Goal: Information Seeking & Learning: Learn about a topic

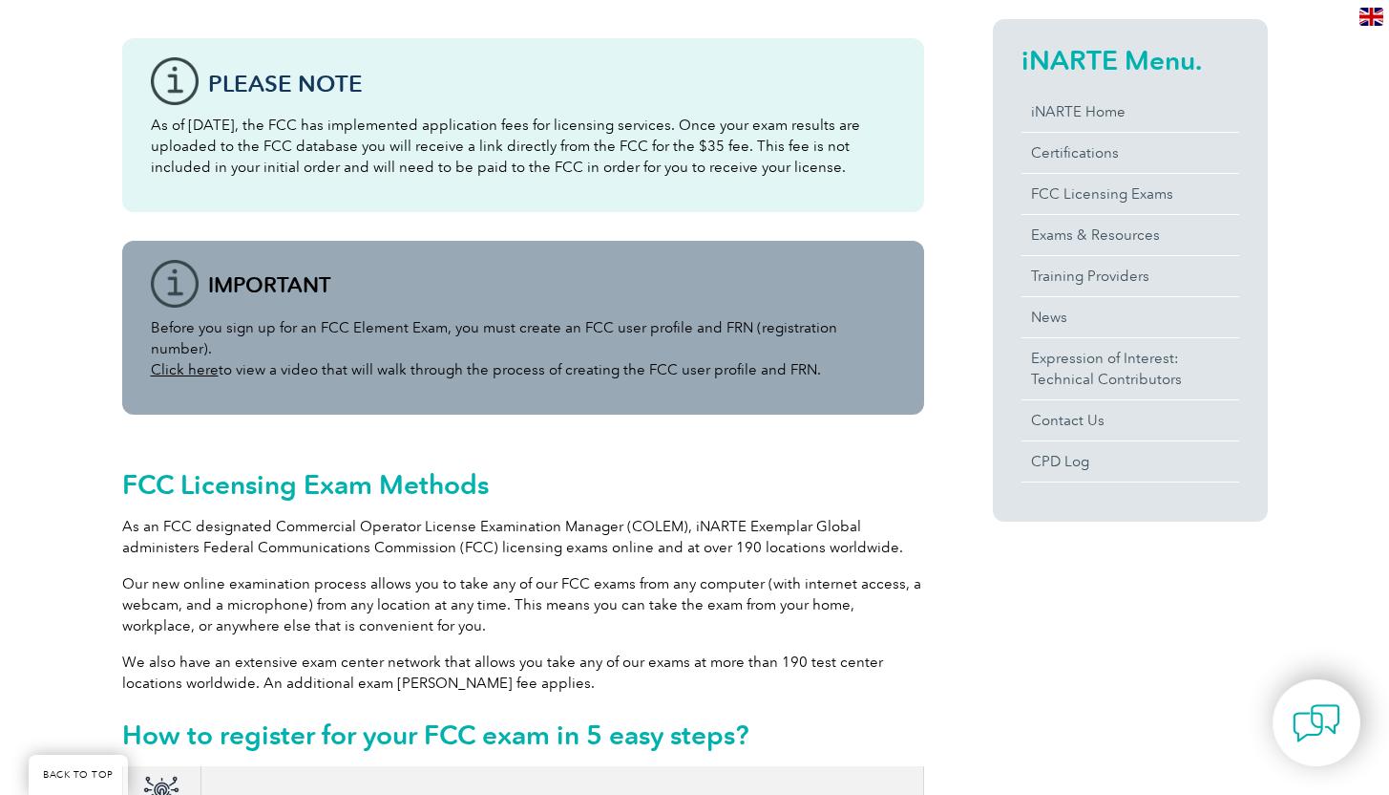
scroll to position [453, 0]
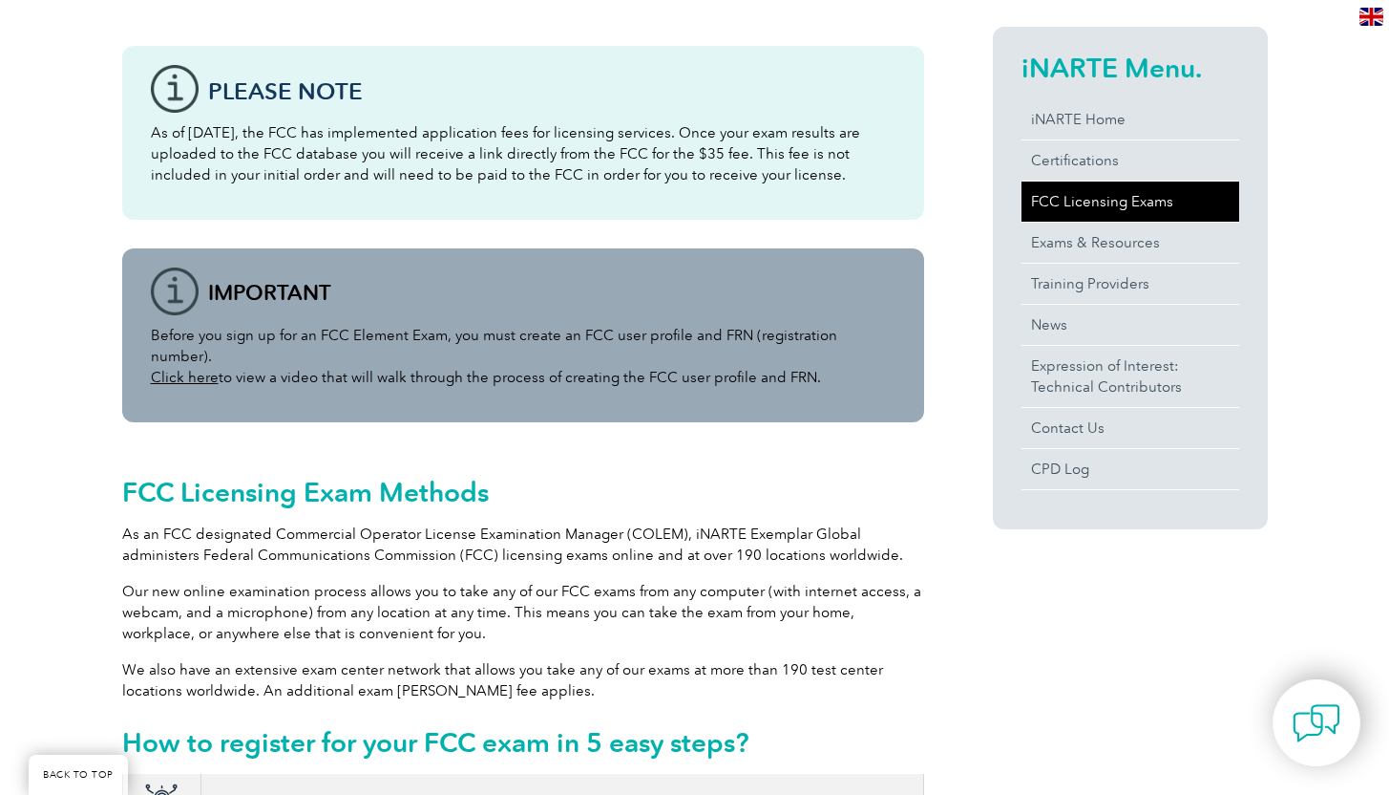
click at [1099, 204] on link "FCC Licensing Exams" at bounding box center [1131, 201] width 218 height 40
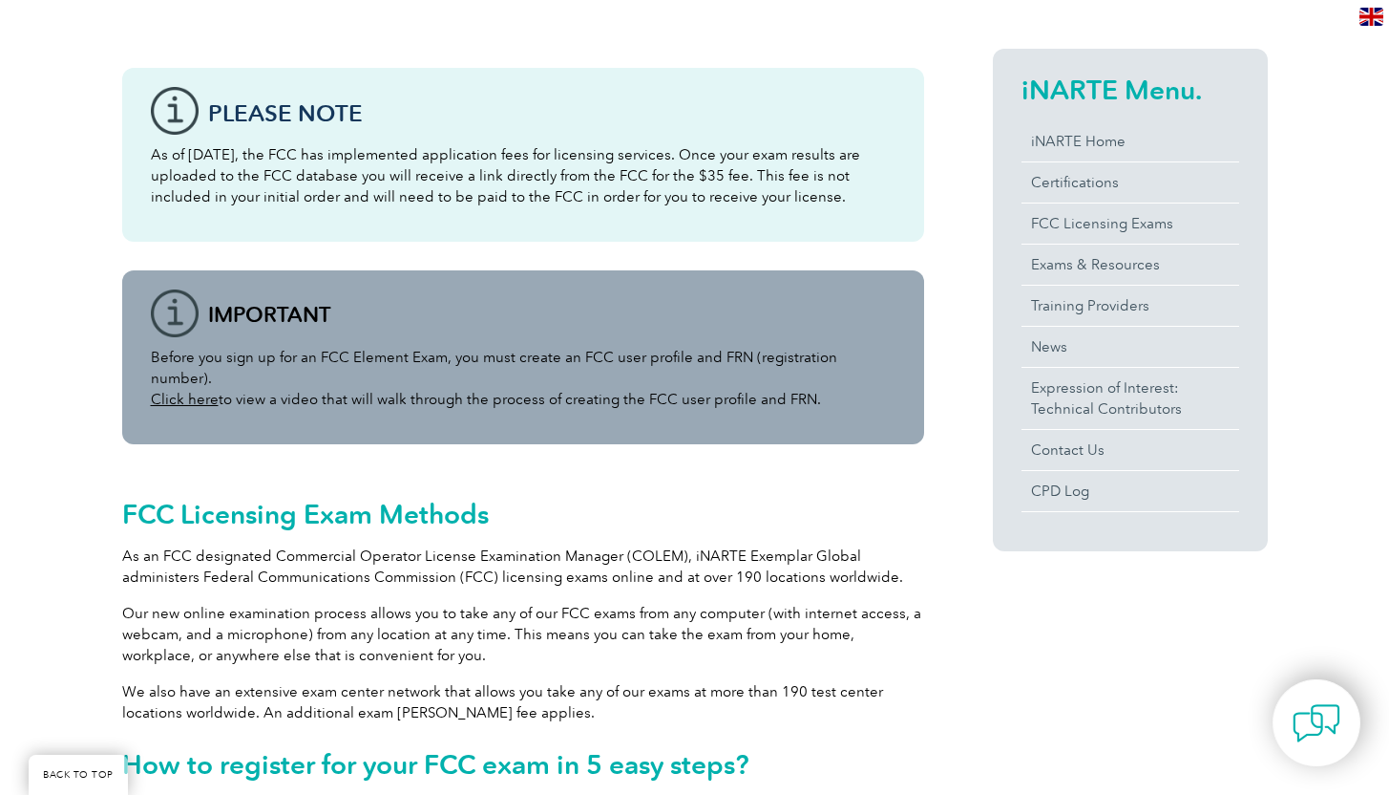
scroll to position [435, 0]
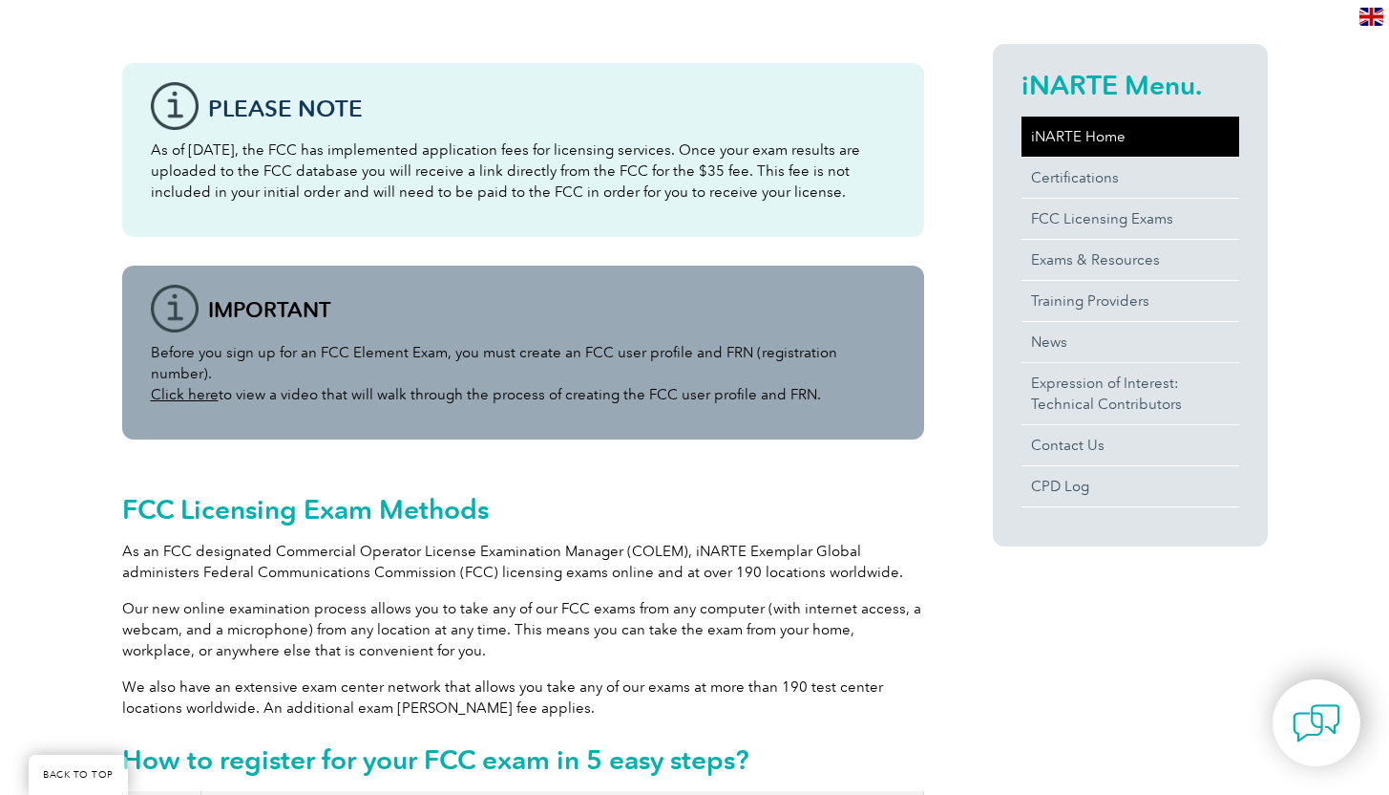
click at [1071, 136] on link "iNARTE Home" at bounding box center [1131, 137] width 218 height 40
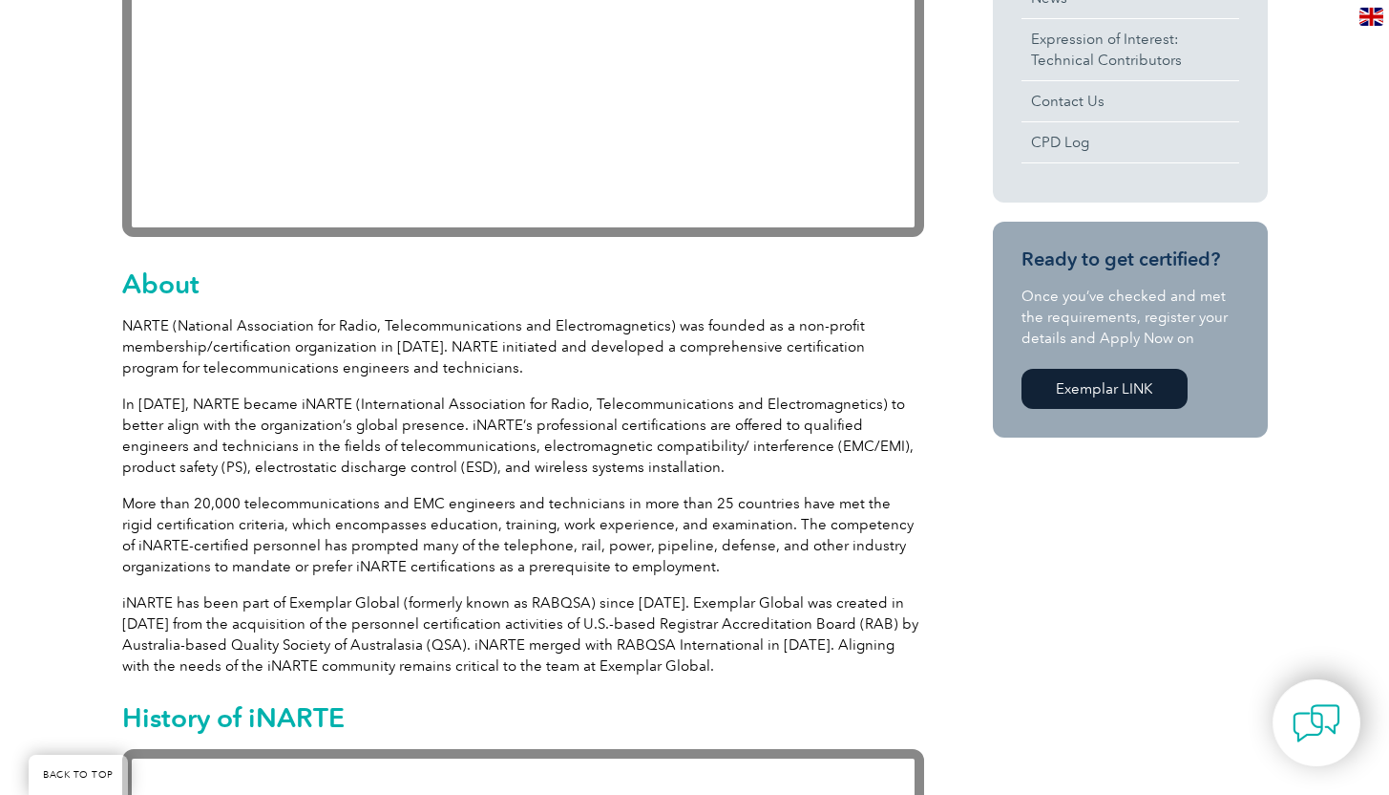
scroll to position [776, 0]
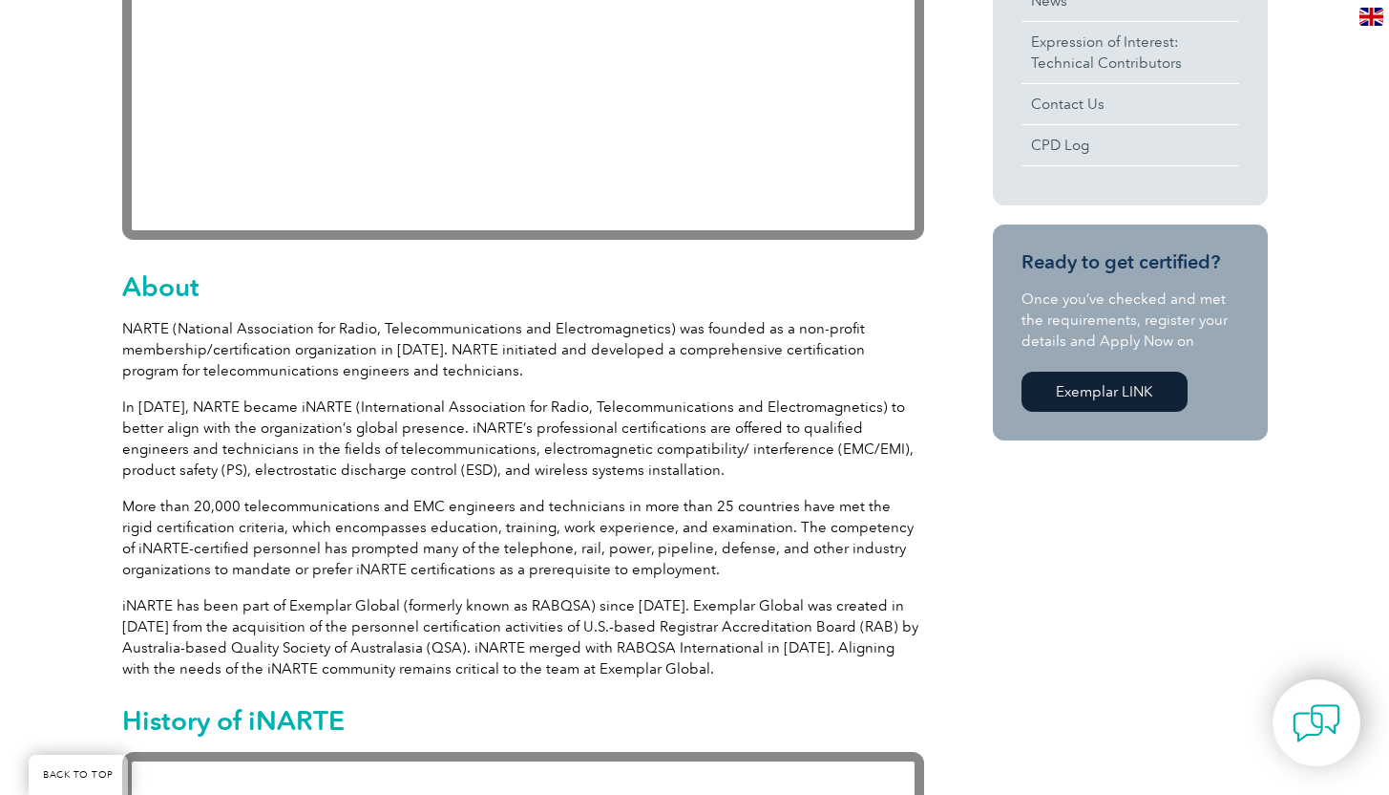
click at [1113, 393] on link "Exemplar LINK" at bounding box center [1105, 391] width 166 height 40
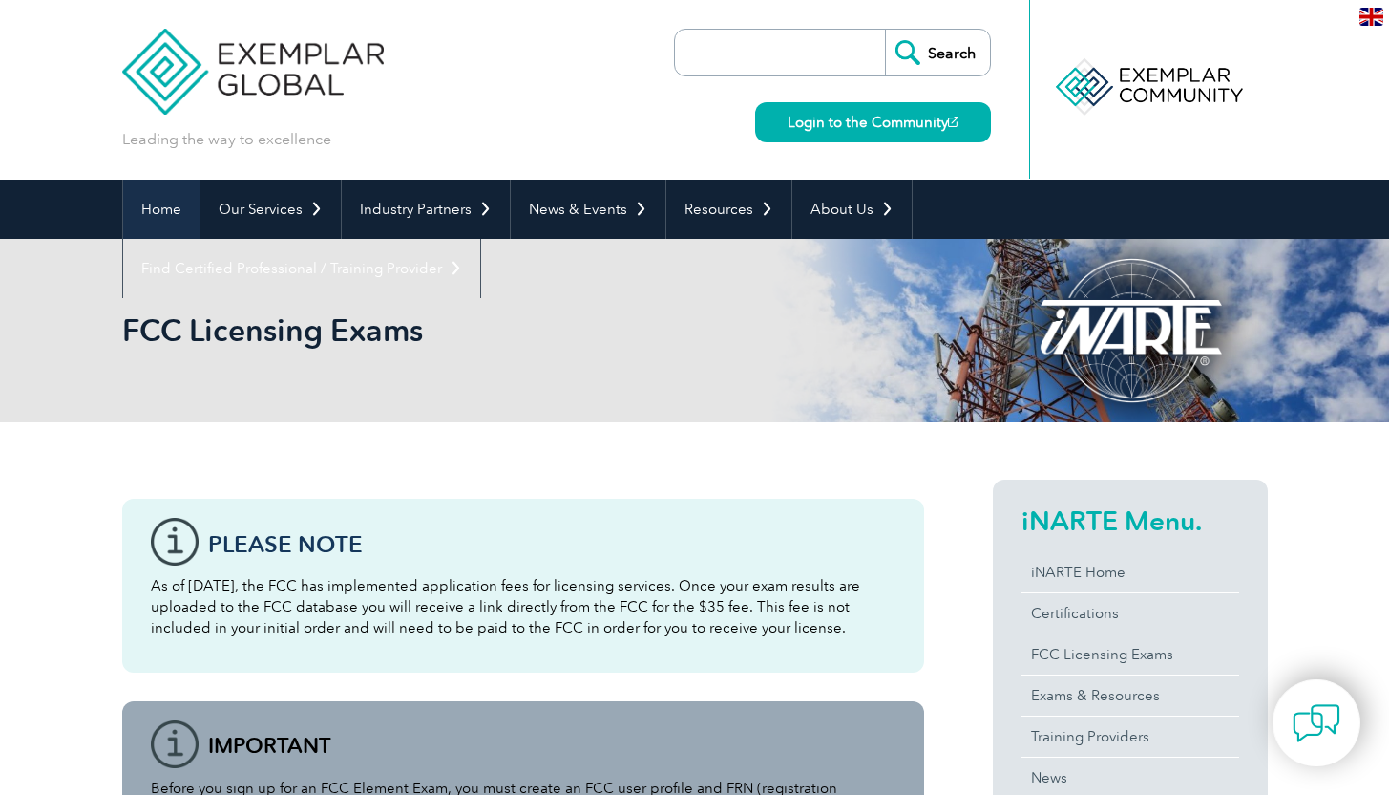
click at [170, 209] on link "Home" at bounding box center [161, 209] width 76 height 59
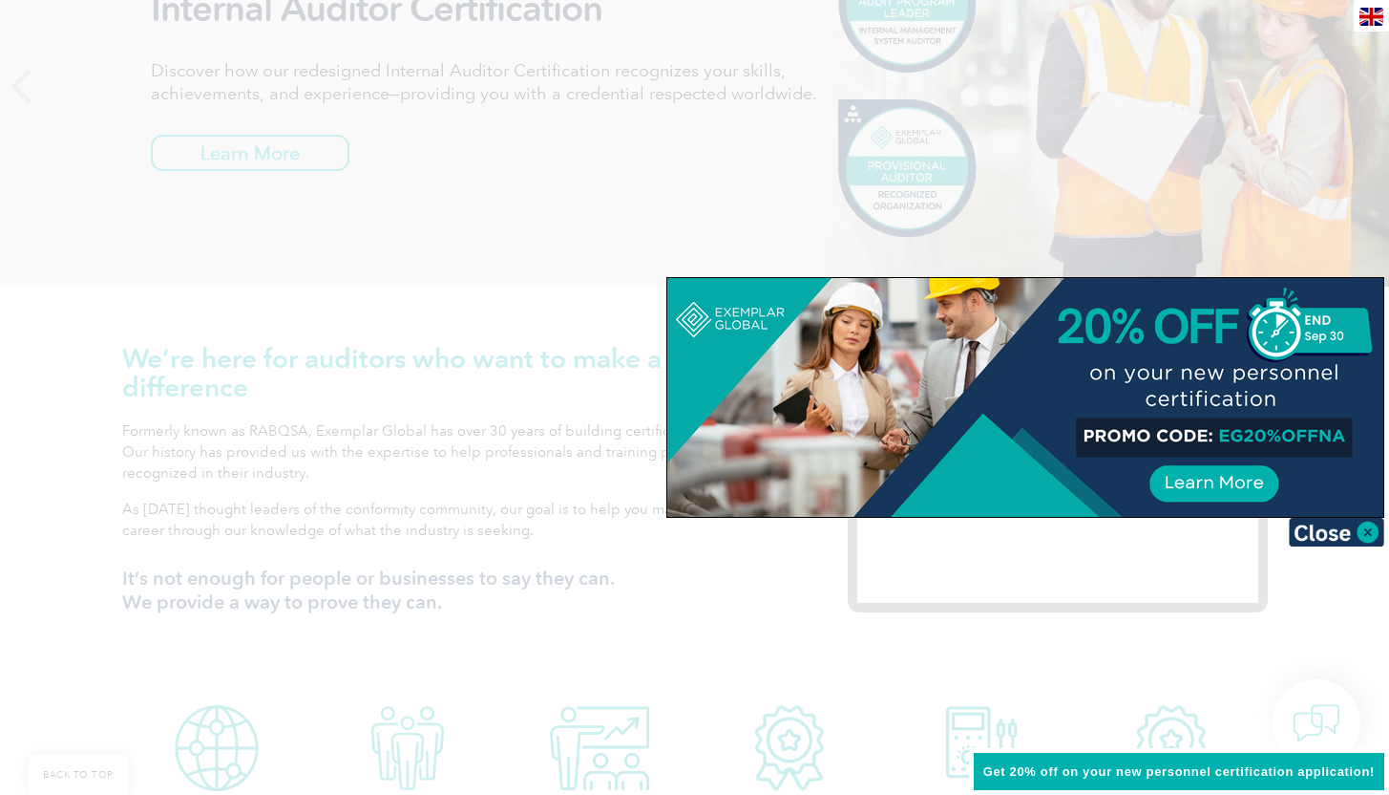
scroll to position [348, 0]
drag, startPoint x: 1400, startPoint y: 40, endPoint x: 1403, endPoint y: 93, distance: 52.6
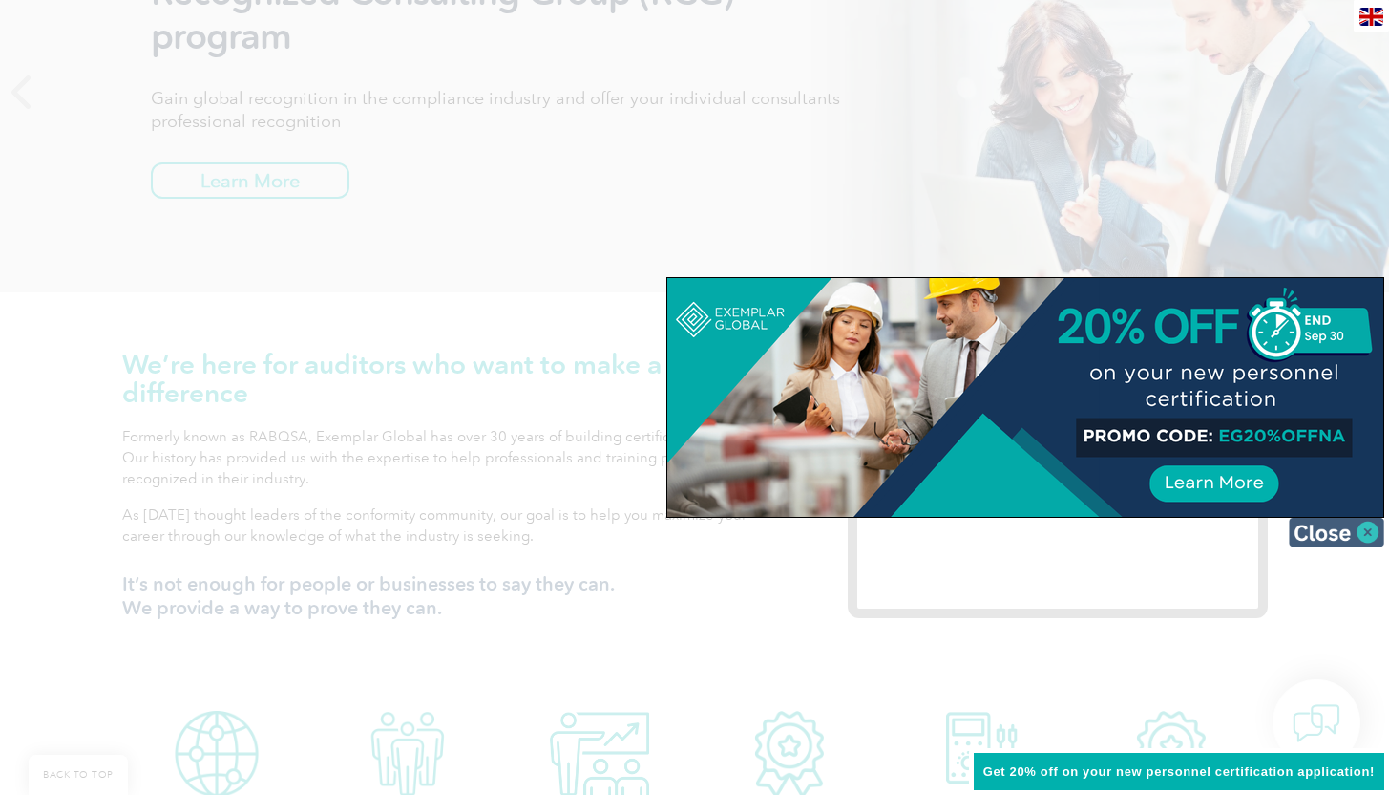
click at [1370, 528] on img at bounding box center [1336, 532] width 95 height 29
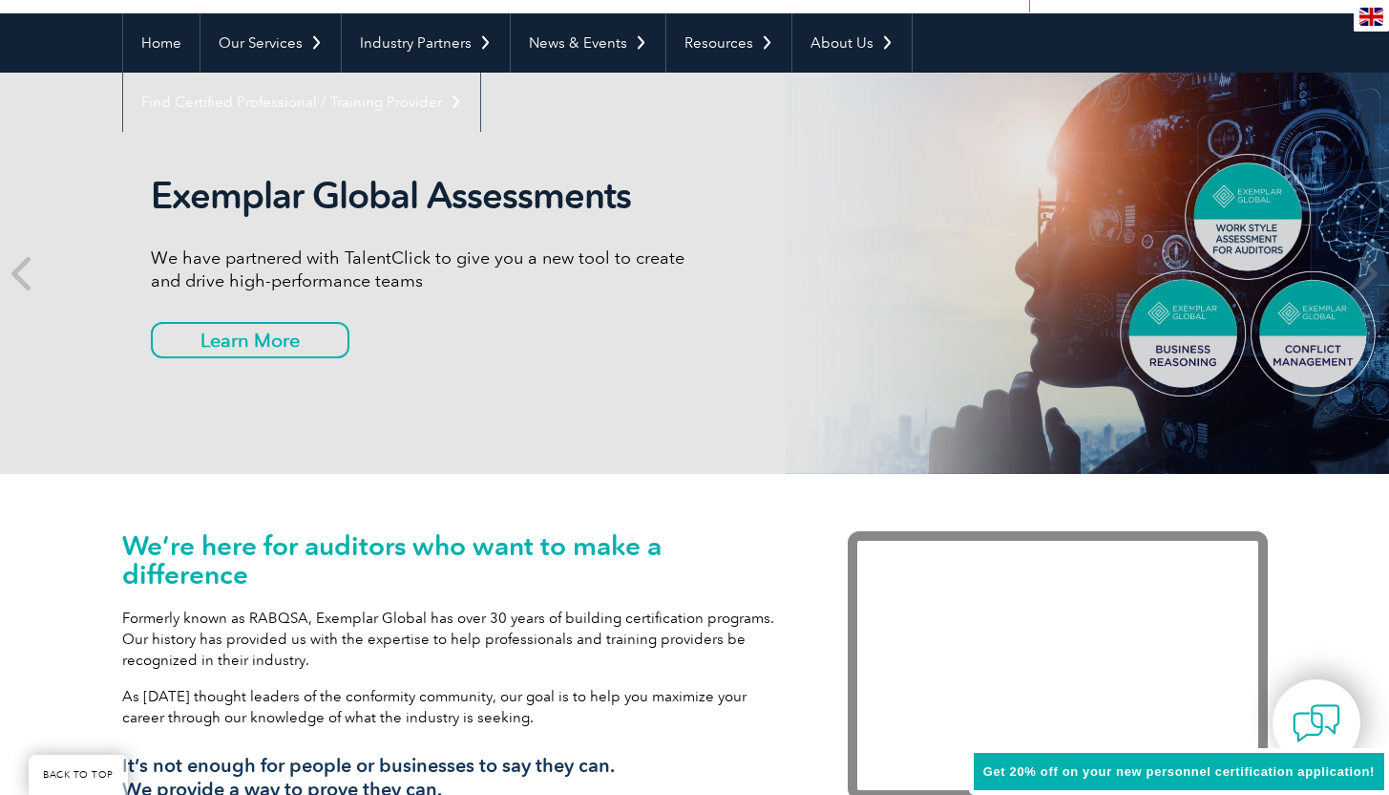
scroll to position [0, 0]
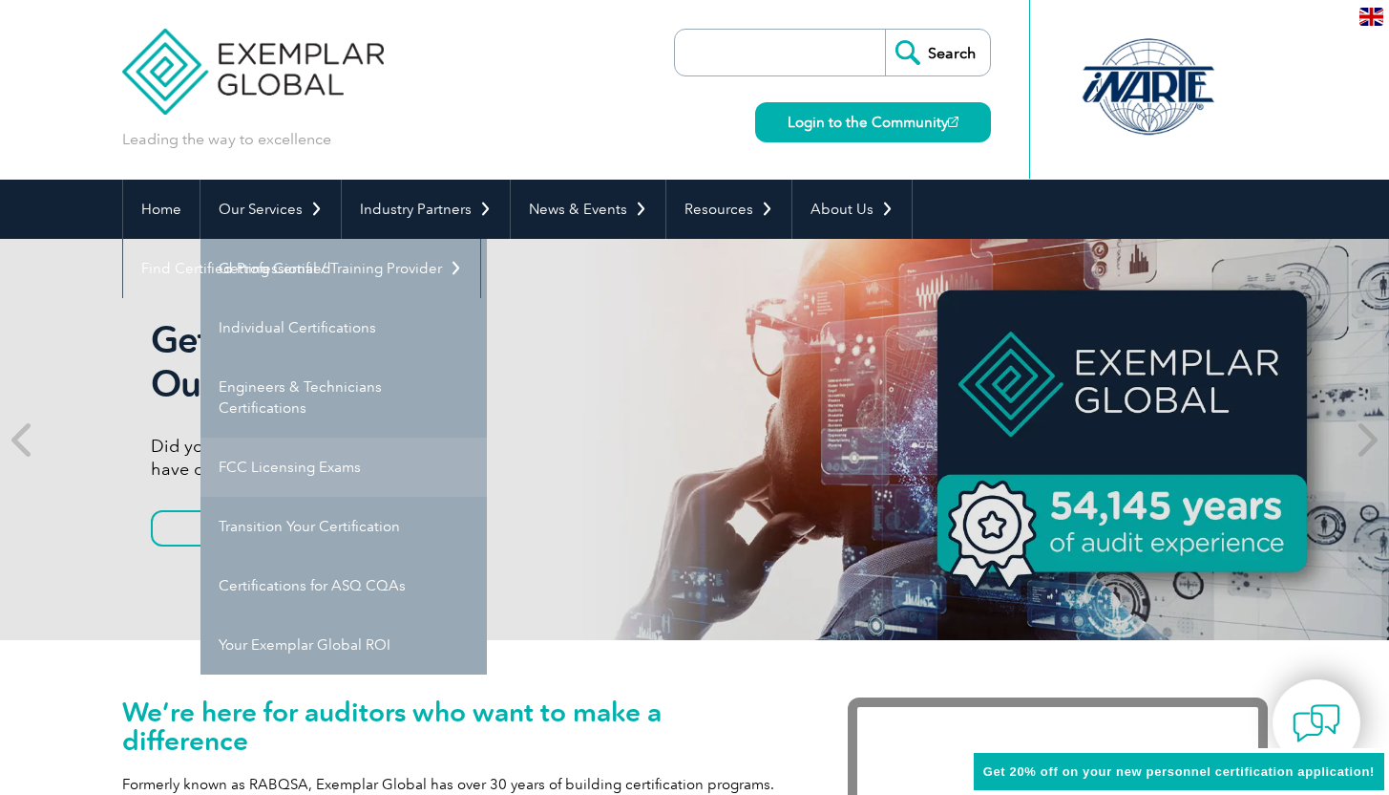
click at [277, 469] on link "FCC Licensing Exams" at bounding box center [344, 466] width 286 height 59
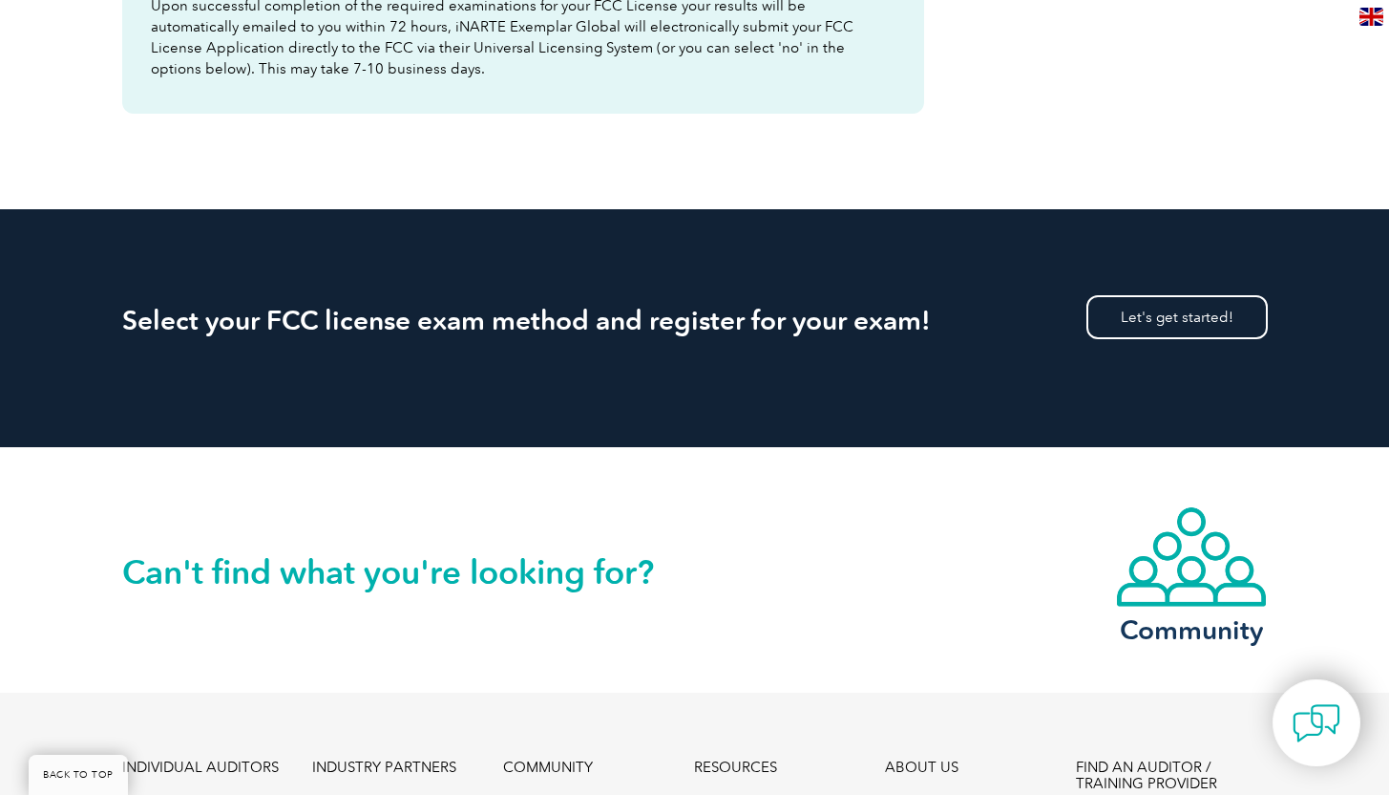
scroll to position [2966, 0]
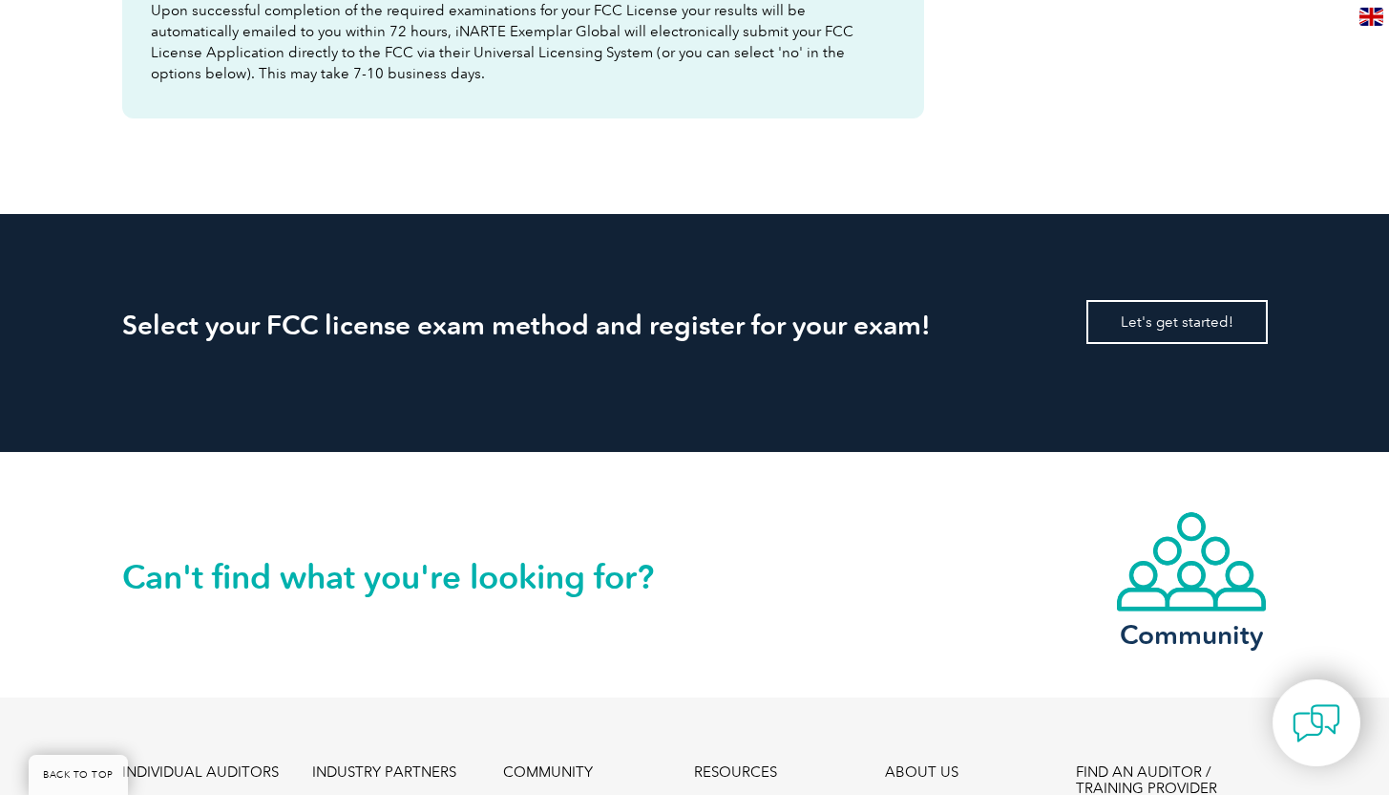
click at [1189, 307] on link "Let's get started!" at bounding box center [1177, 322] width 181 height 44
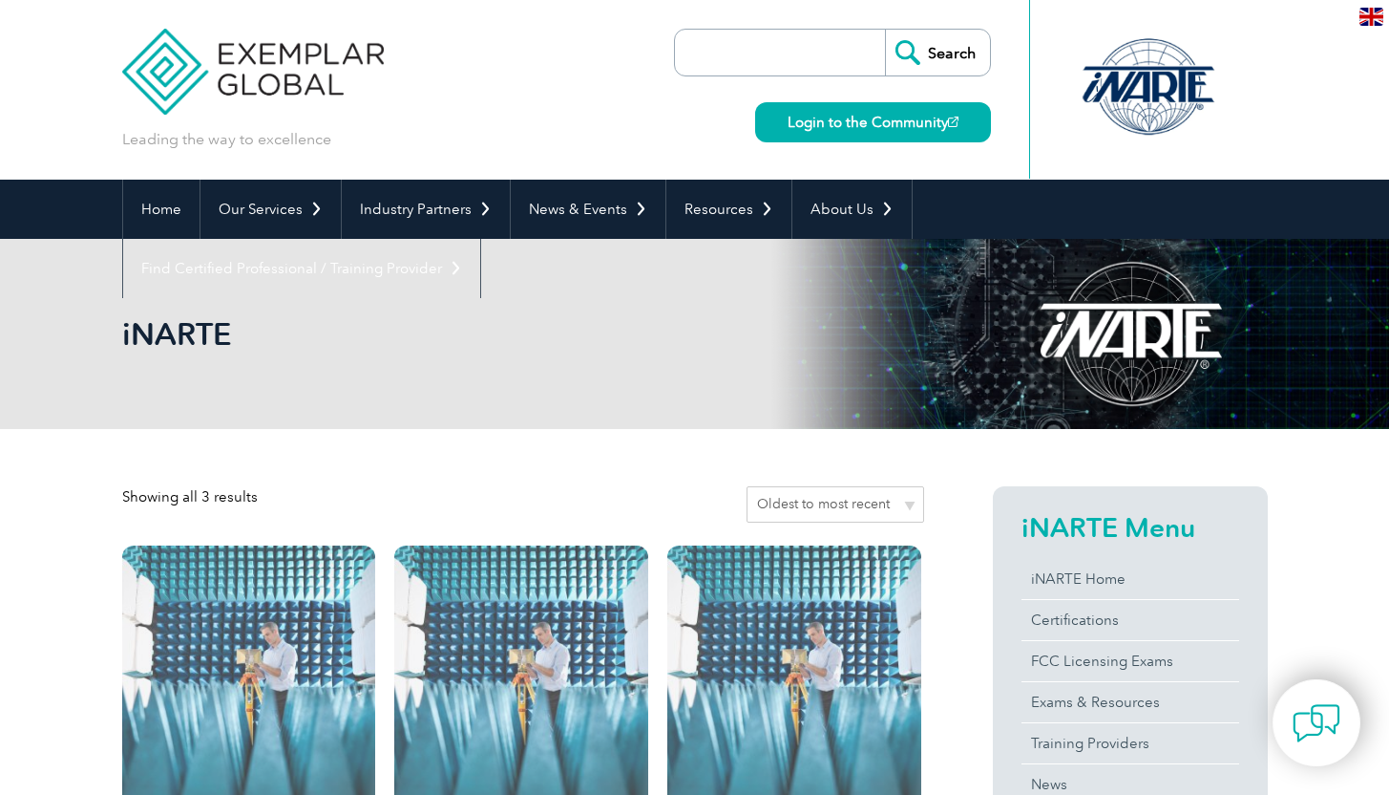
click at [909, 503] on select "Sort by popularity Sort by average rating Sort by latest Sort by price: low to …" at bounding box center [836, 504] width 178 height 36
click at [750, 486] on select "Sort by popularity Sort by average rating Sort by latest Sort by price: low to …" at bounding box center [836, 504] width 178 height 36
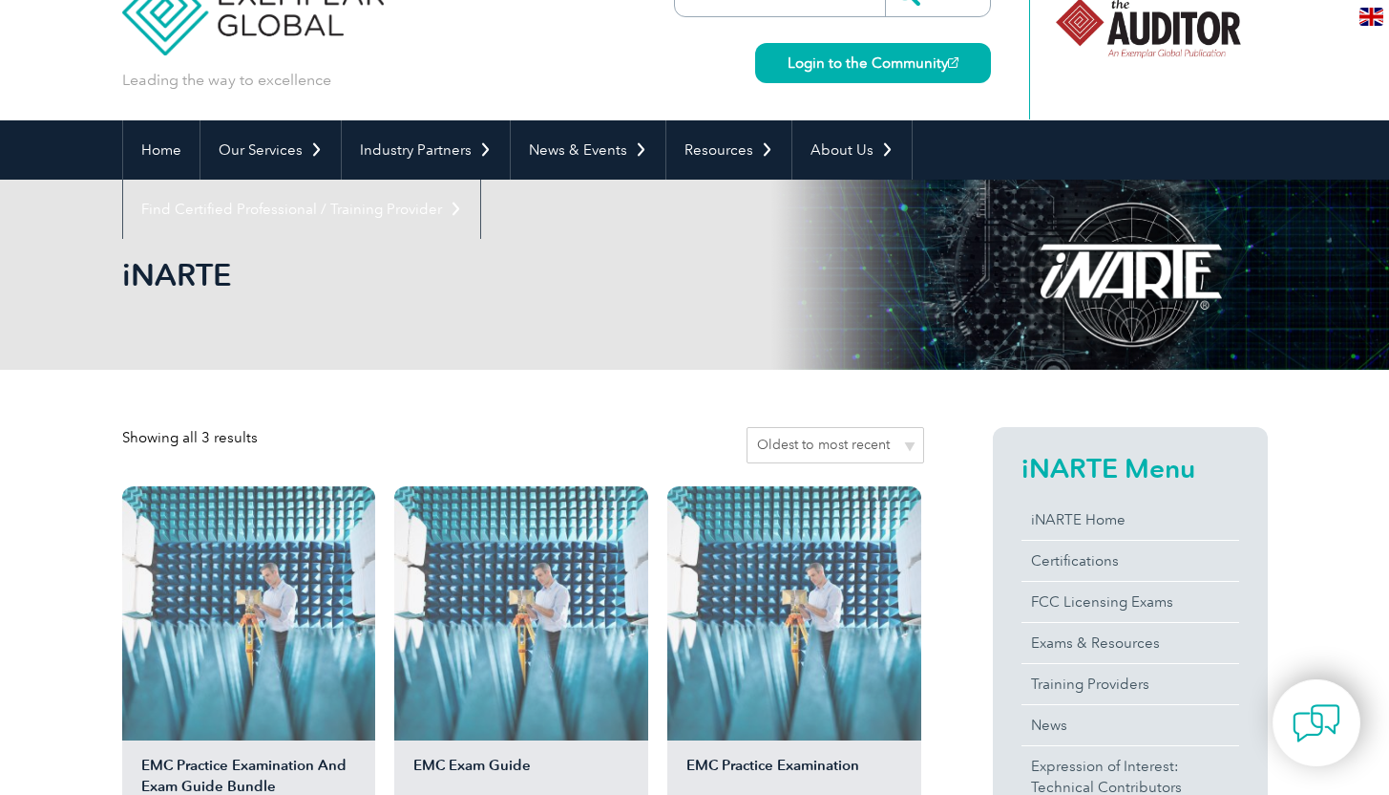
scroll to position [53, 0]
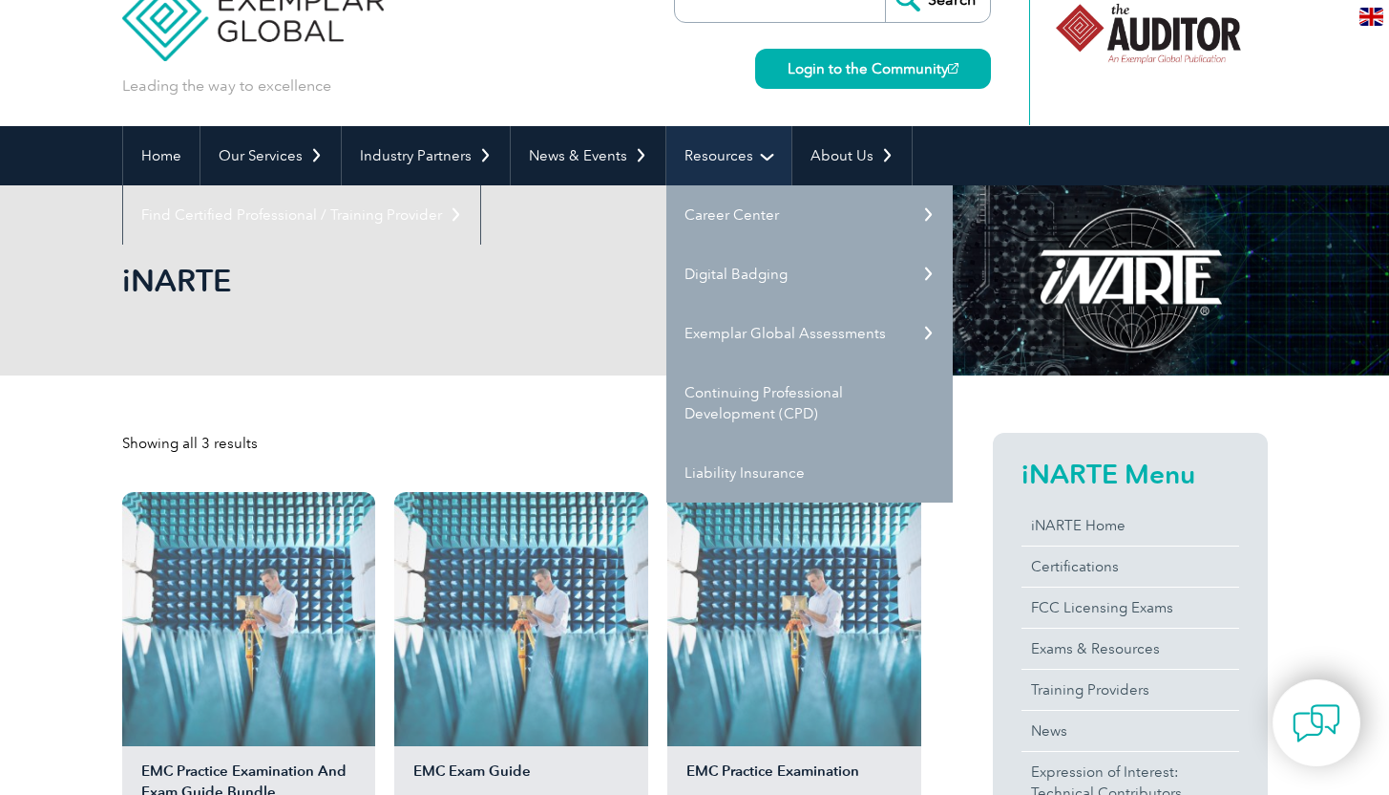
click at [733, 160] on link "Resources" at bounding box center [729, 155] width 125 height 59
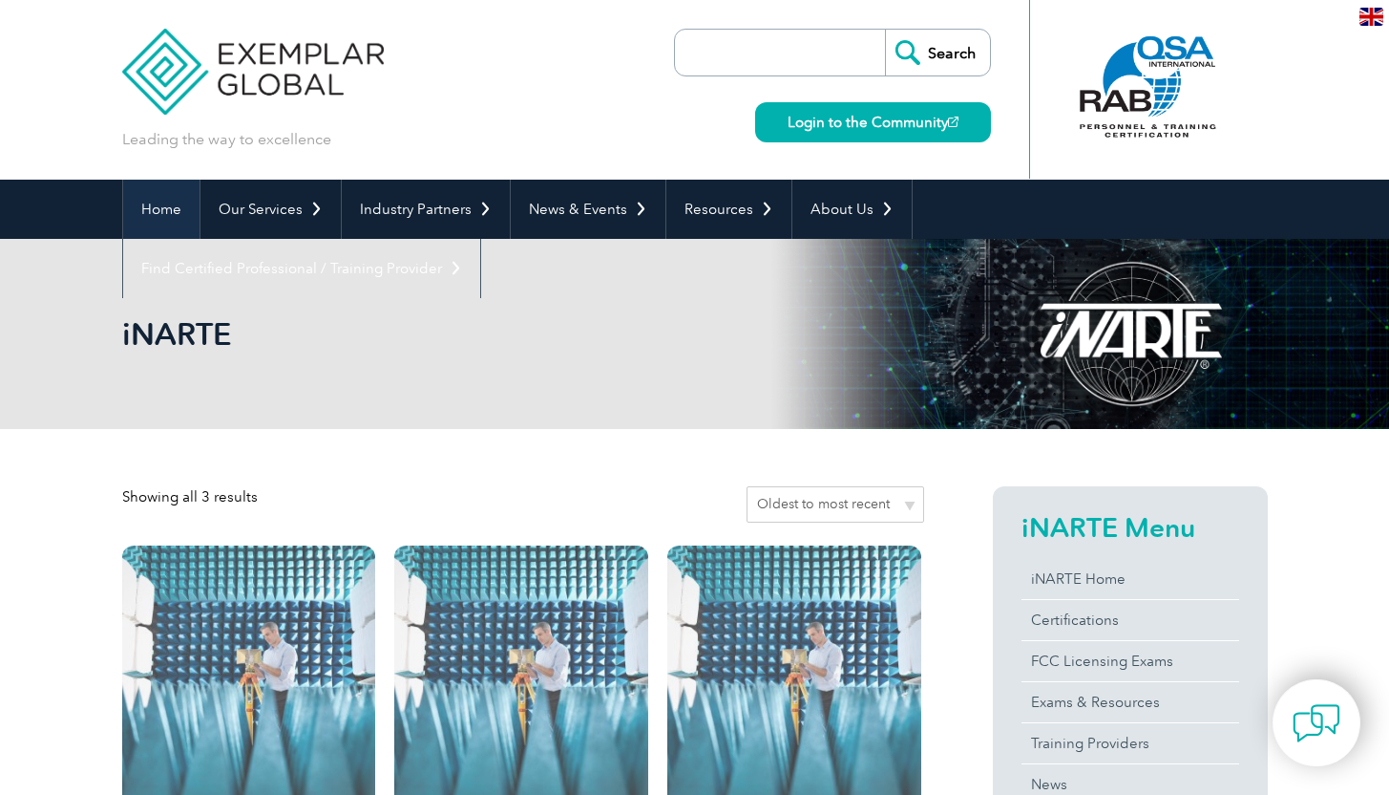
click at [149, 204] on link "Home" at bounding box center [161, 209] width 76 height 59
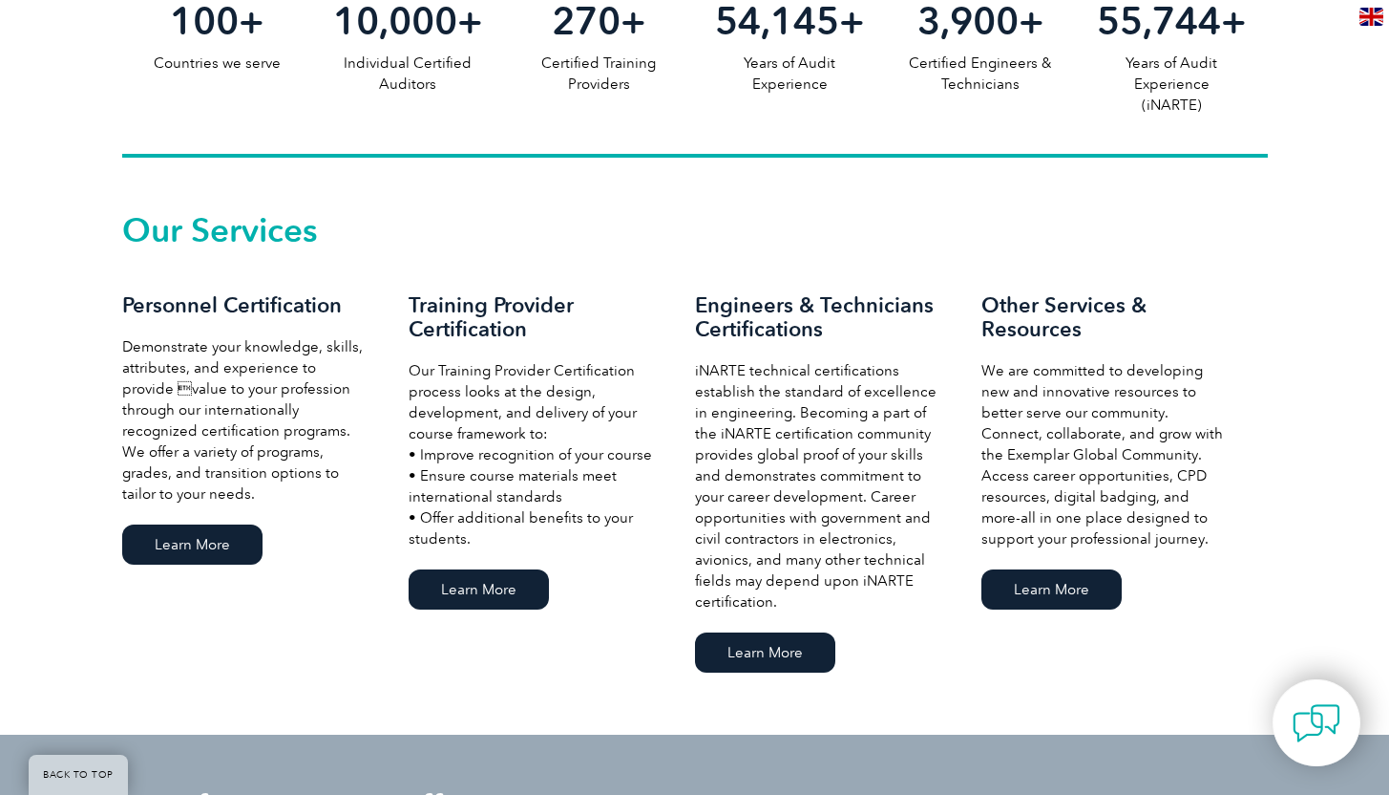
scroll to position [1165, 0]
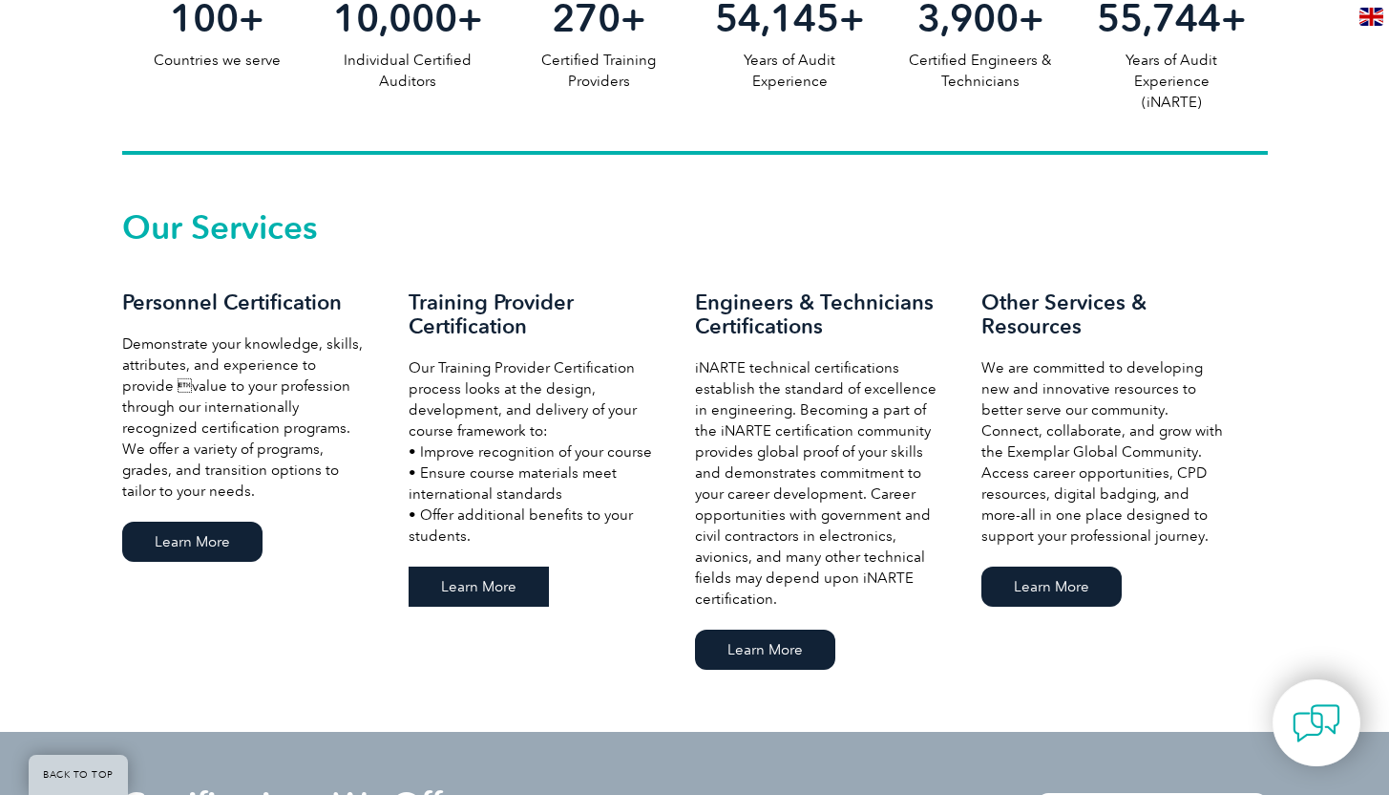
click at [481, 587] on link "Learn More" at bounding box center [479, 586] width 140 height 40
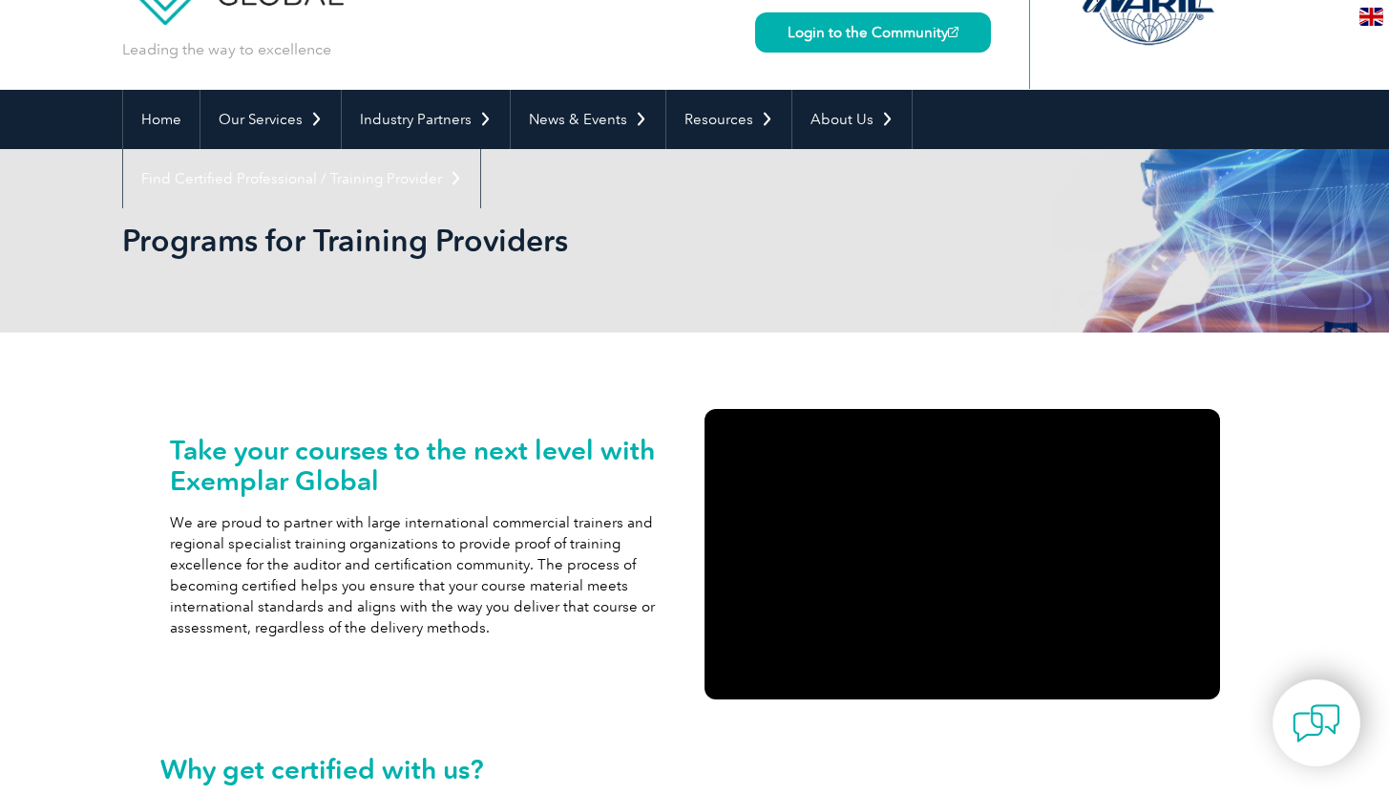
scroll to position [56, 0]
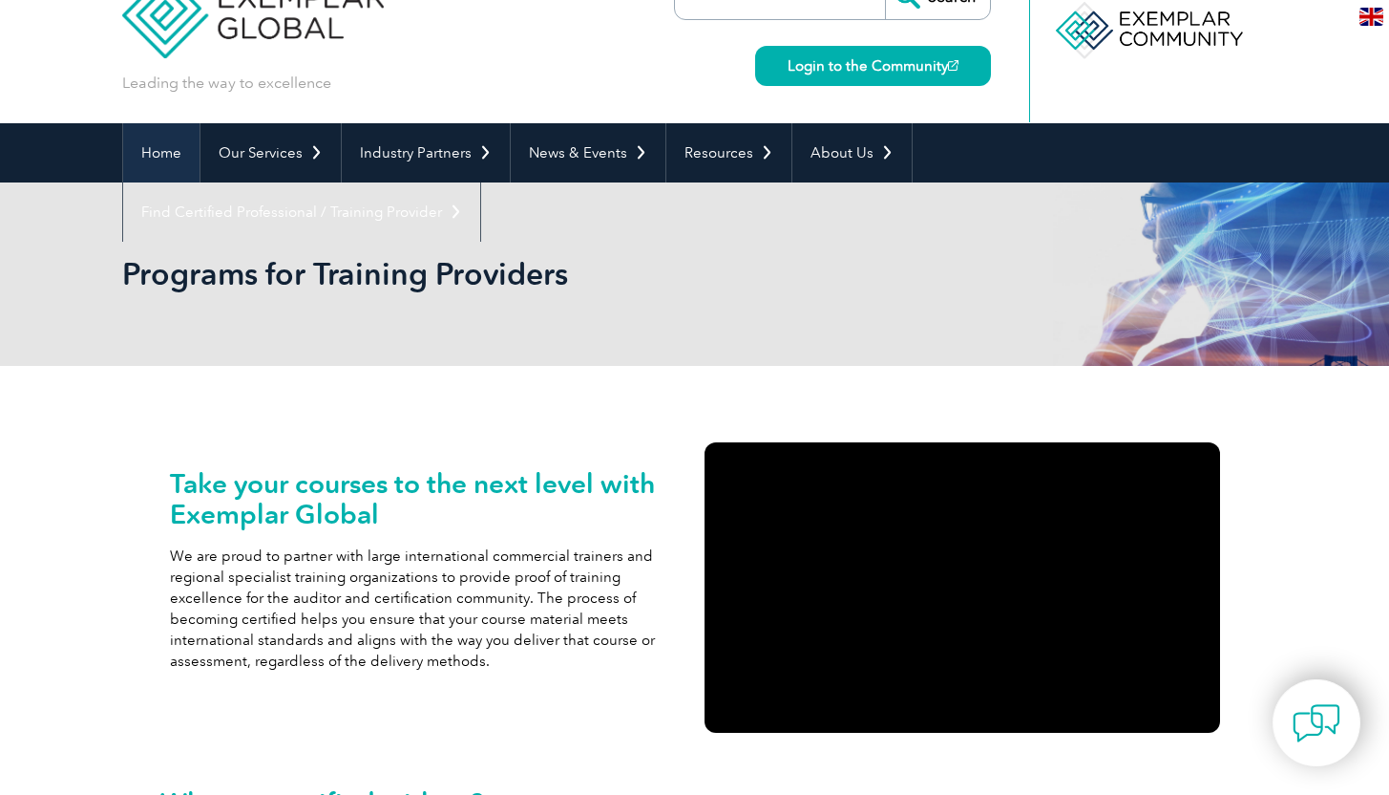
click at [162, 160] on link "Home" at bounding box center [161, 152] width 76 height 59
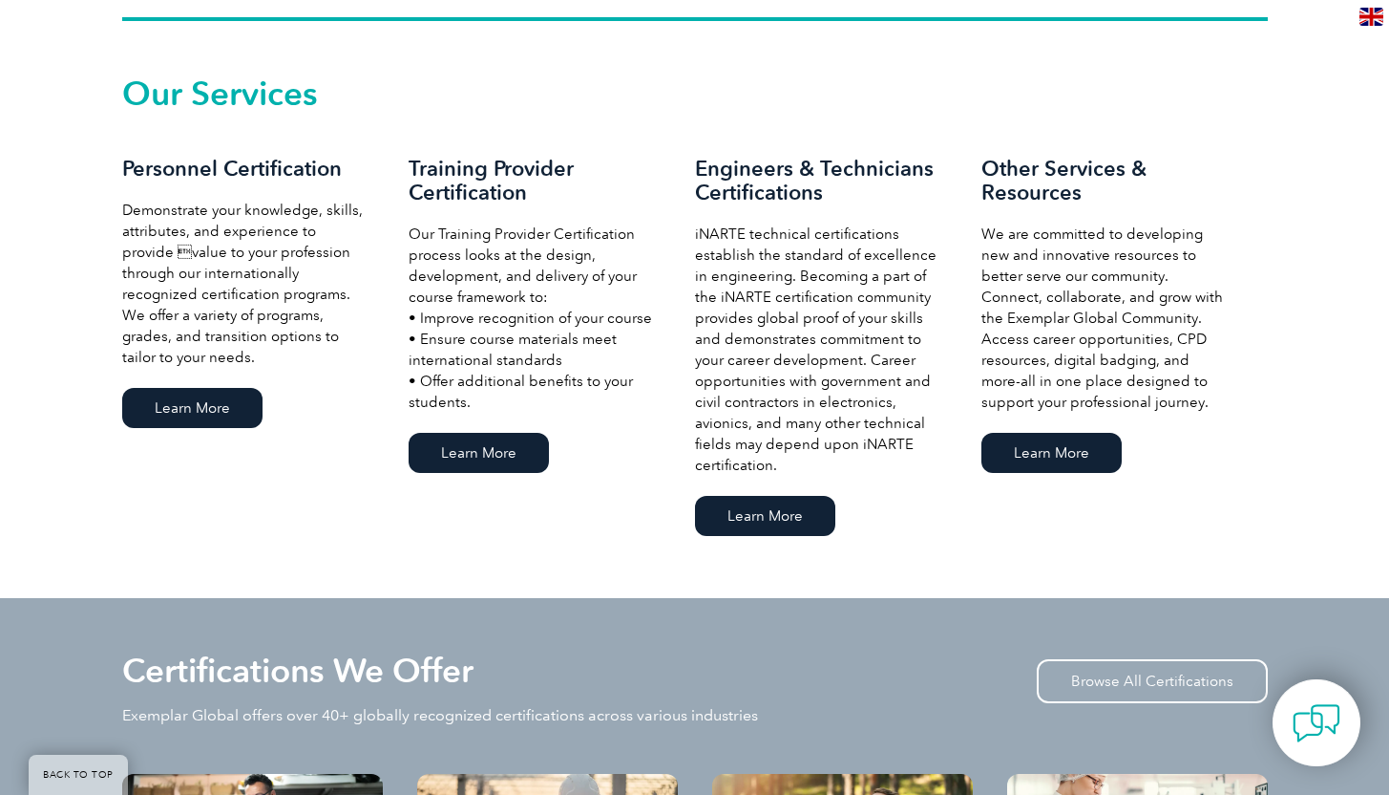
scroll to position [1304, 0]
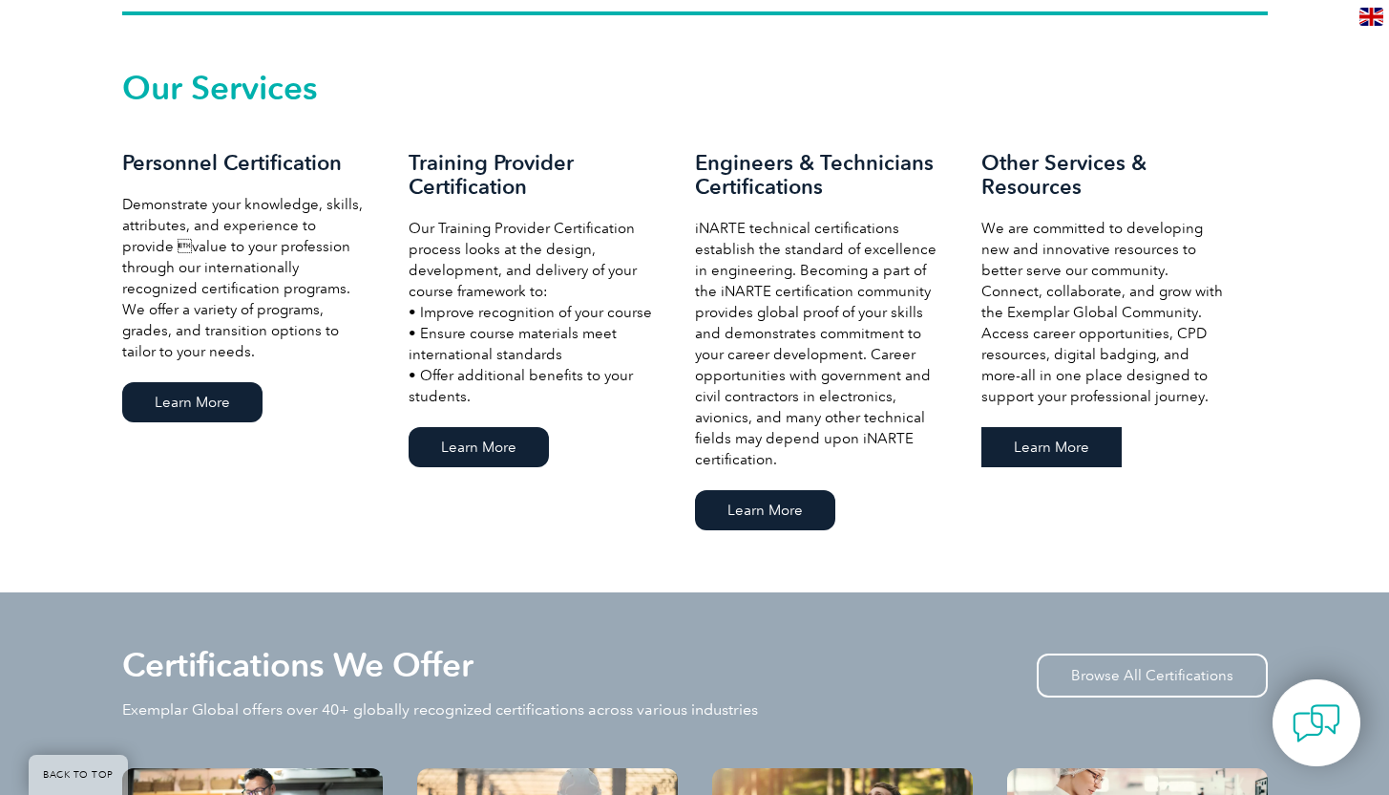
click at [1067, 442] on link "Learn More" at bounding box center [1052, 447] width 140 height 40
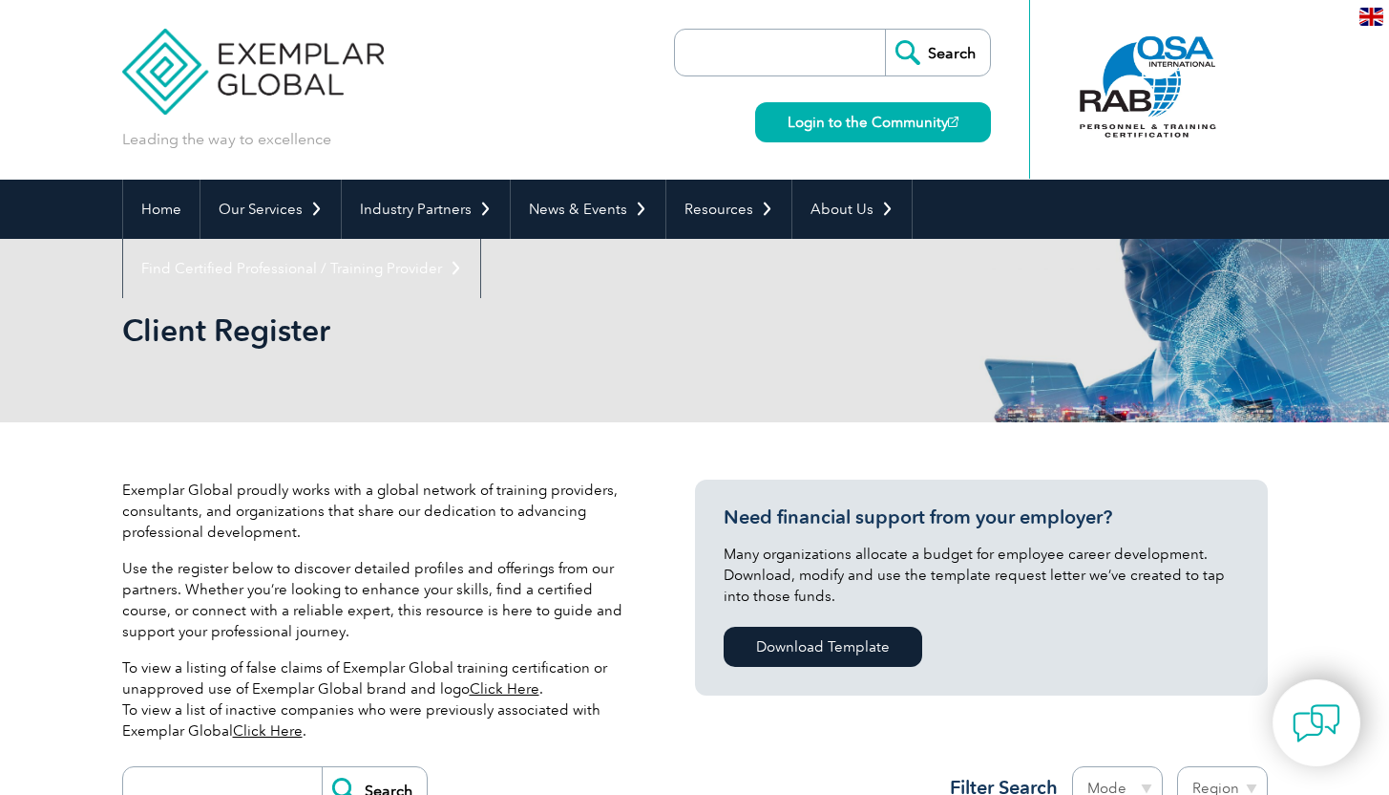
drag, startPoint x: 1397, startPoint y: 9, endPoint x: 1403, endPoint y: -118, distance: 127.1
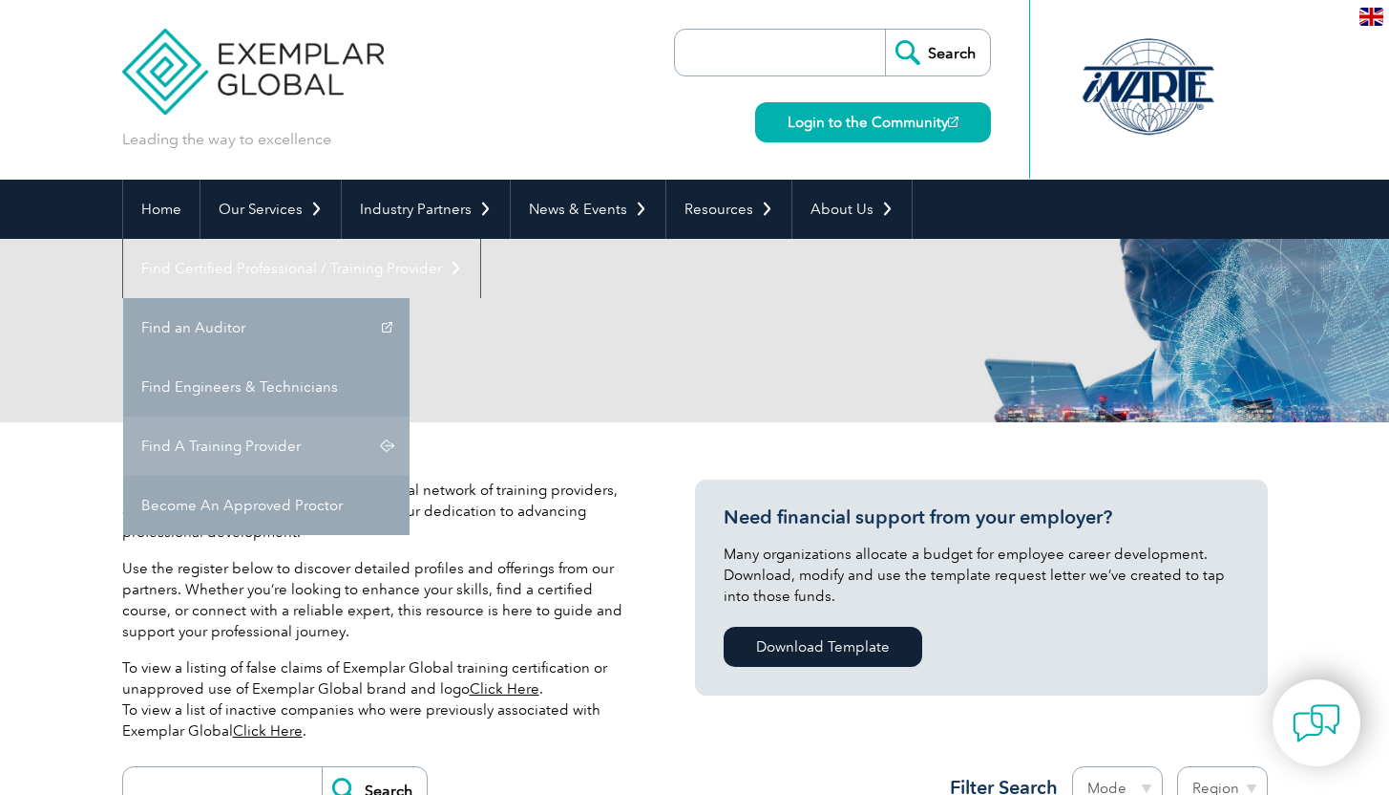
click at [410, 416] on link "Find A Training Provider" at bounding box center [266, 445] width 286 height 59
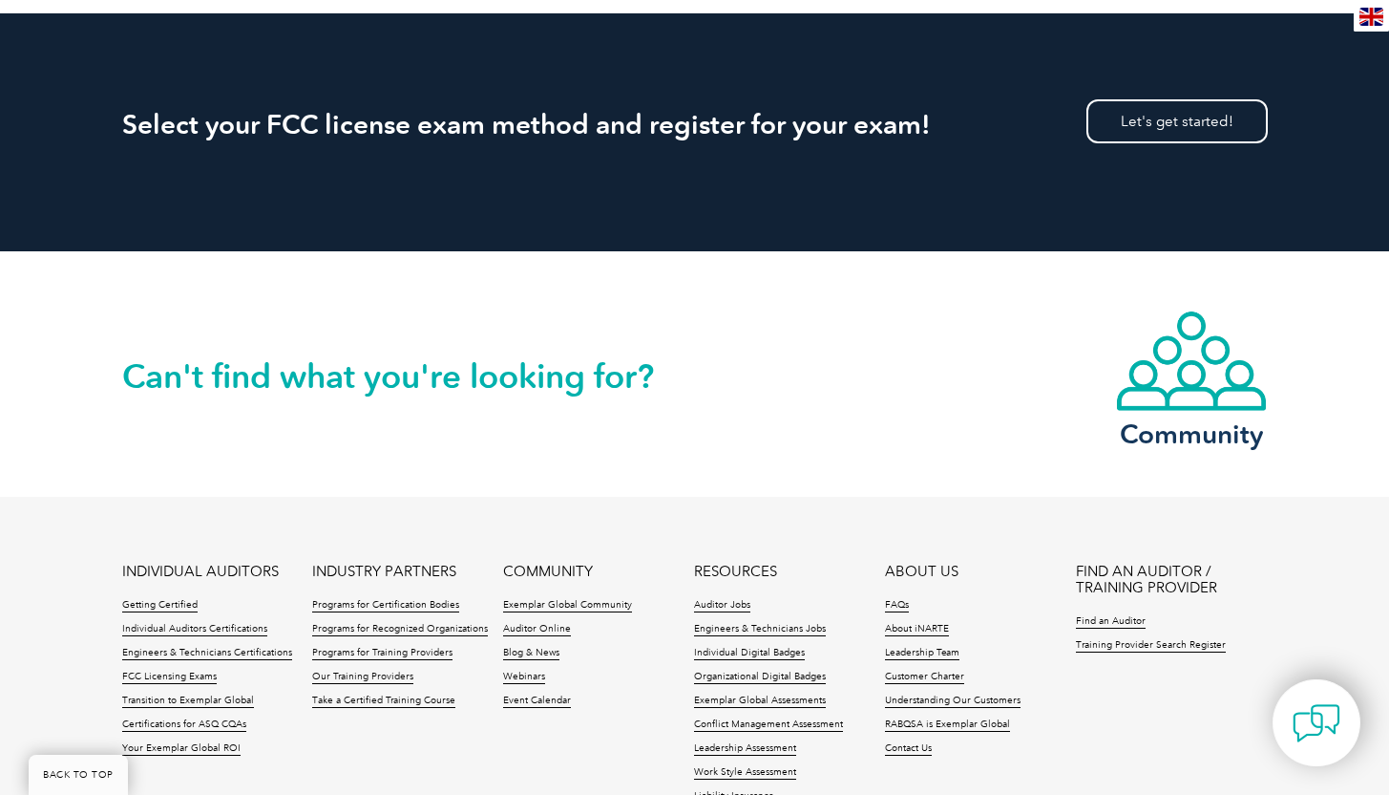
scroll to position [3367, 0]
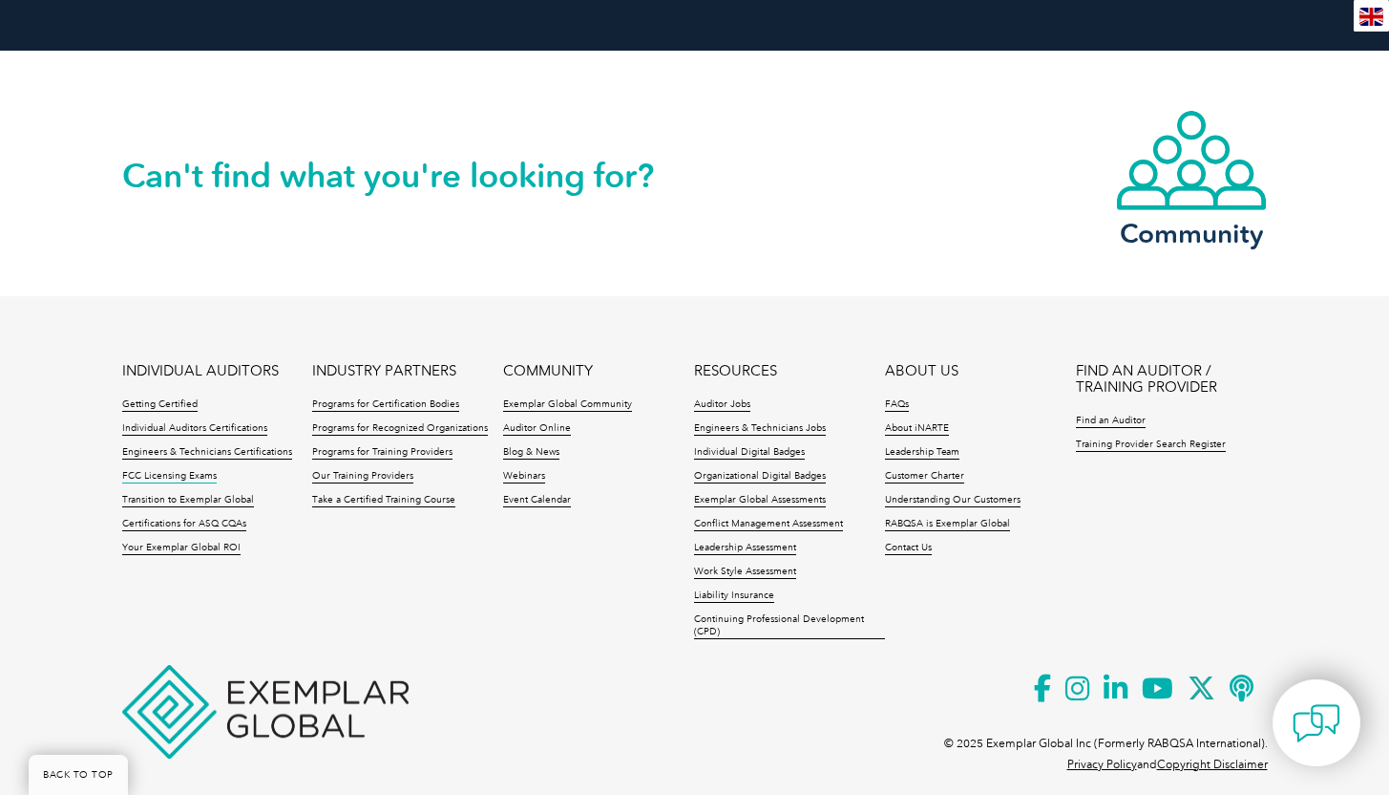
click at [175, 470] on link "FCC Licensing Exams" at bounding box center [169, 476] width 95 height 13
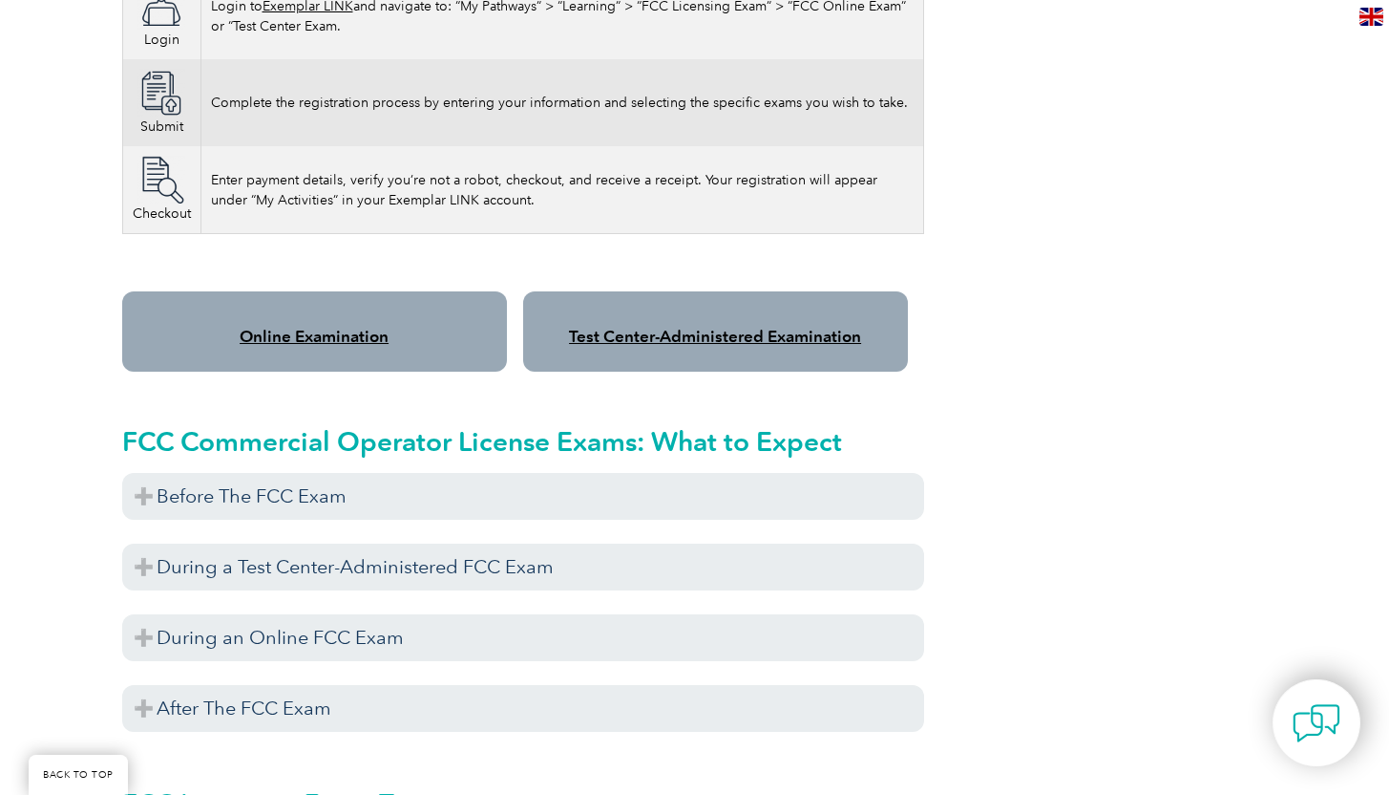
scroll to position [1432, 0]
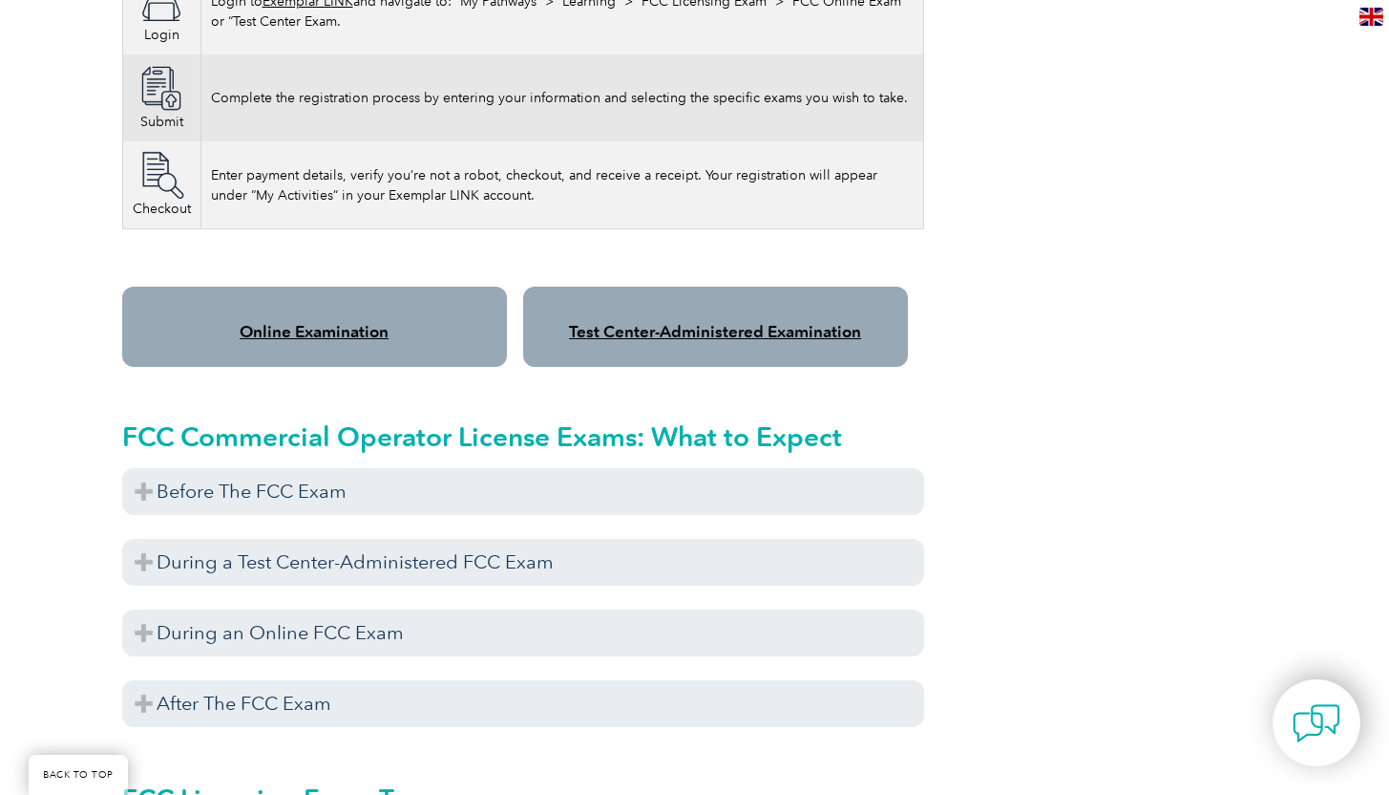
click at [278, 322] on link "Online Examination" at bounding box center [314, 331] width 149 height 19
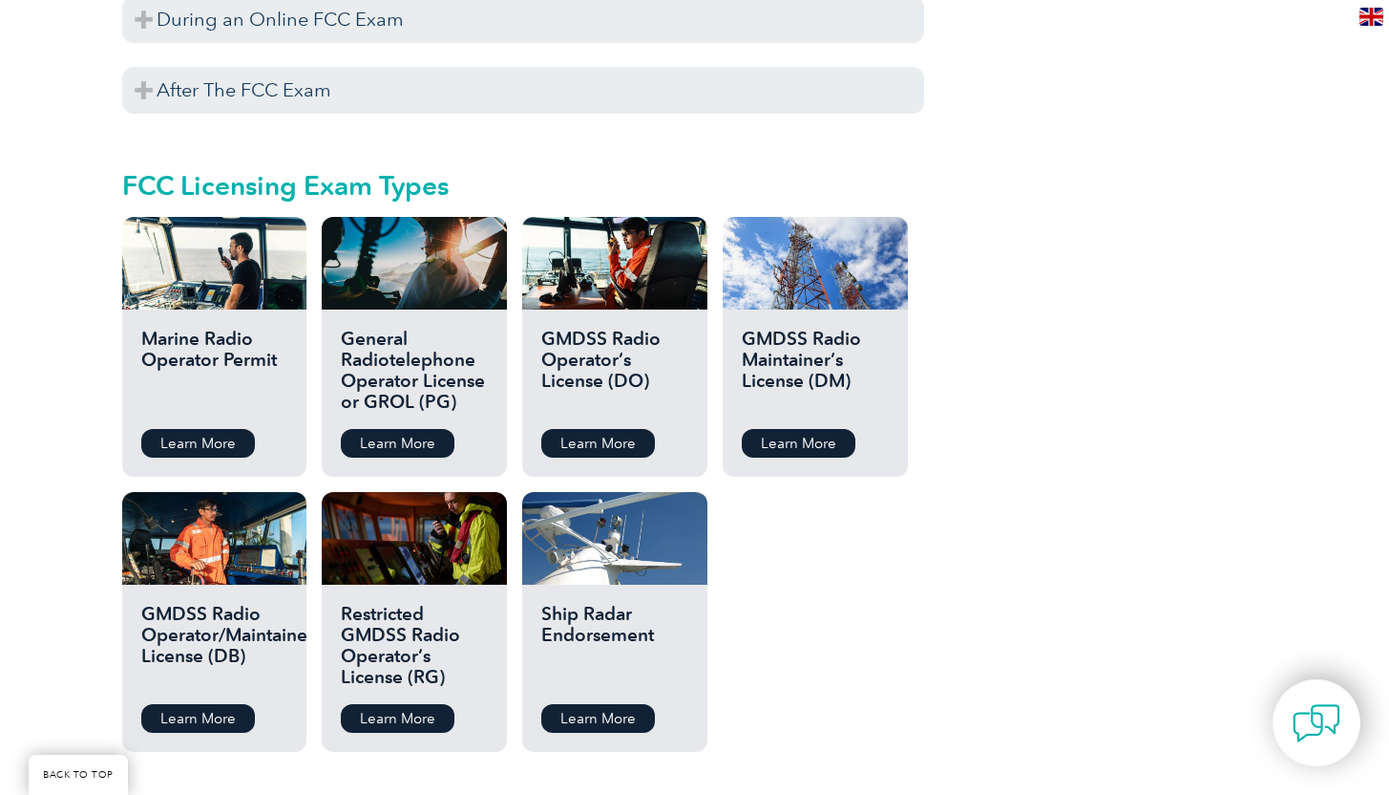
scroll to position [2068, 0]
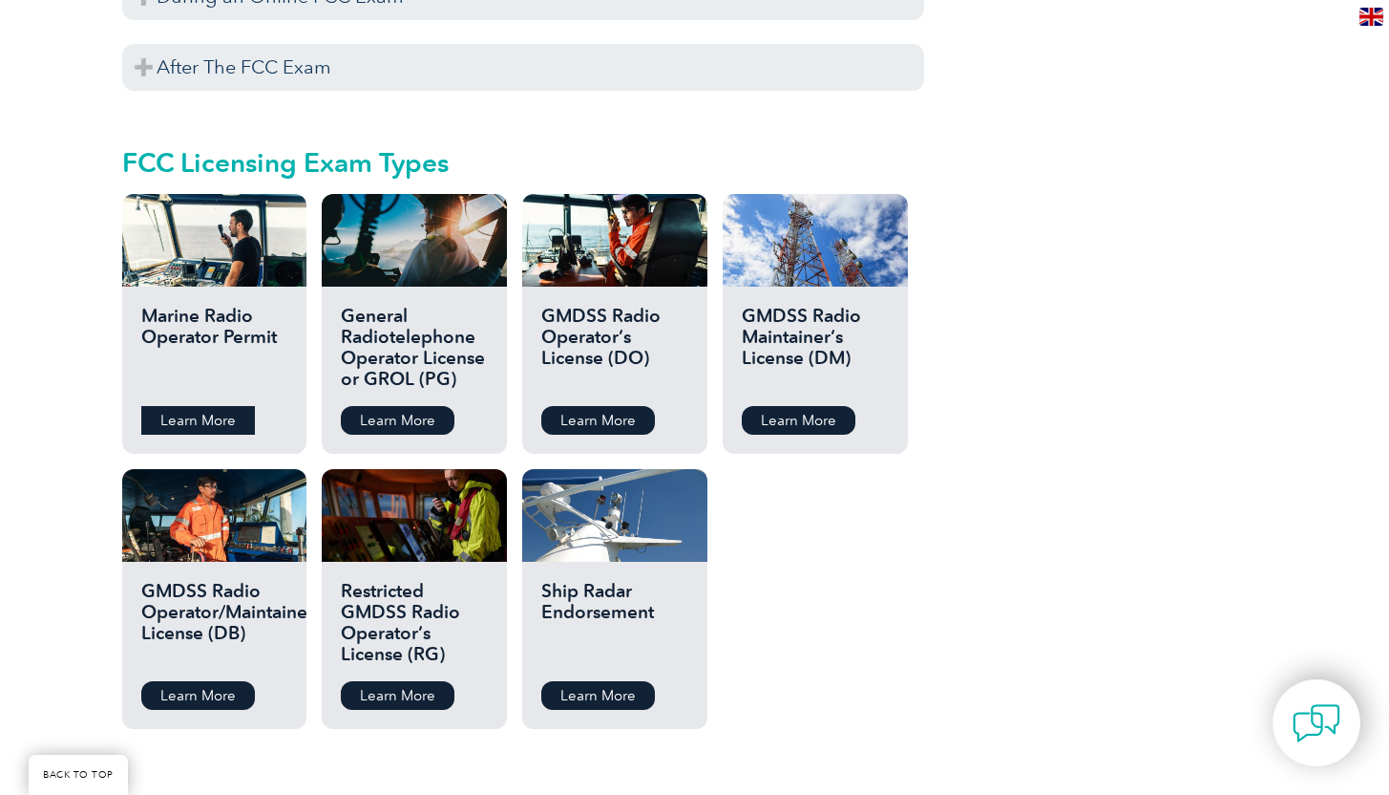
click at [202, 406] on link "Learn More" at bounding box center [198, 420] width 114 height 29
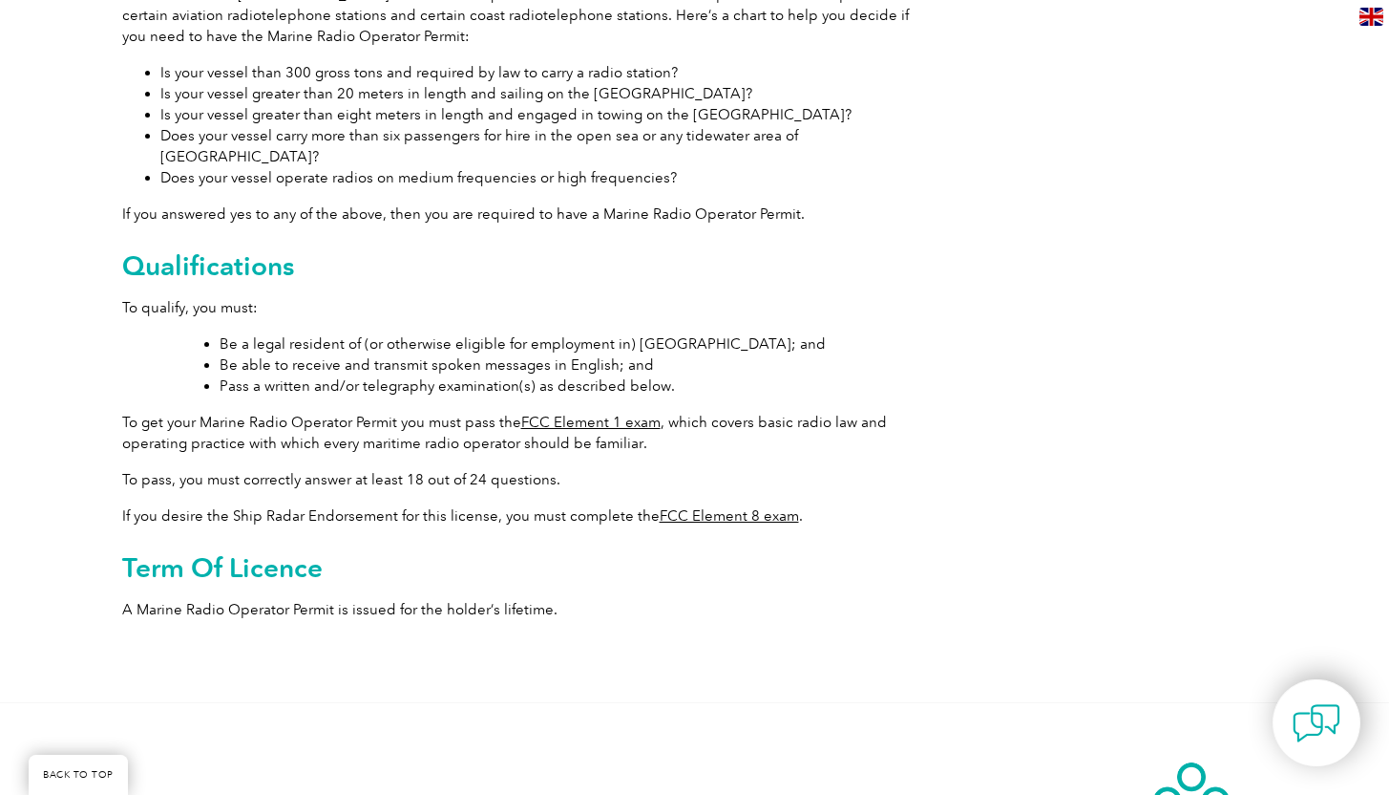
scroll to position [646, 0]
click at [563, 415] on link "FCC Element 1 exam" at bounding box center [590, 423] width 139 height 17
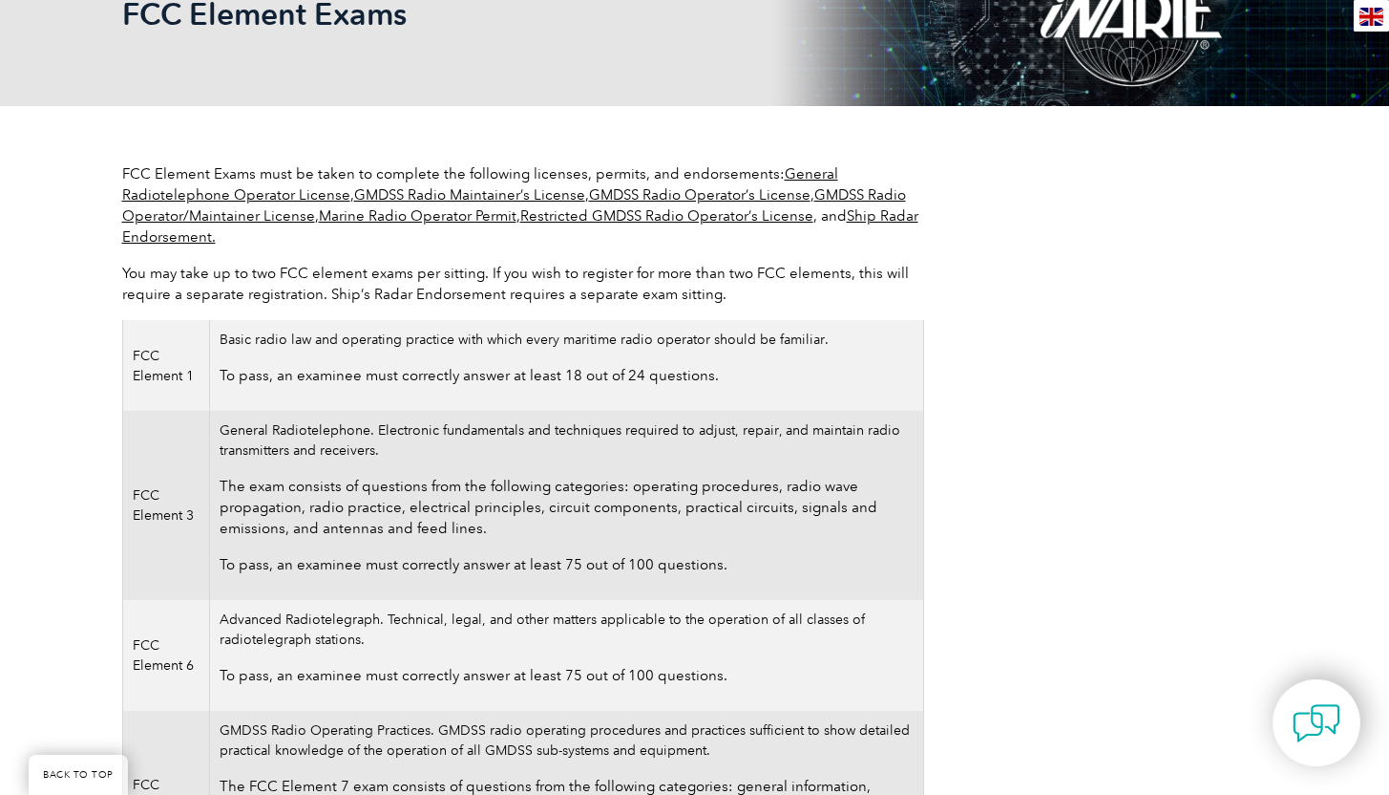
scroll to position [301, 0]
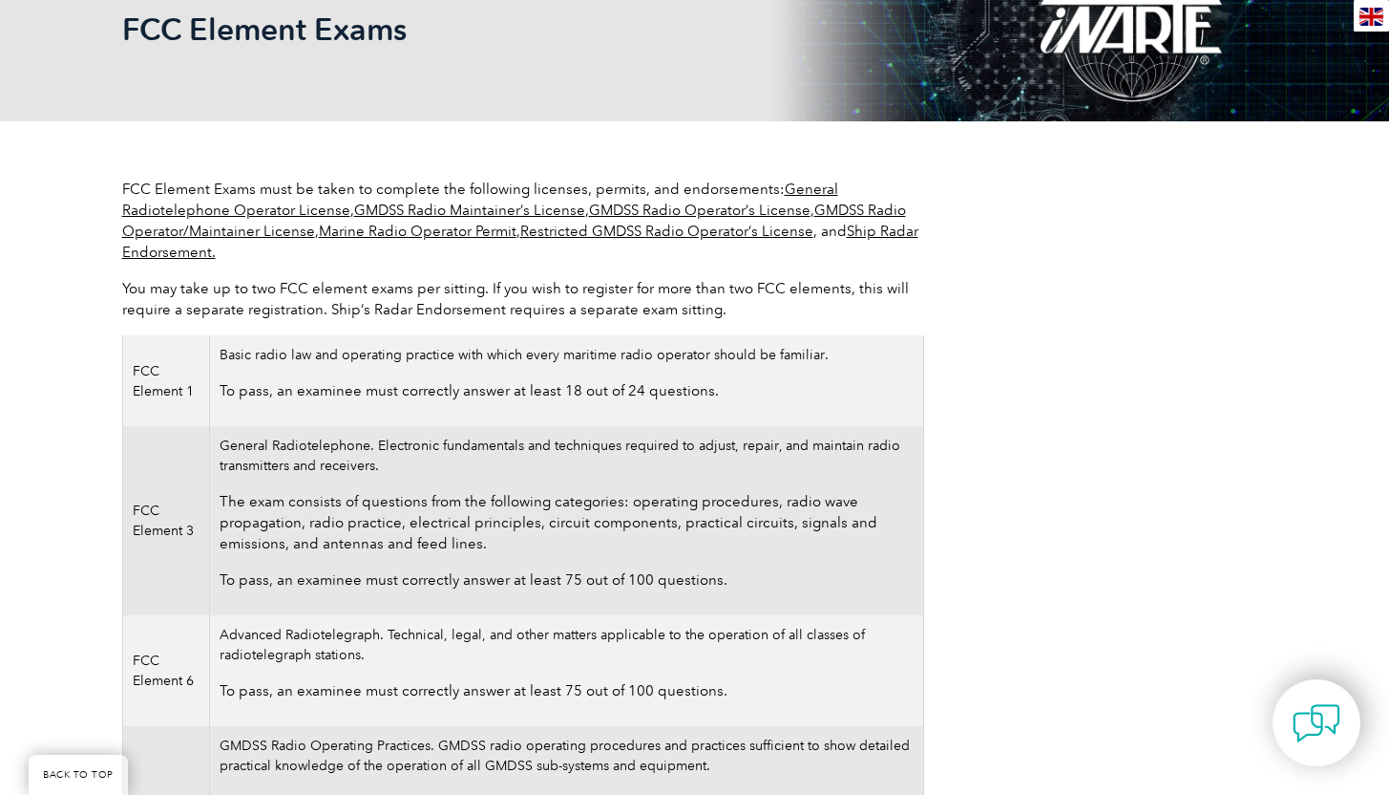
click at [392, 235] on link "Marine Radio Operator Permit" at bounding box center [418, 230] width 198 height 17
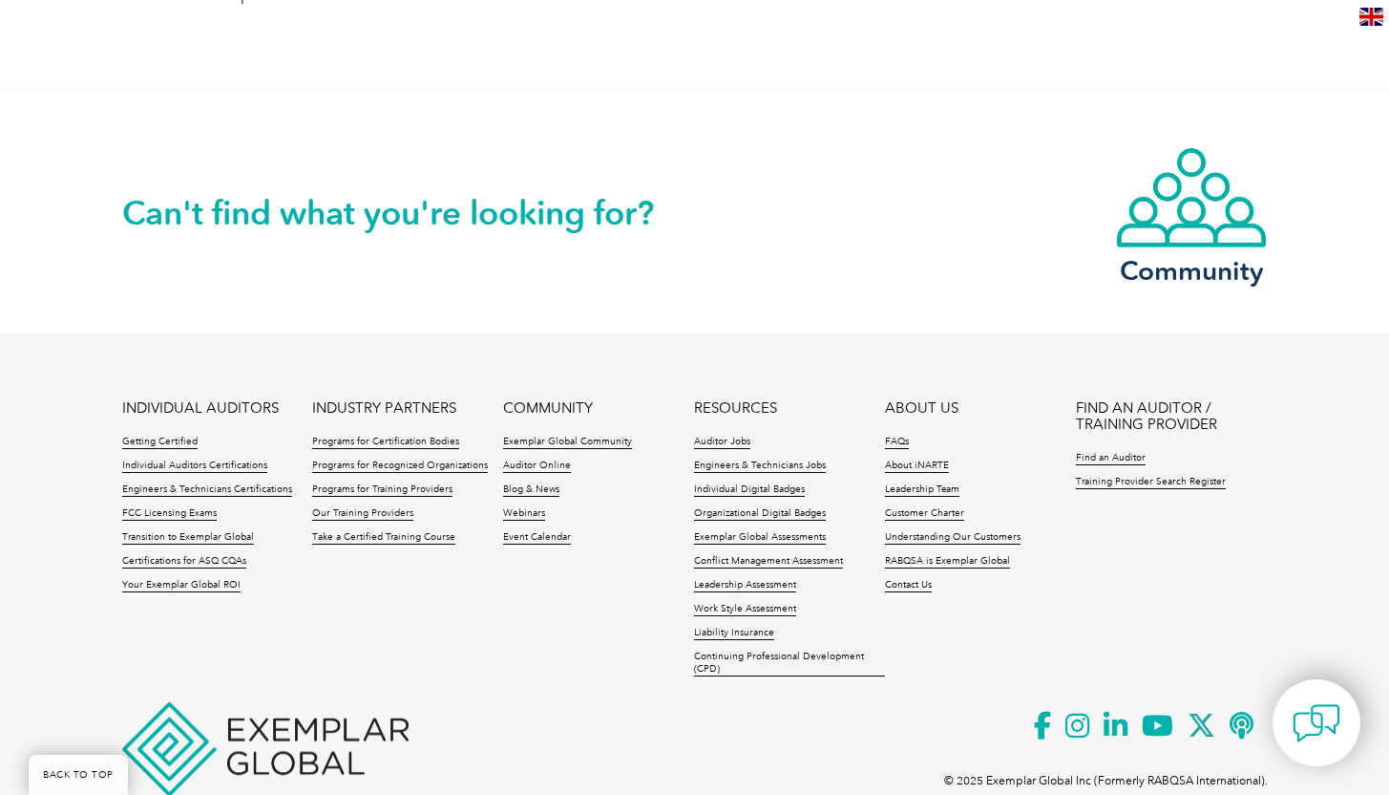
scroll to position [1300, 0]
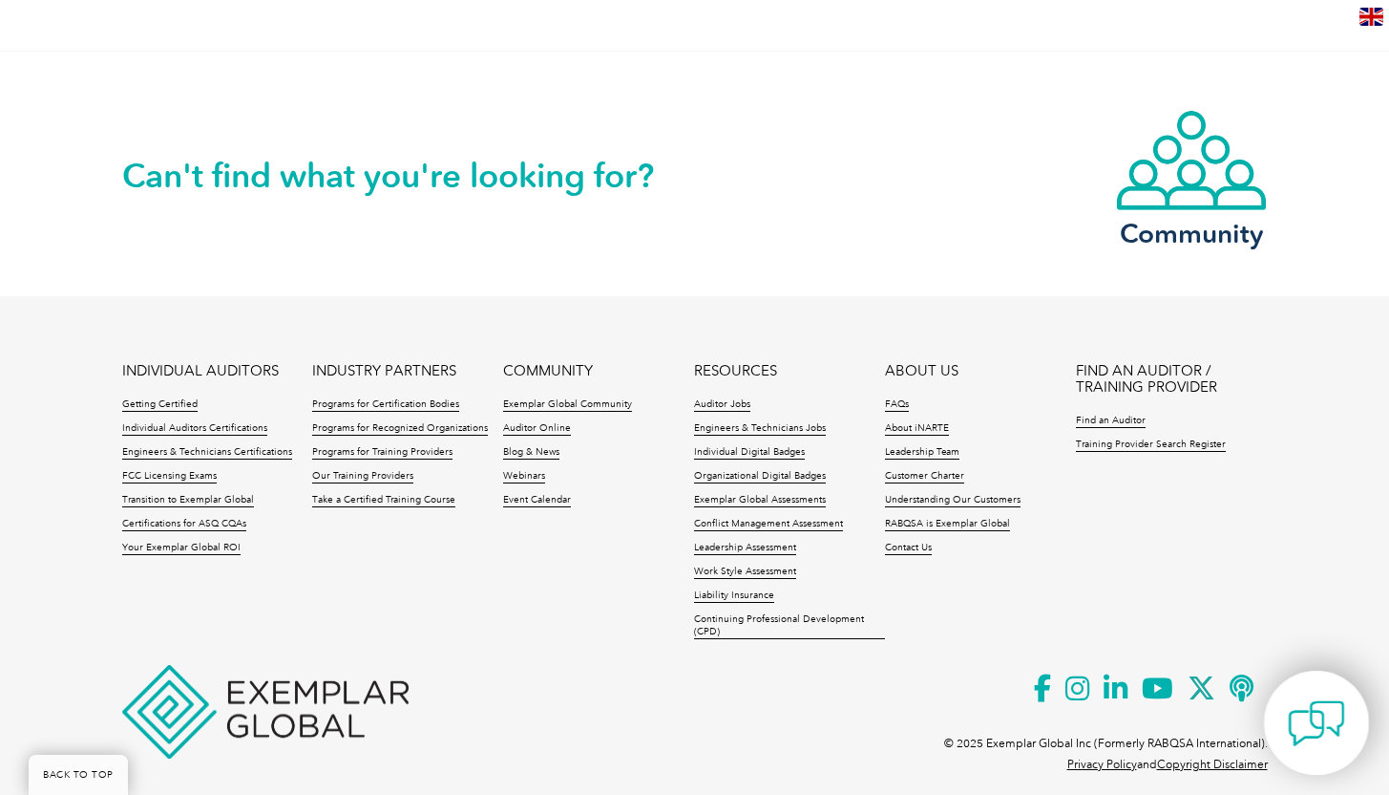
click at [1318, 723] on img at bounding box center [1316, 722] width 57 height 57
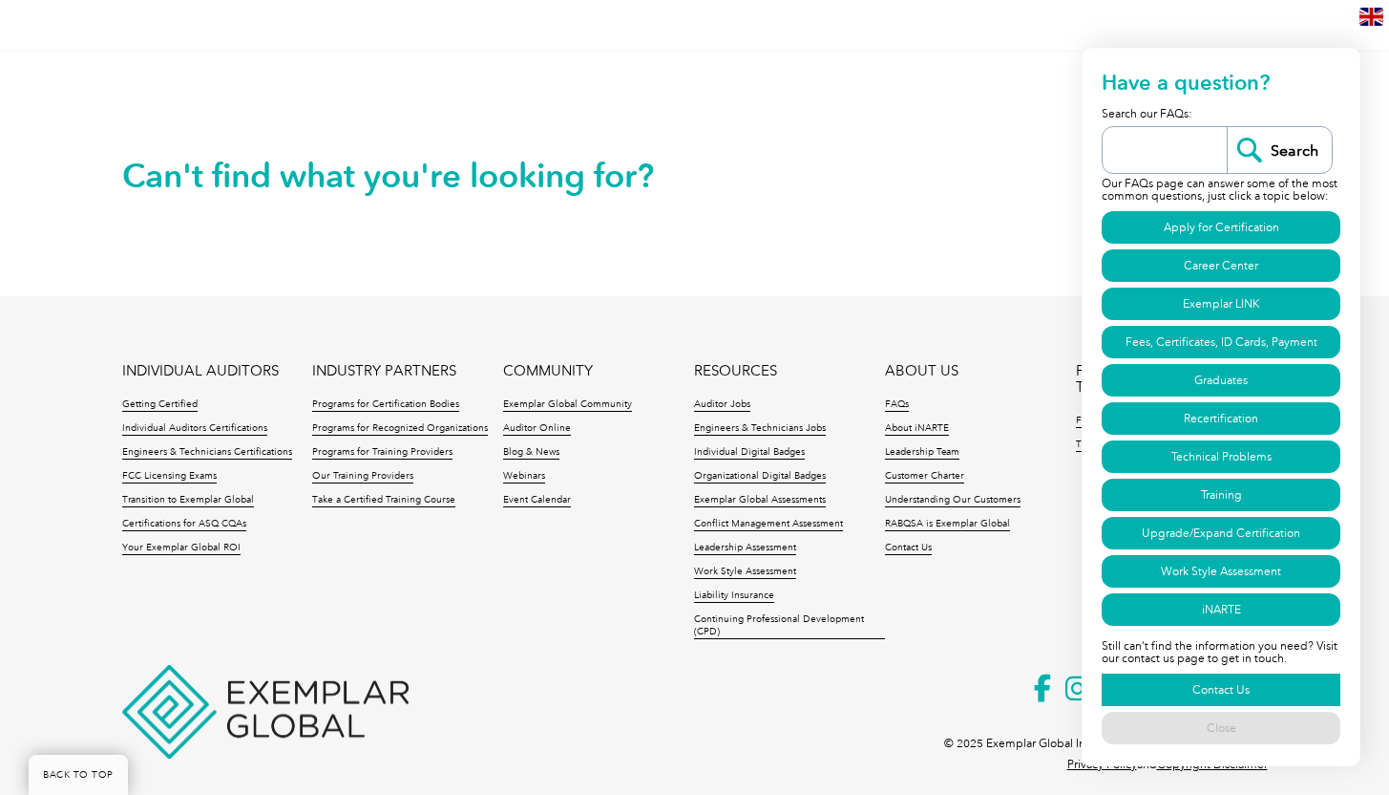
click at [1222, 689] on link "Contact Us" at bounding box center [1221, 689] width 239 height 32
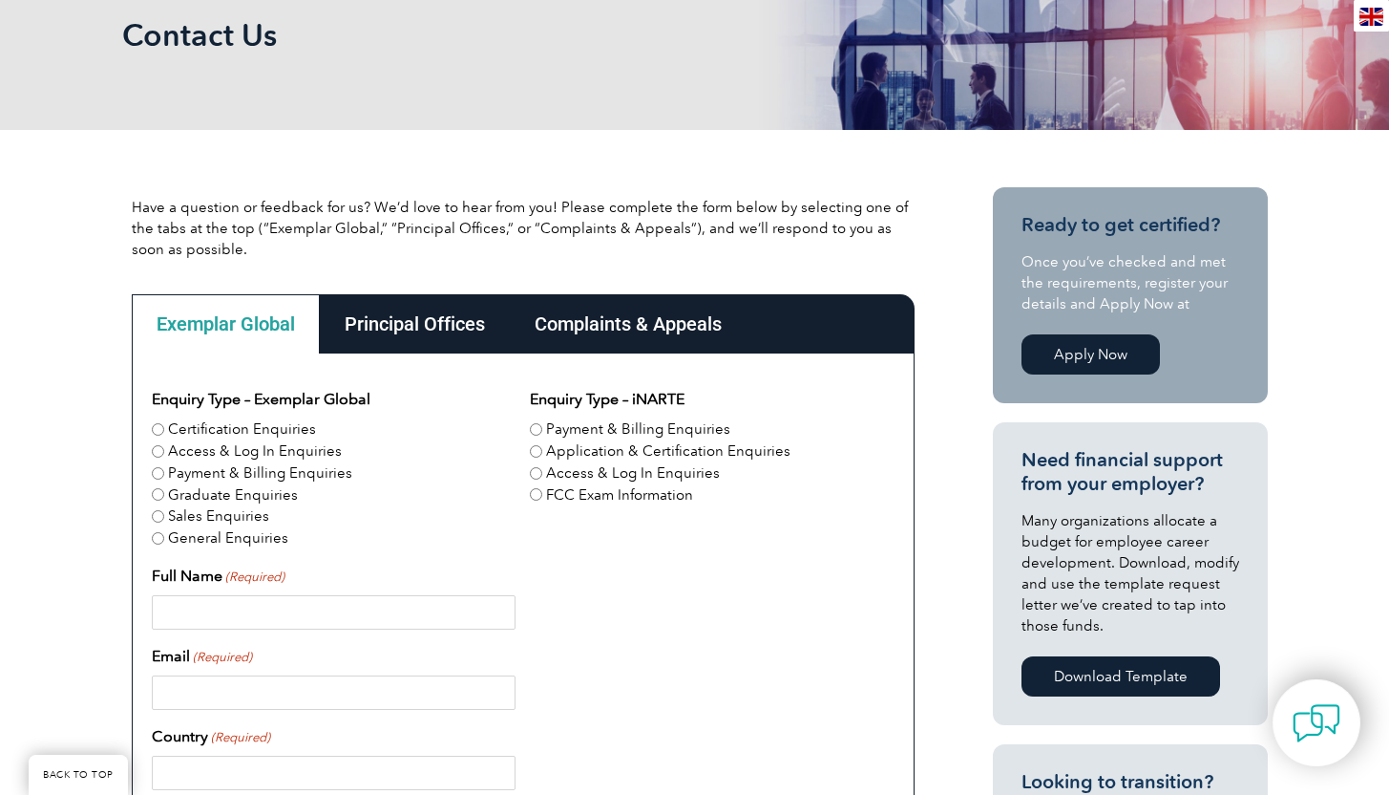
scroll to position [282, 0]
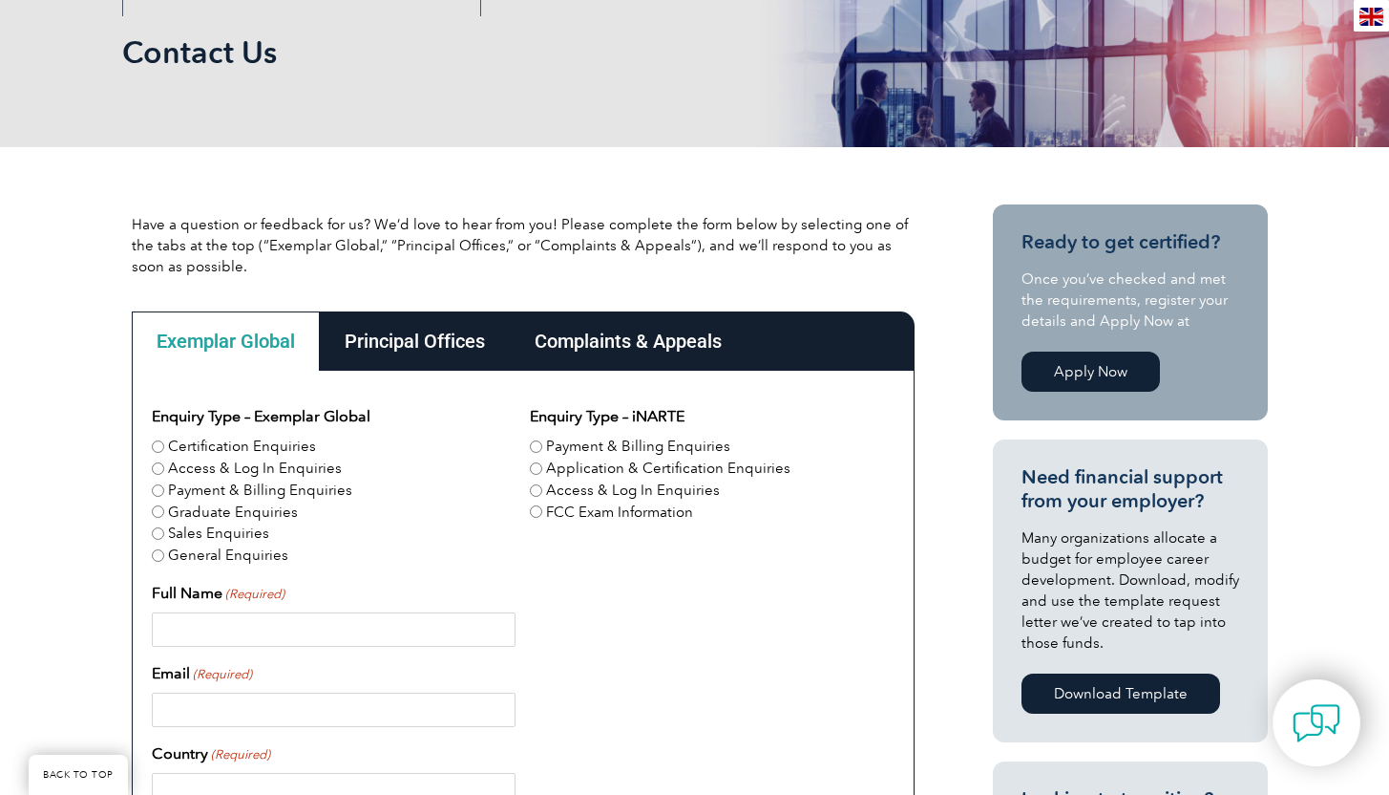
click at [414, 334] on div "Principal Offices" at bounding box center [415, 340] width 190 height 59
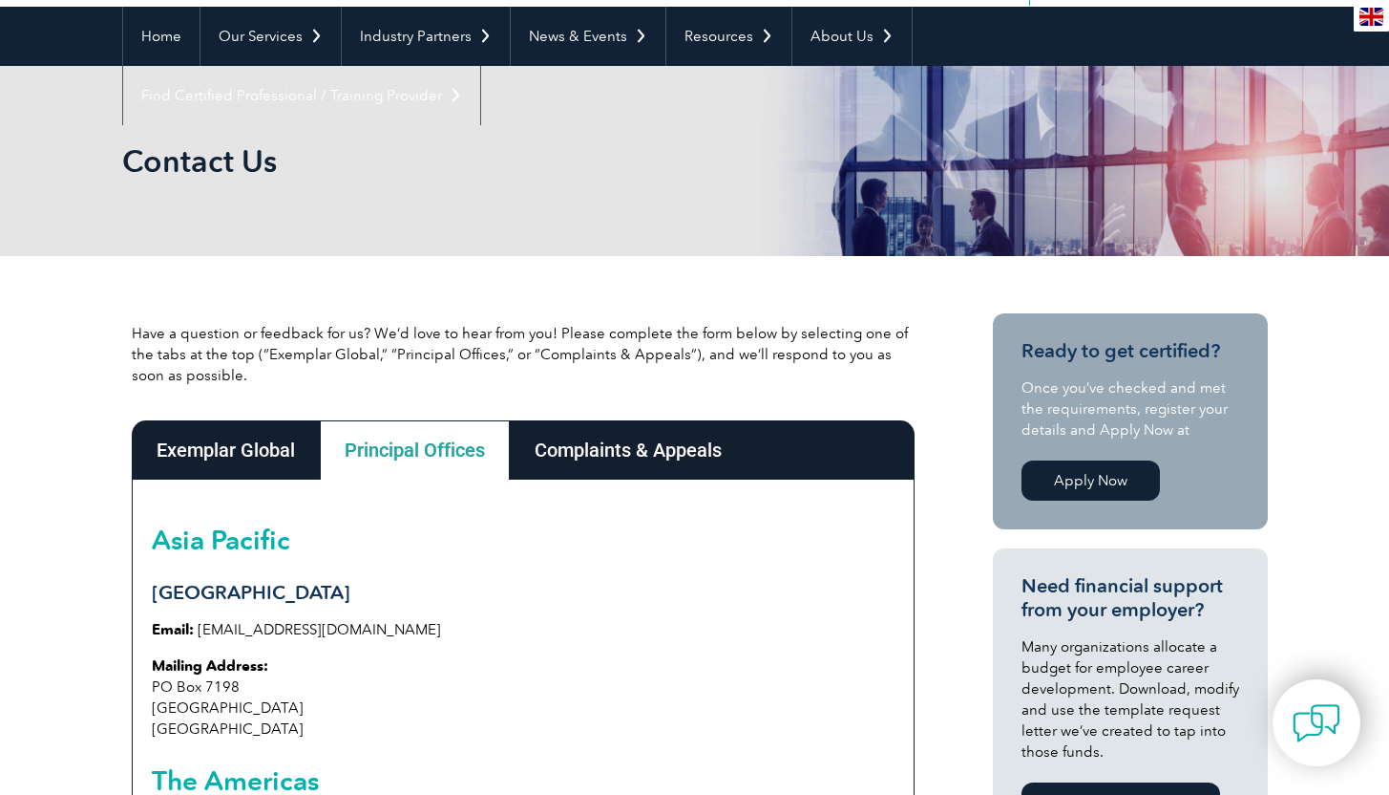
scroll to position [176, 0]
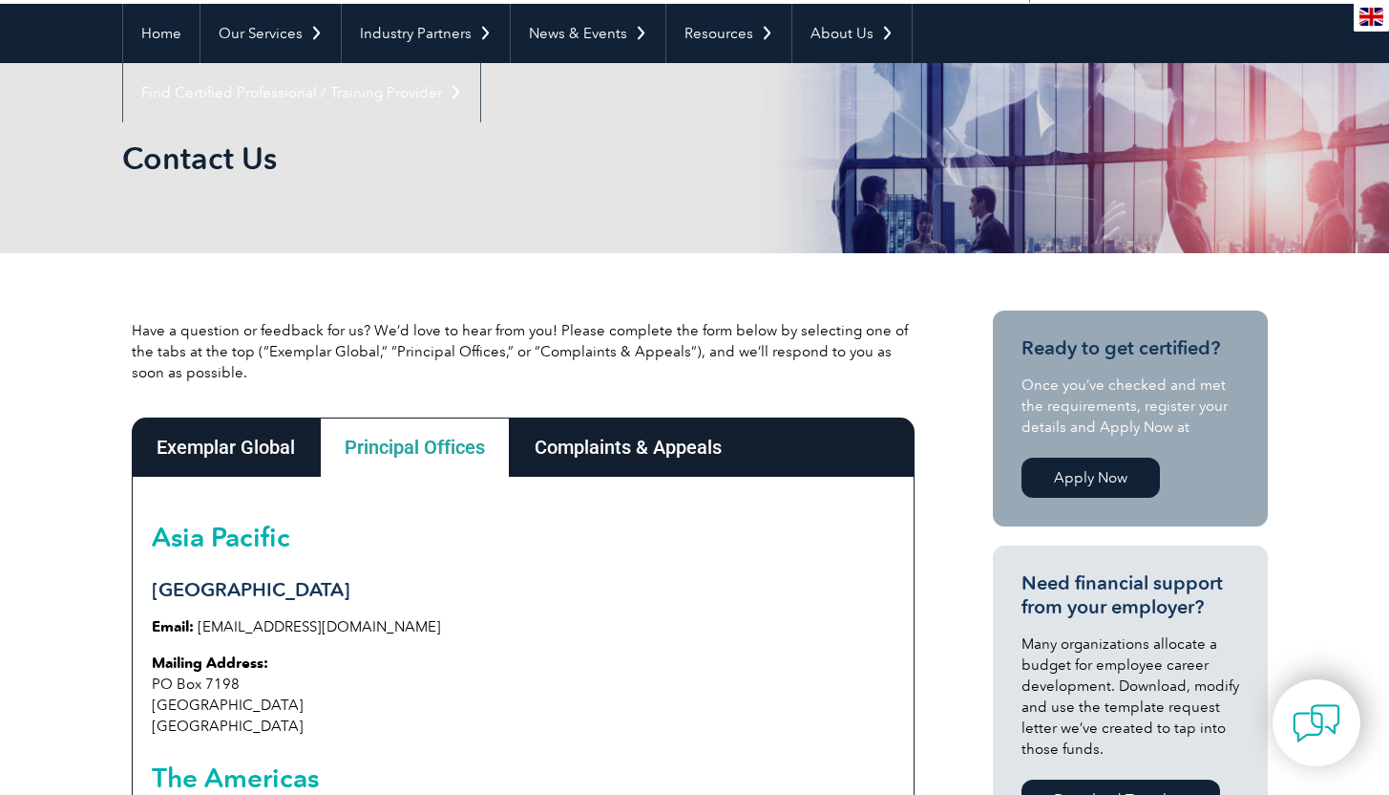
click at [225, 452] on div "Exemplar Global" at bounding box center [226, 446] width 188 height 59
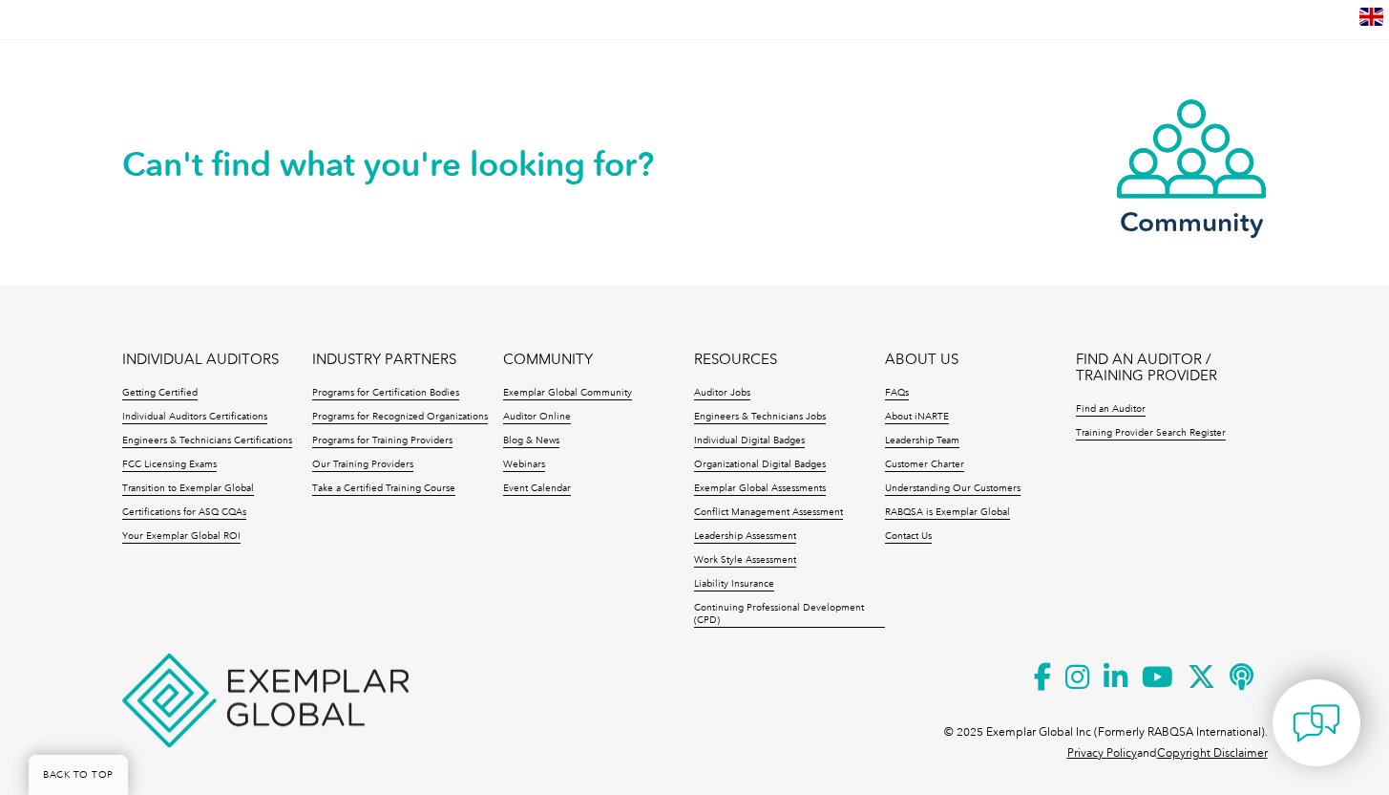
scroll to position [1753, 0]
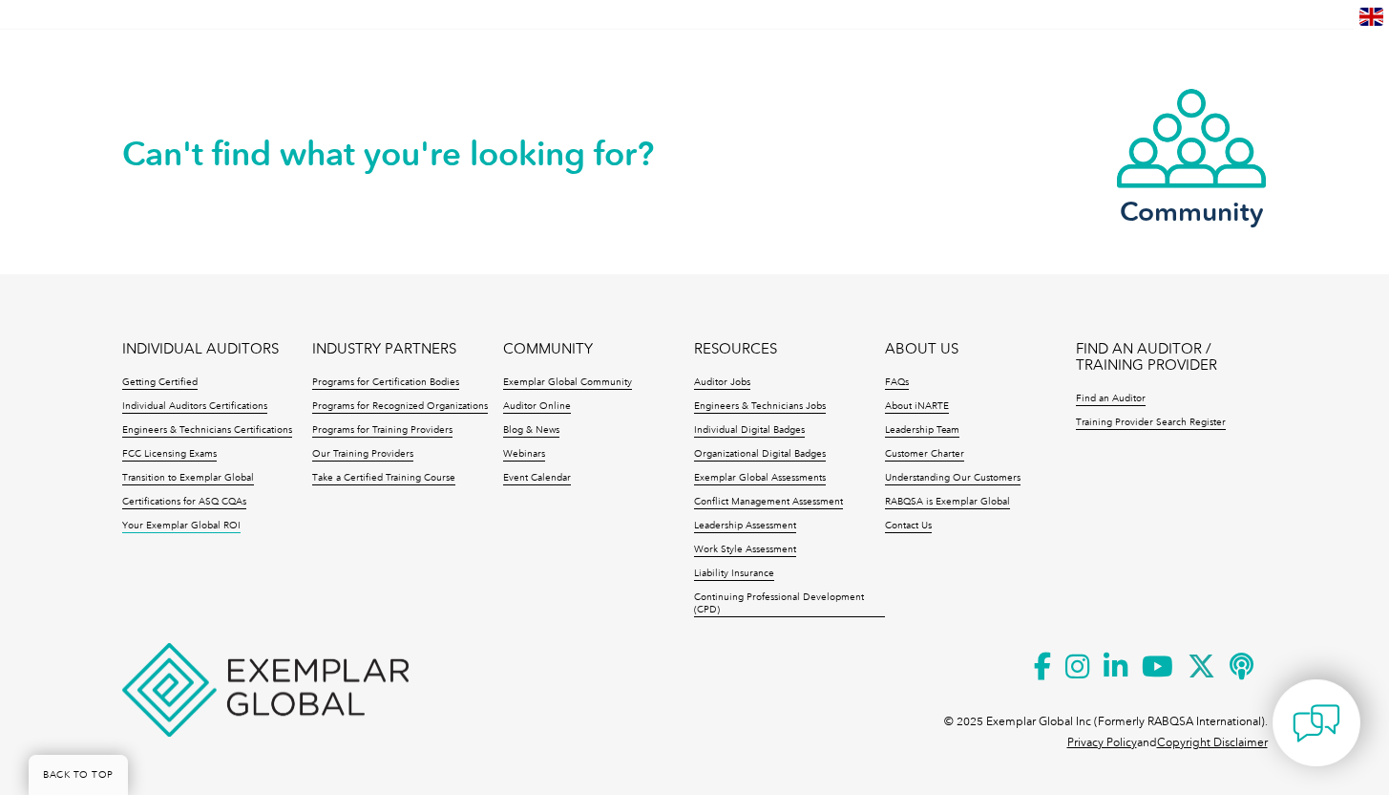
click at [189, 528] on link "Your Exemplar Global ROI" at bounding box center [181, 525] width 118 height 13
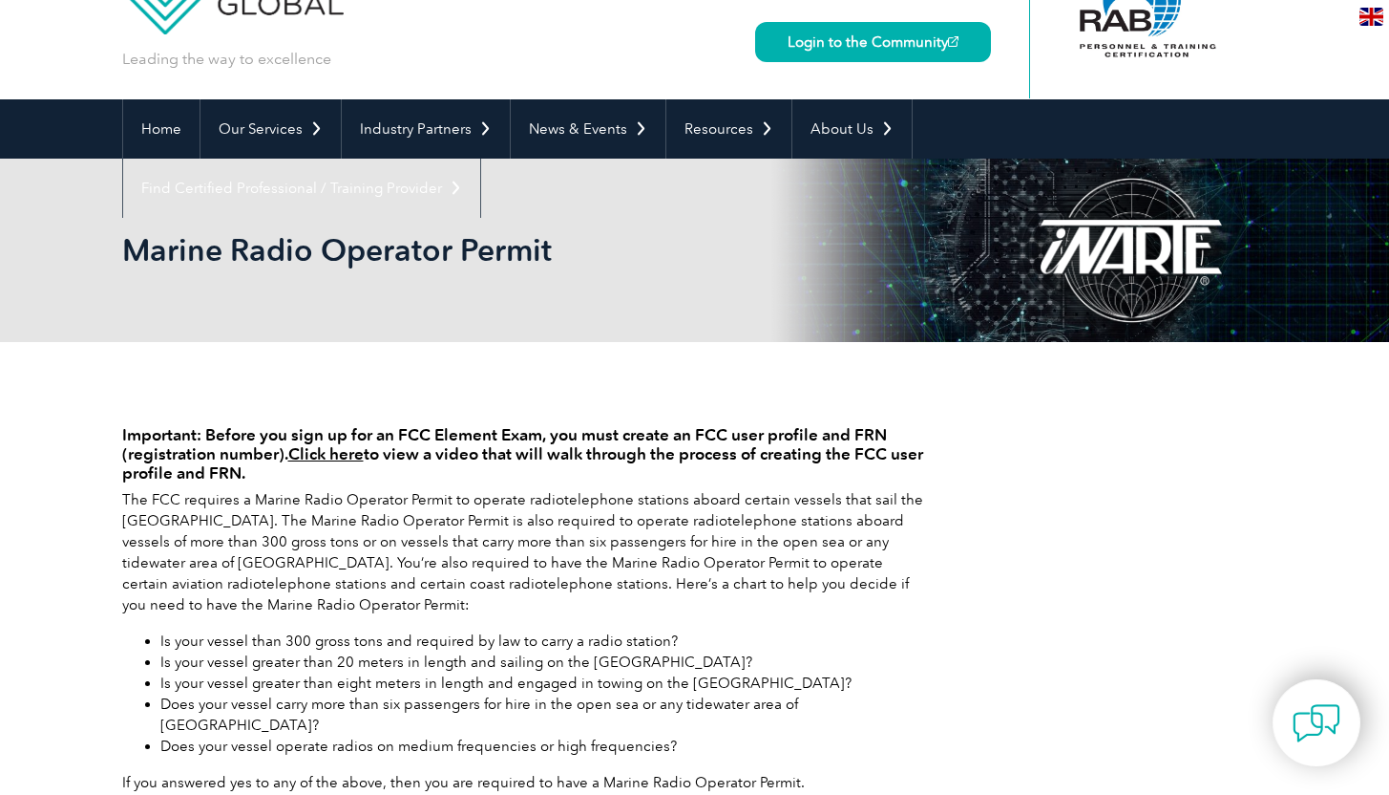
scroll to position [96, 0]
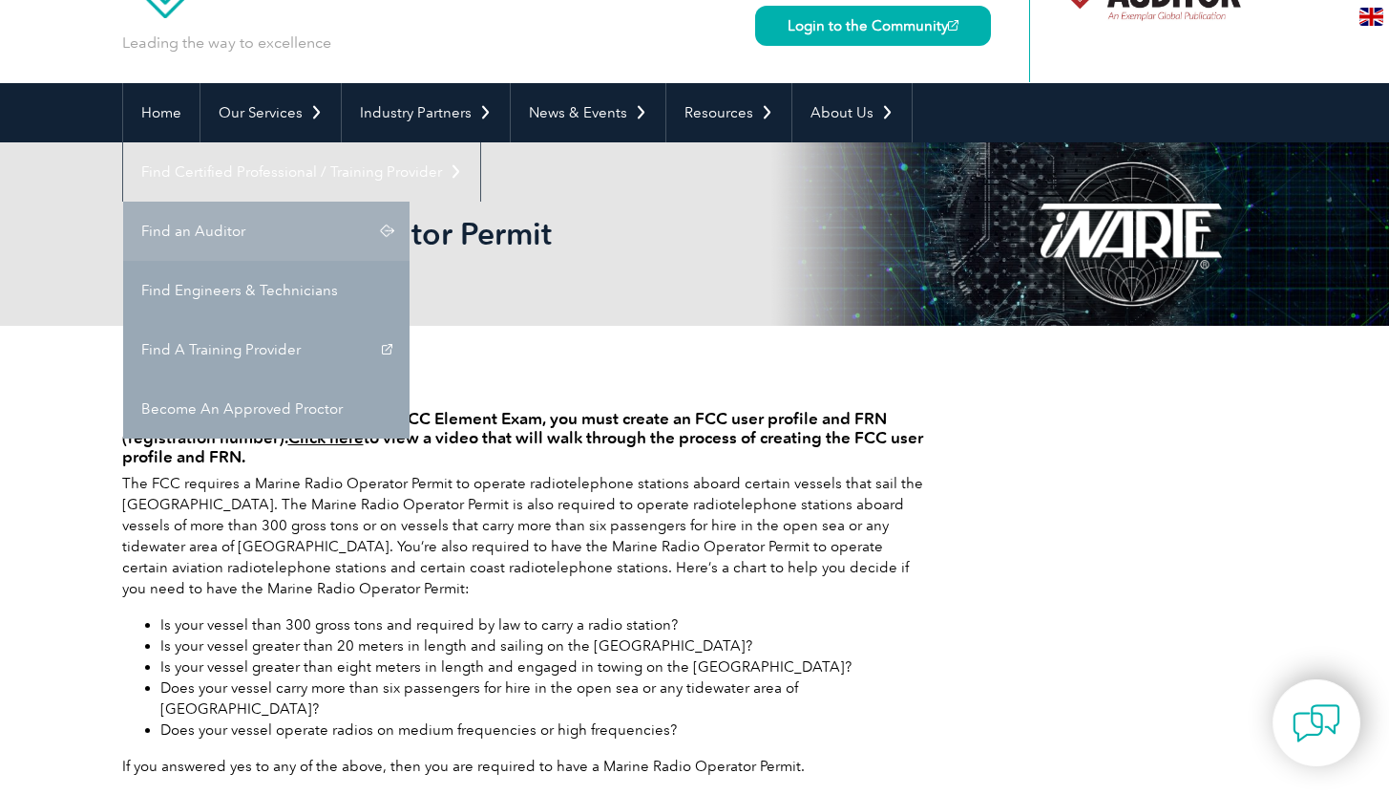
click at [410, 201] on link "Find an Auditor" at bounding box center [266, 230] width 286 height 59
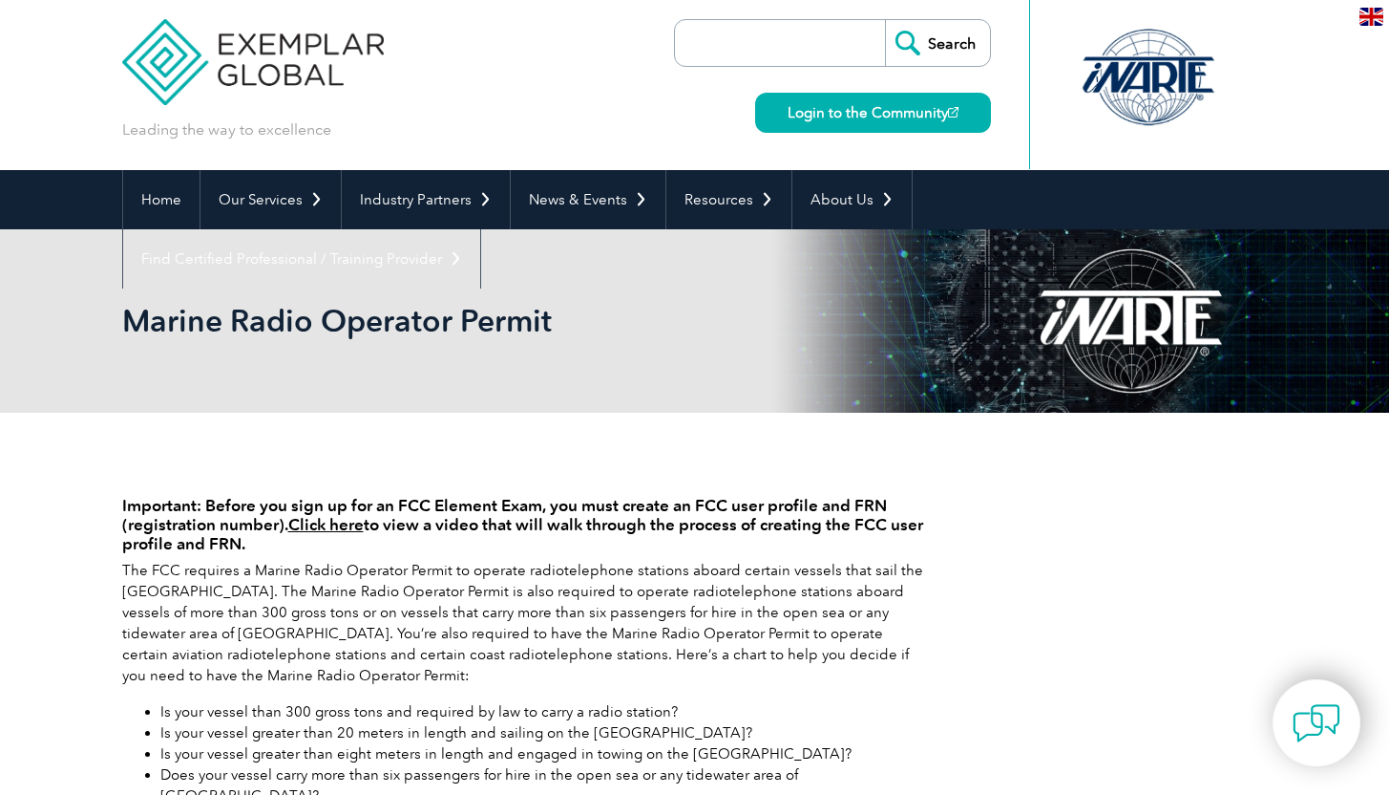
scroll to position [0, 0]
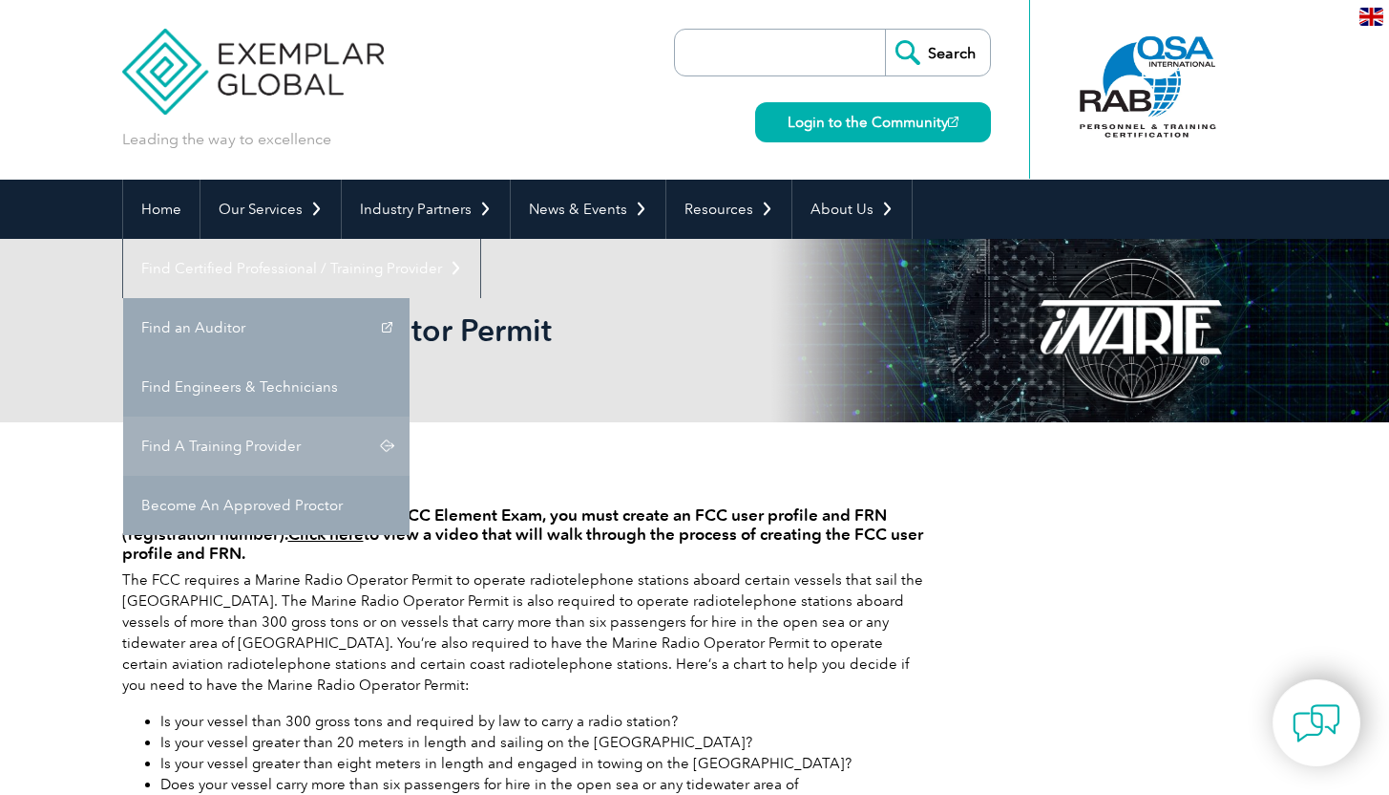
click at [410, 416] on link "Find A Training Provider" at bounding box center [266, 445] width 286 height 59
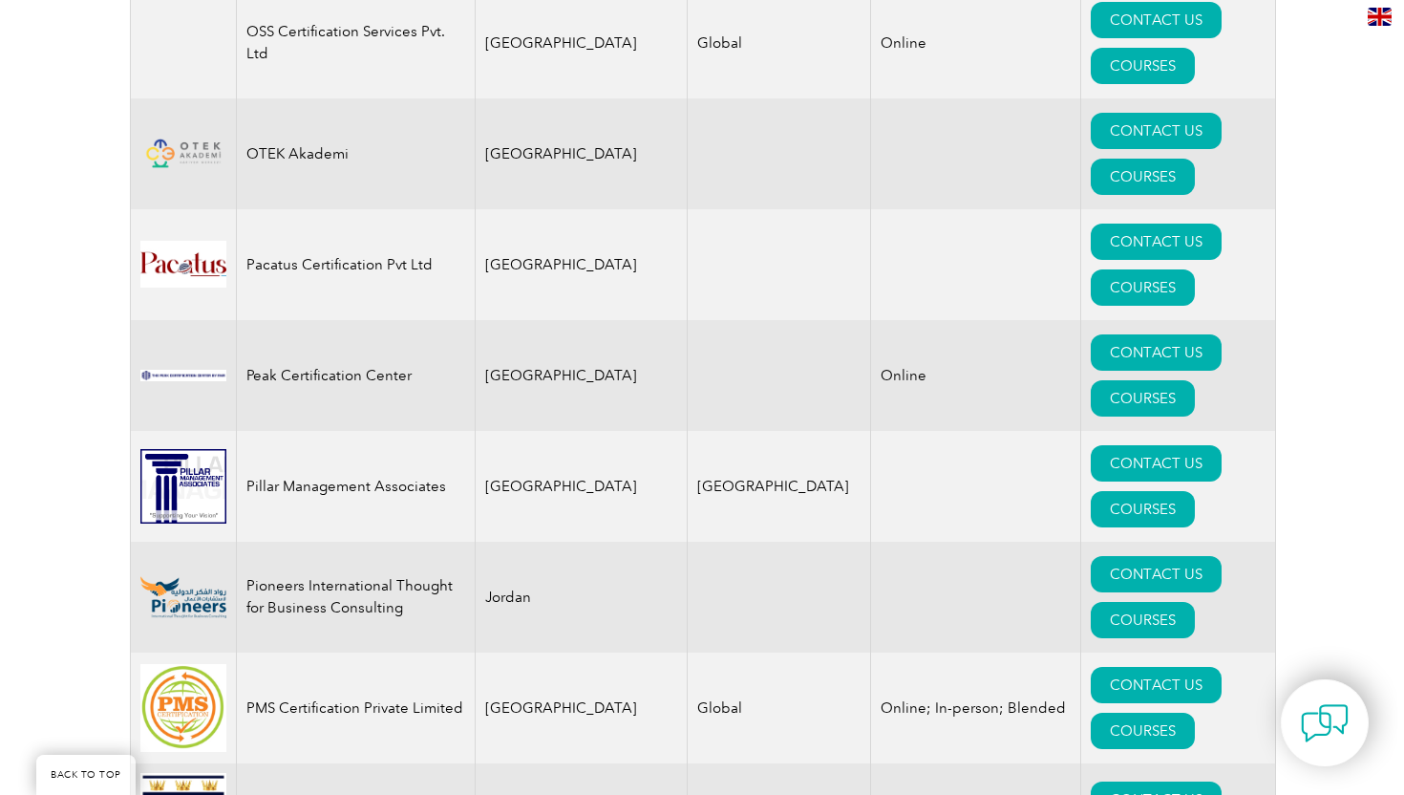
scroll to position [22114, 0]
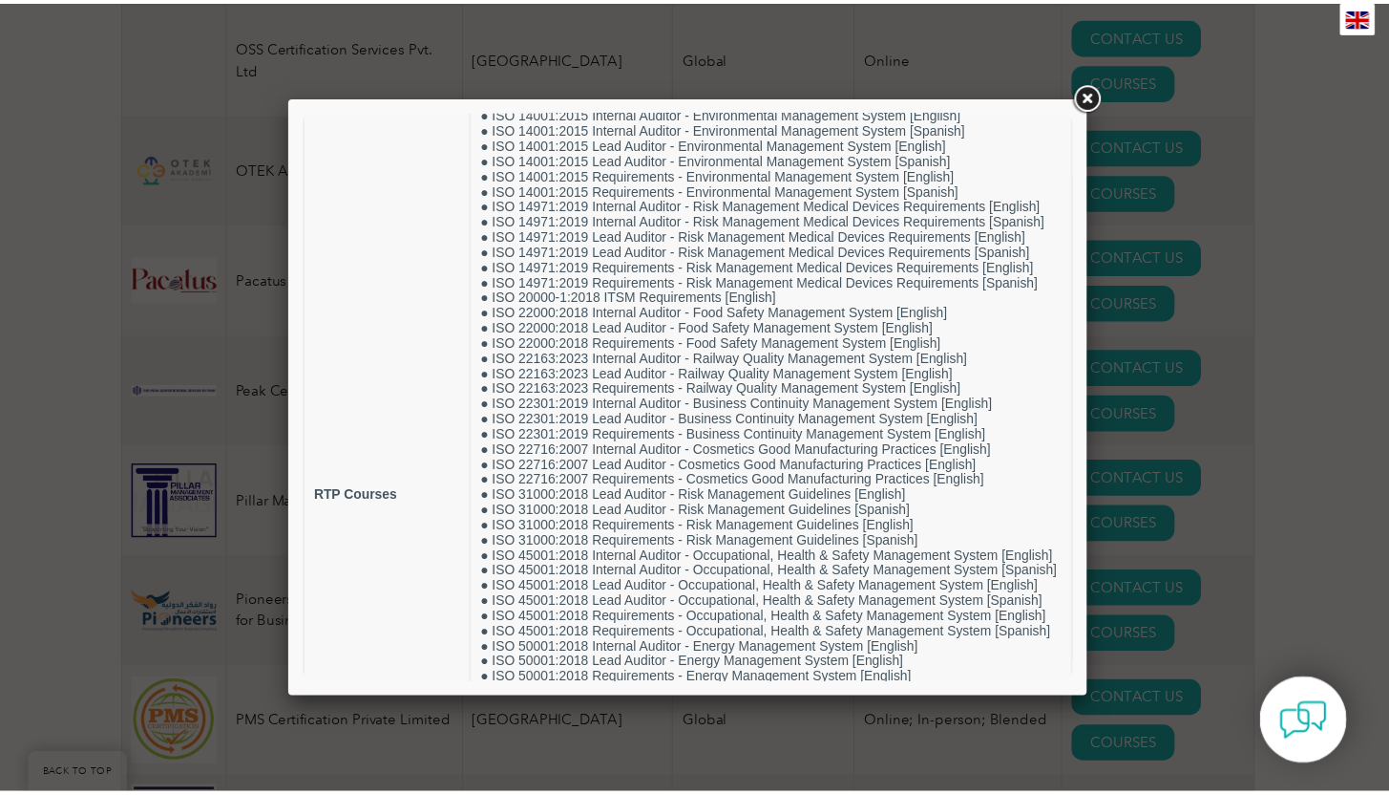
scroll to position [98, 0]
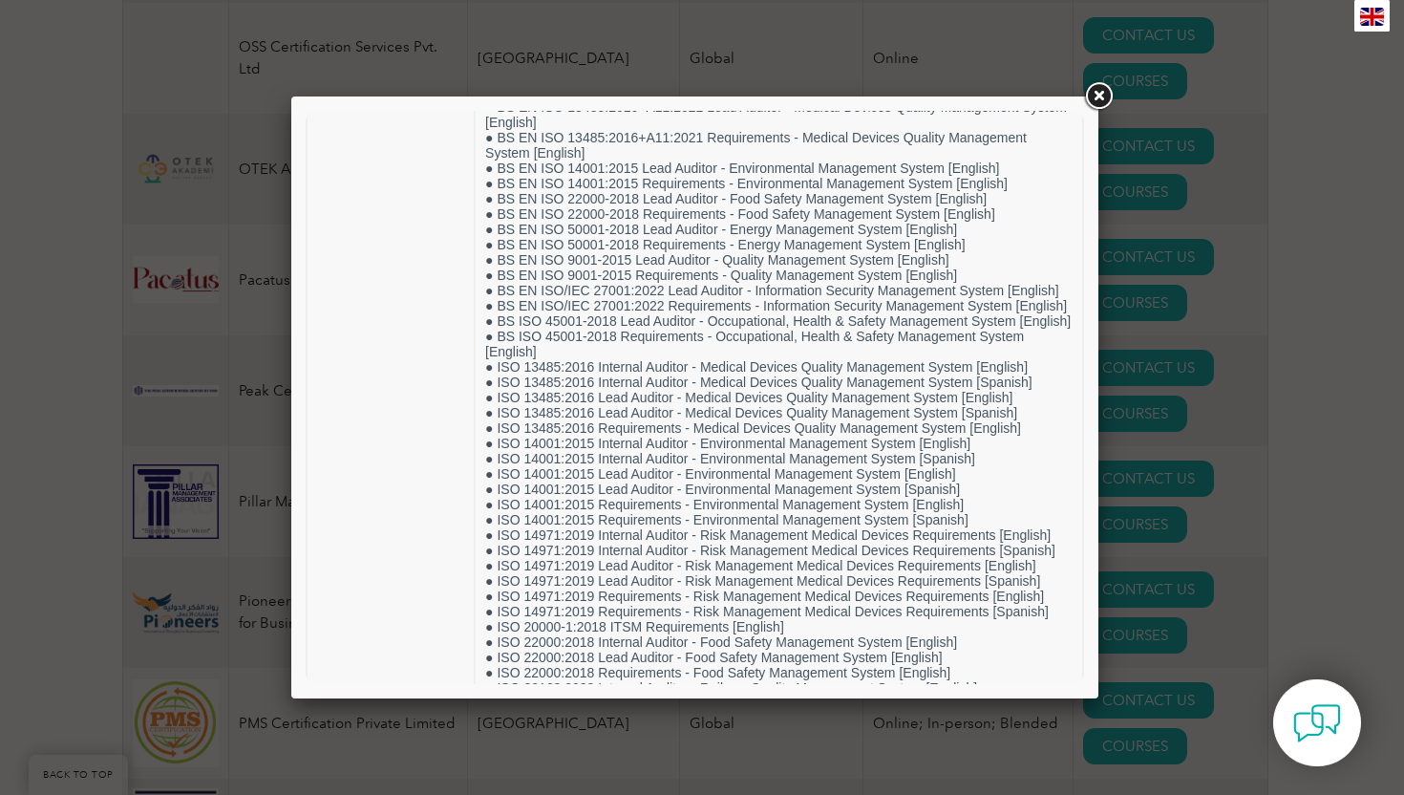
click at [1099, 99] on link at bounding box center [1098, 96] width 34 height 34
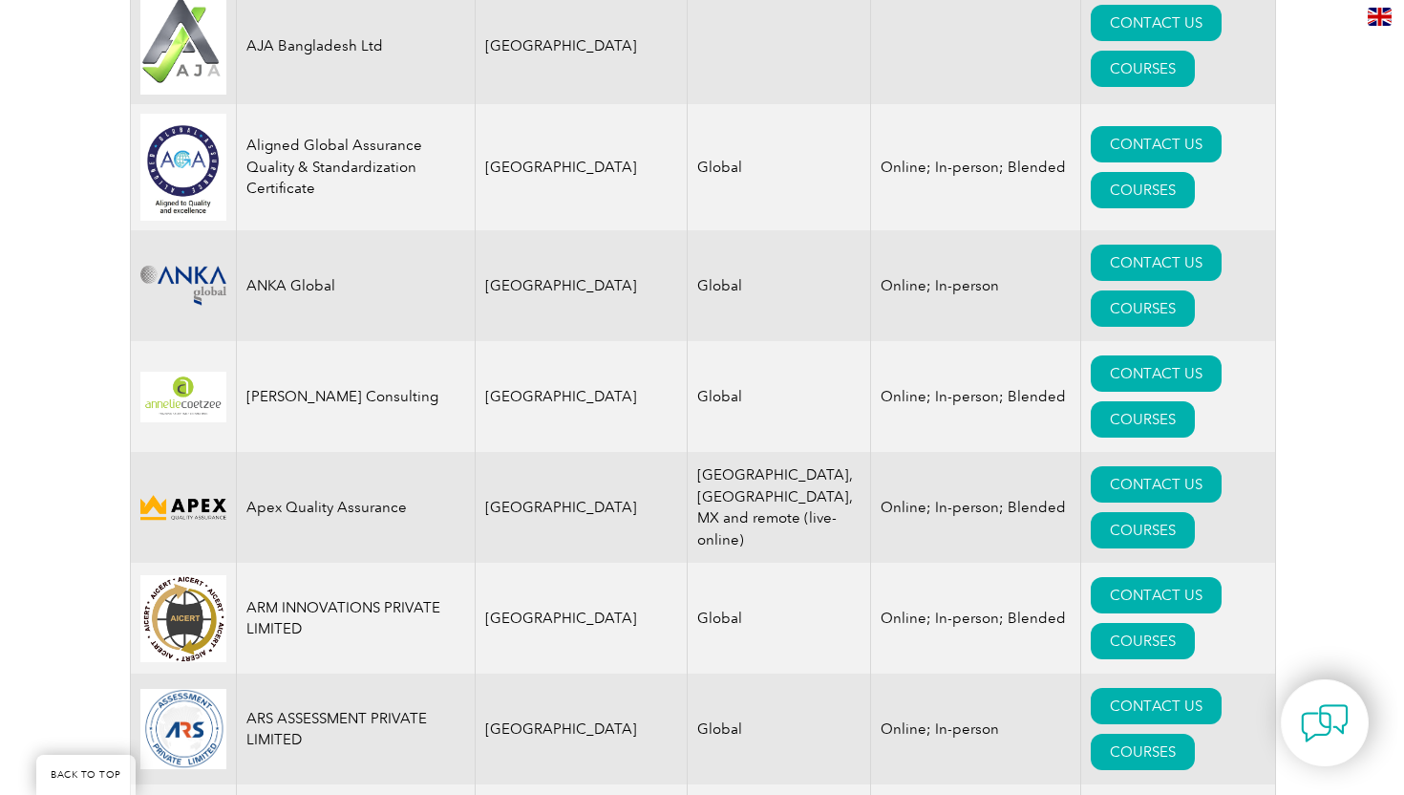
scroll to position [646, 0]
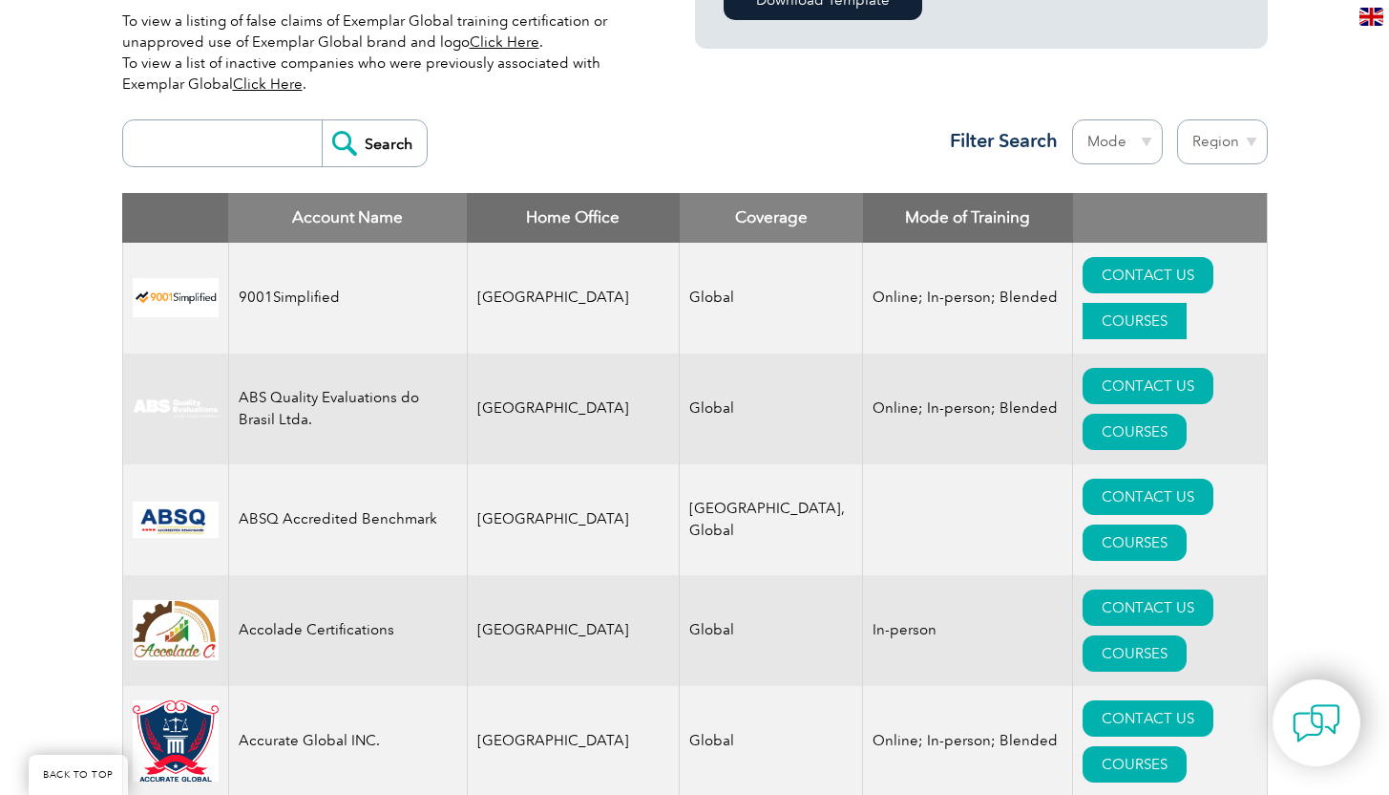
click at [1181, 303] on link "COURSES" at bounding box center [1135, 321] width 104 height 36
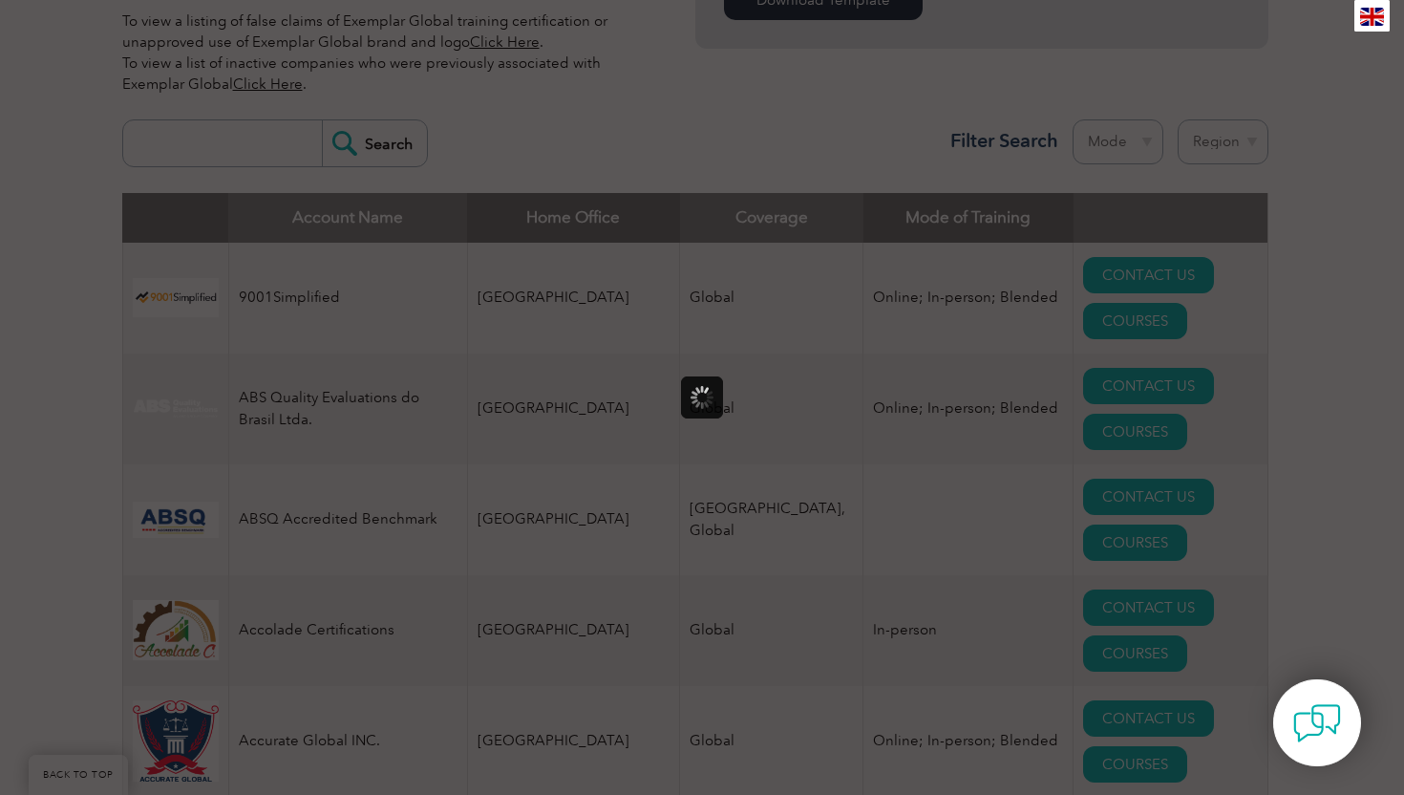
scroll to position [0, 0]
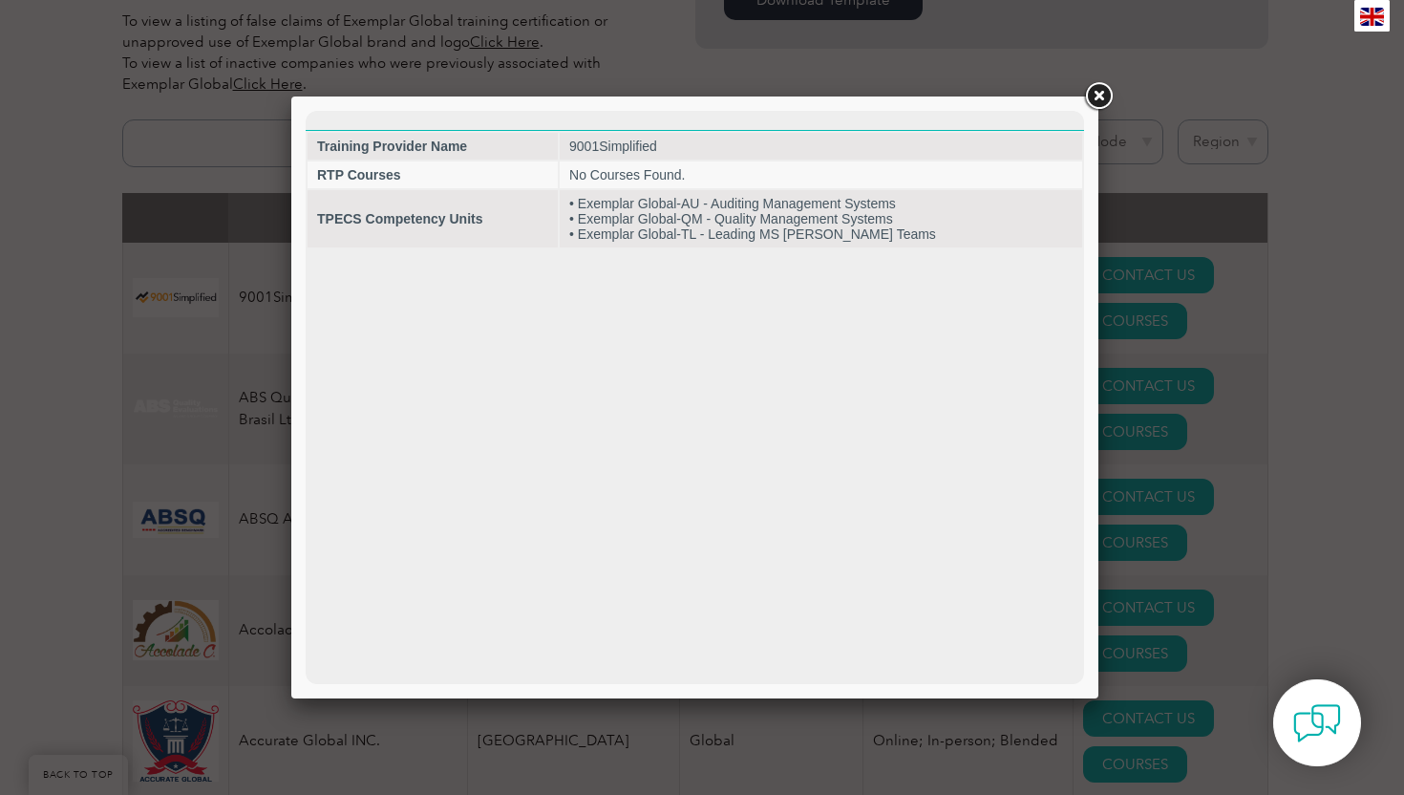
click at [1095, 95] on link at bounding box center [1098, 96] width 34 height 34
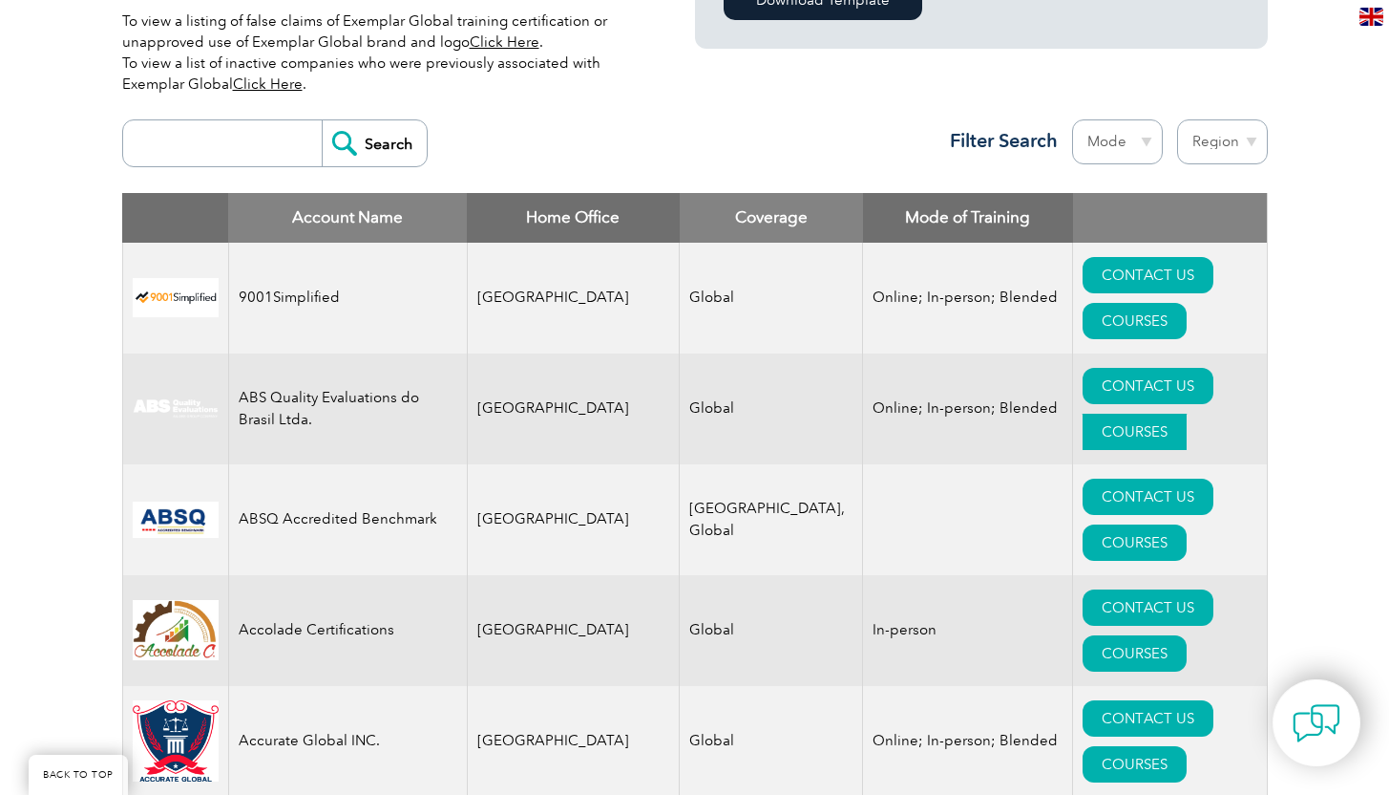
click at [1180, 413] on link "COURSES" at bounding box center [1135, 431] width 104 height 36
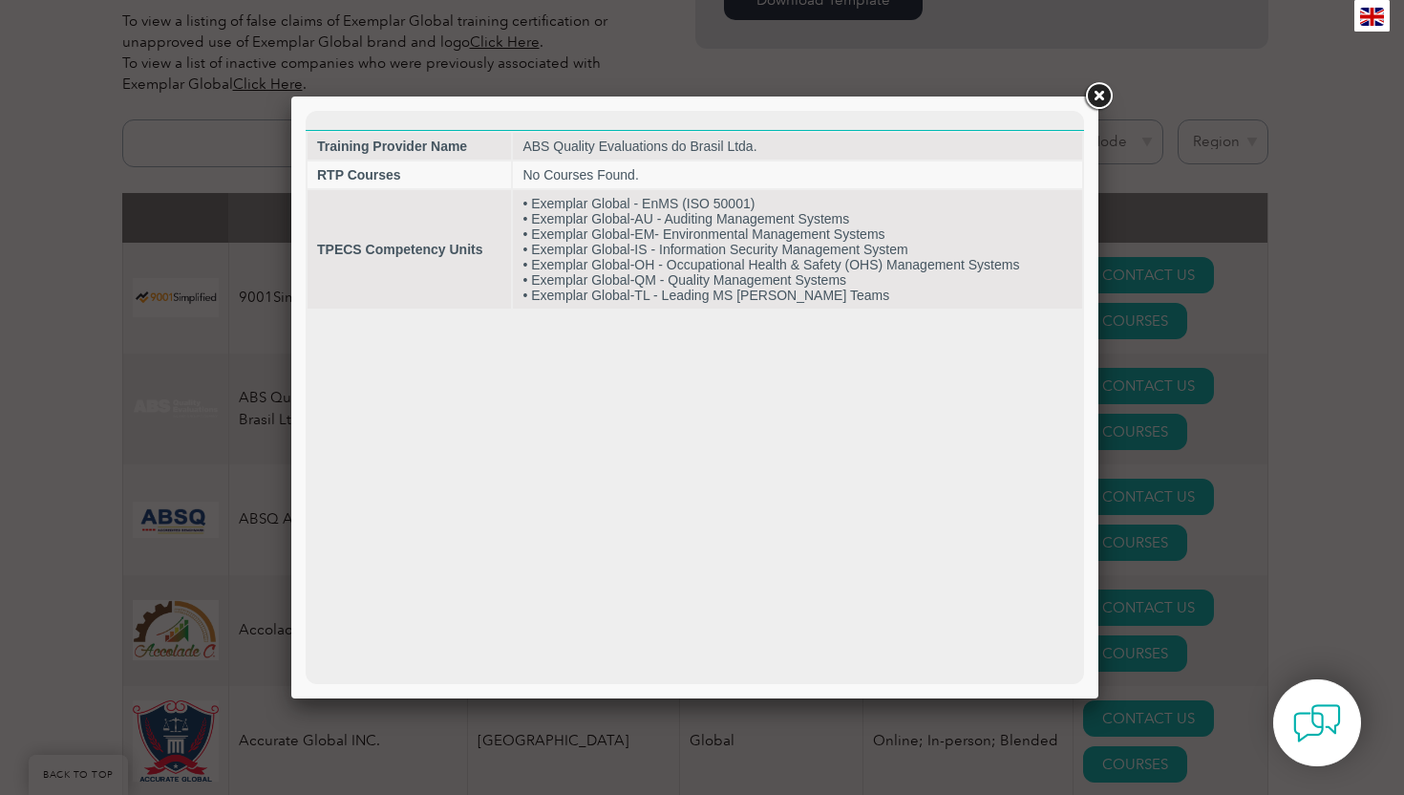
click at [1100, 102] on link at bounding box center [1098, 96] width 34 height 34
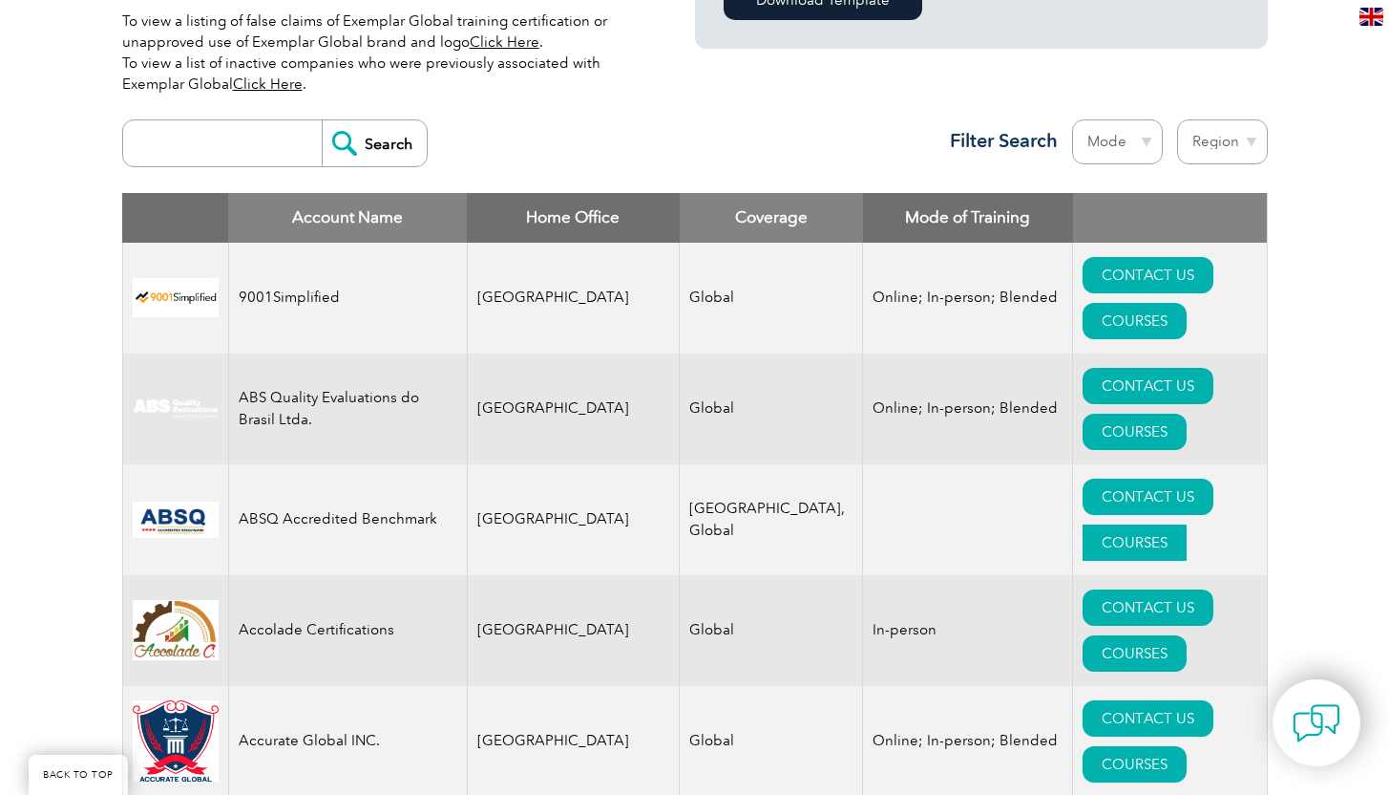
click at [1177, 524] on link "COURSES" at bounding box center [1135, 542] width 104 height 36
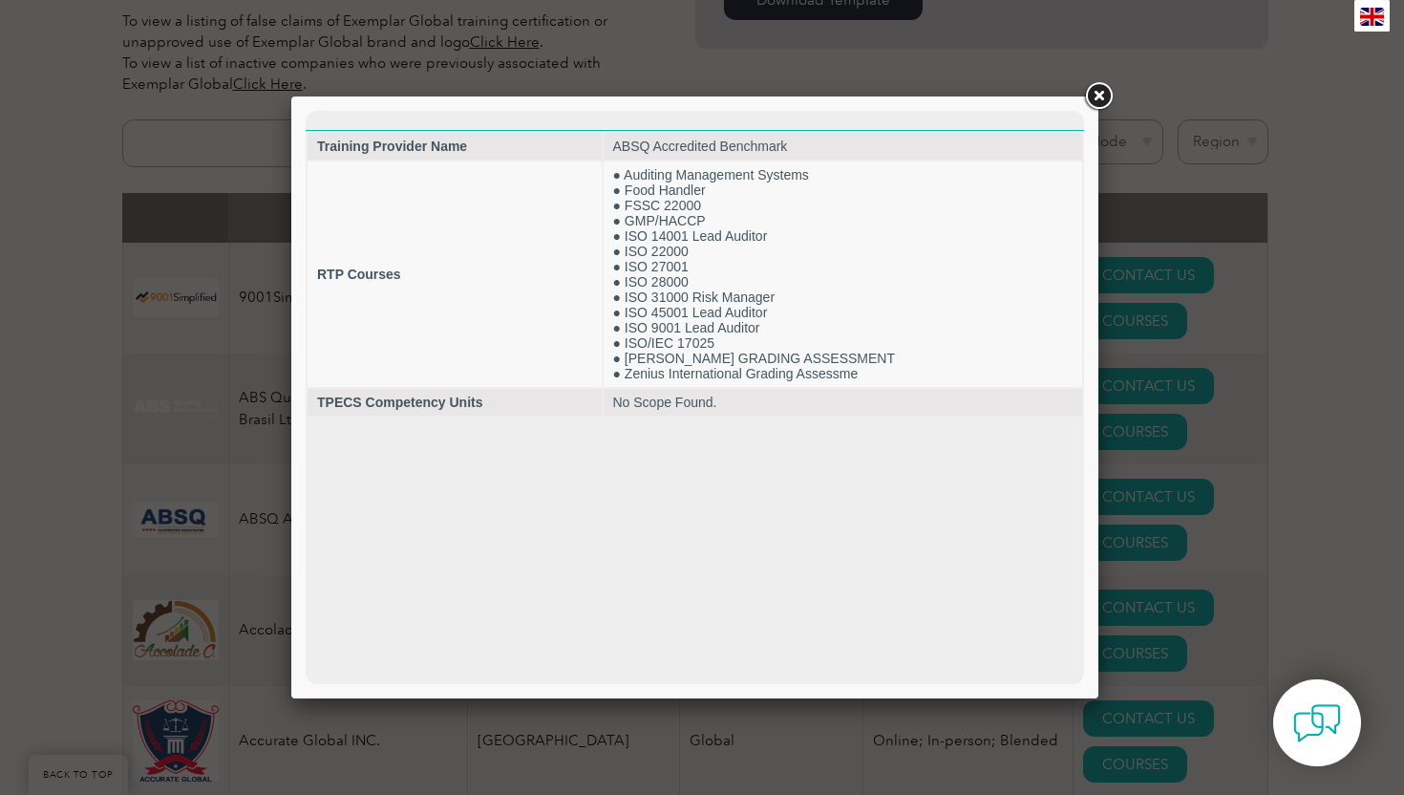
click at [1094, 96] on link at bounding box center [1098, 96] width 34 height 34
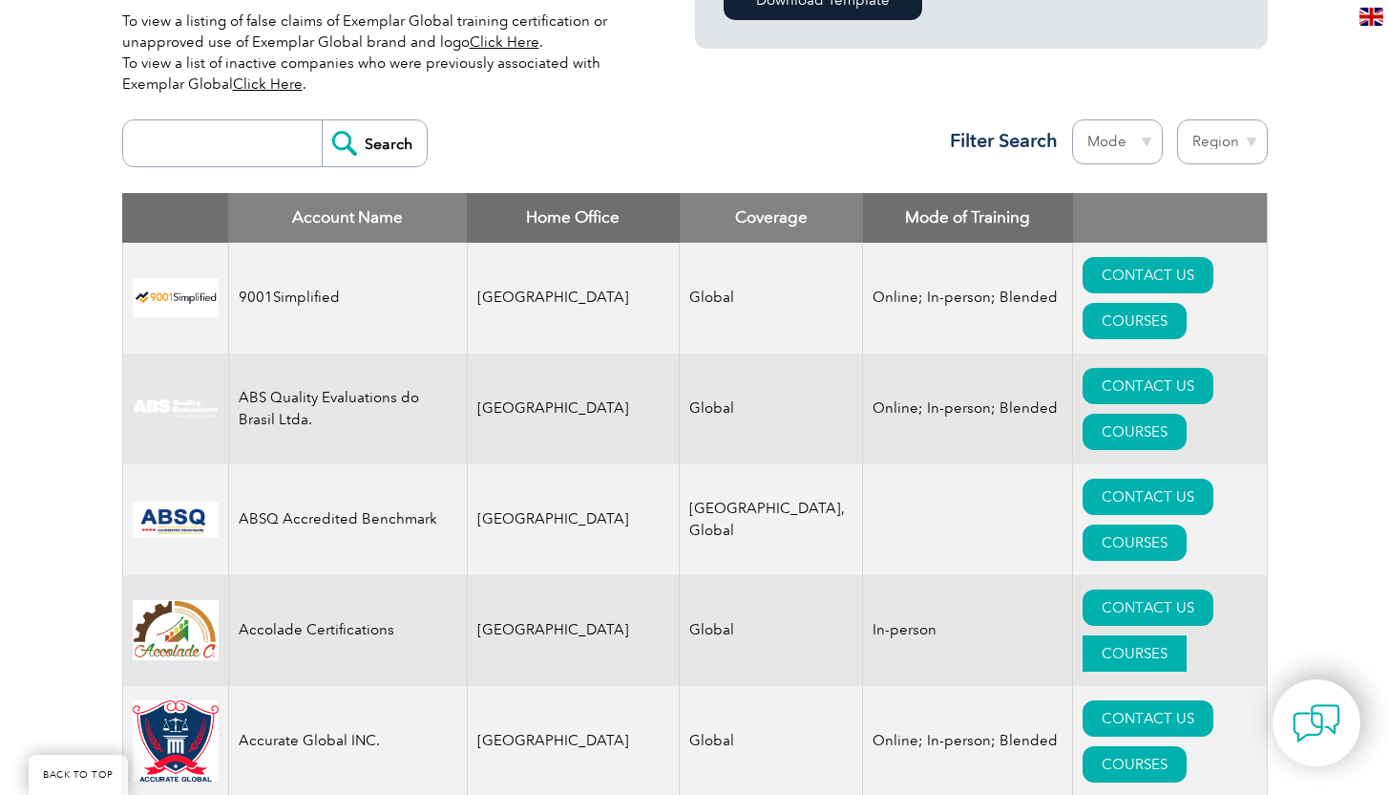
click at [1172, 635] on link "COURSES" at bounding box center [1135, 653] width 104 height 36
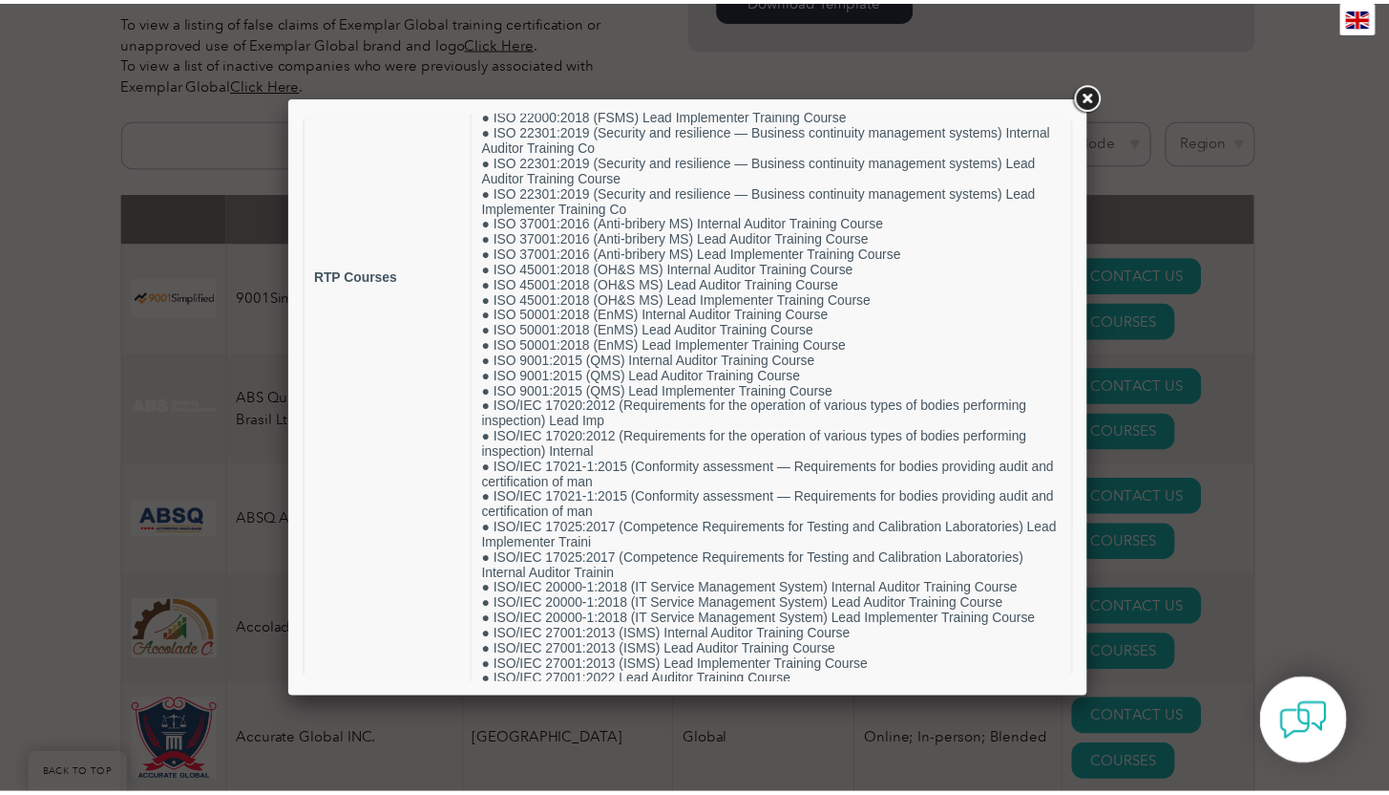
scroll to position [447, 0]
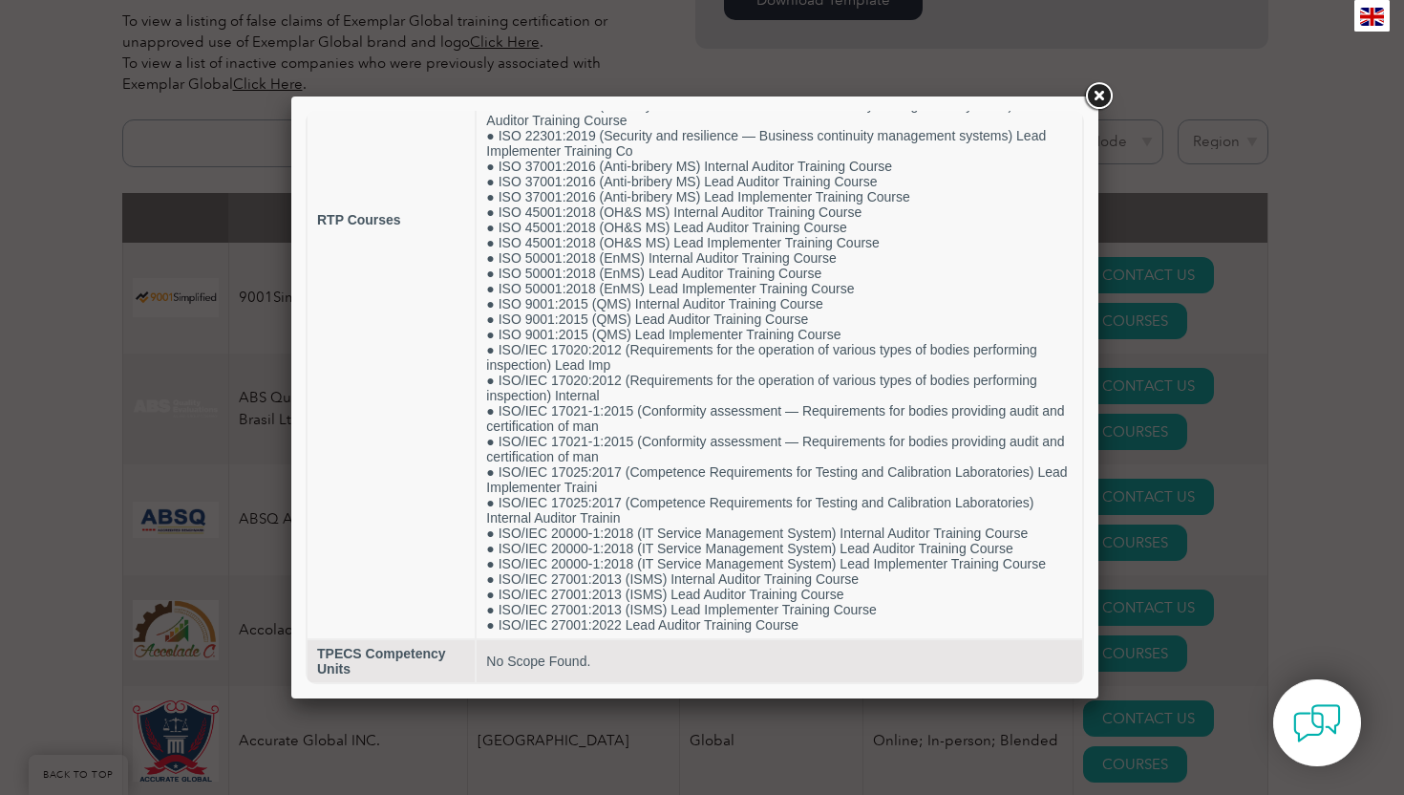
click at [1092, 94] on link at bounding box center [1098, 96] width 34 height 34
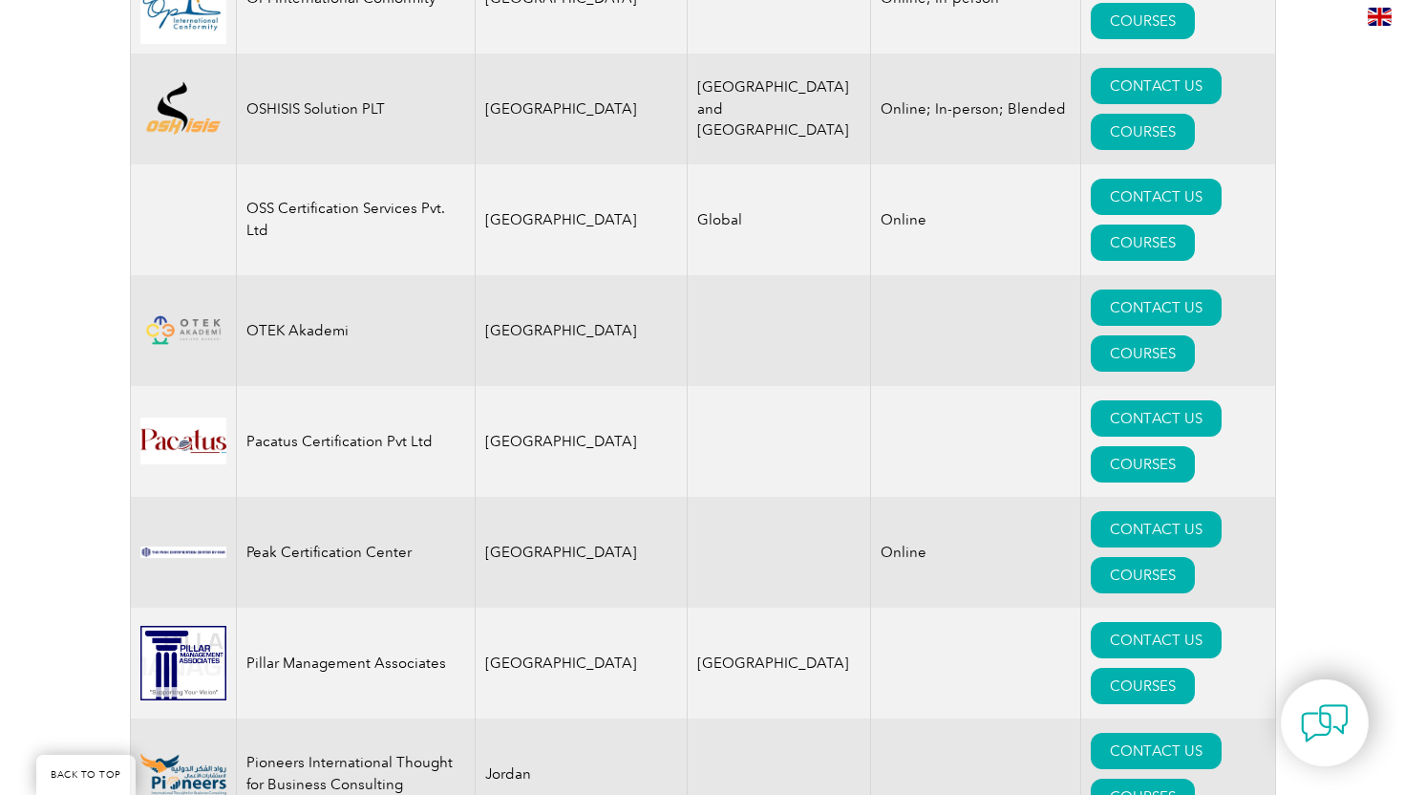
scroll to position [21967, 0]
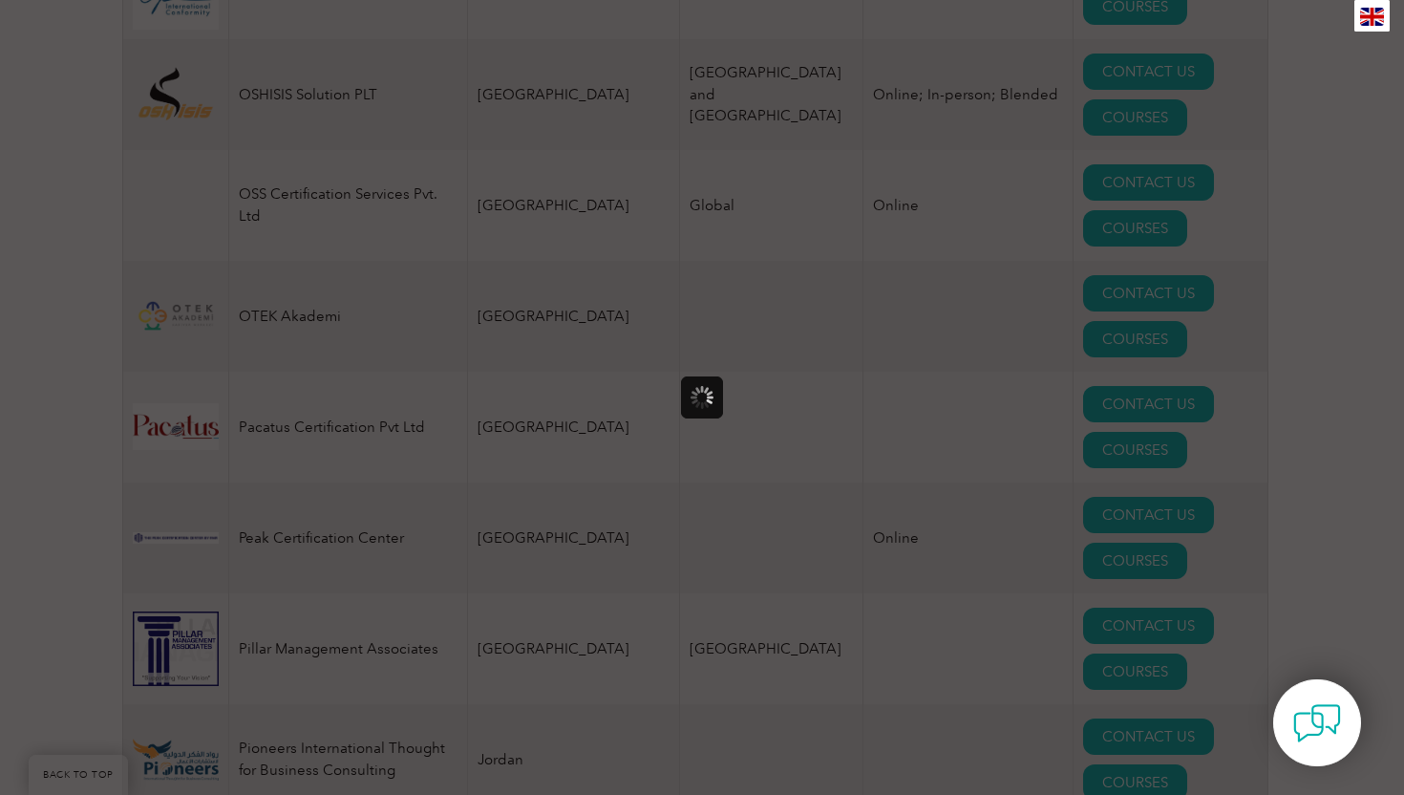
scroll to position [0, 0]
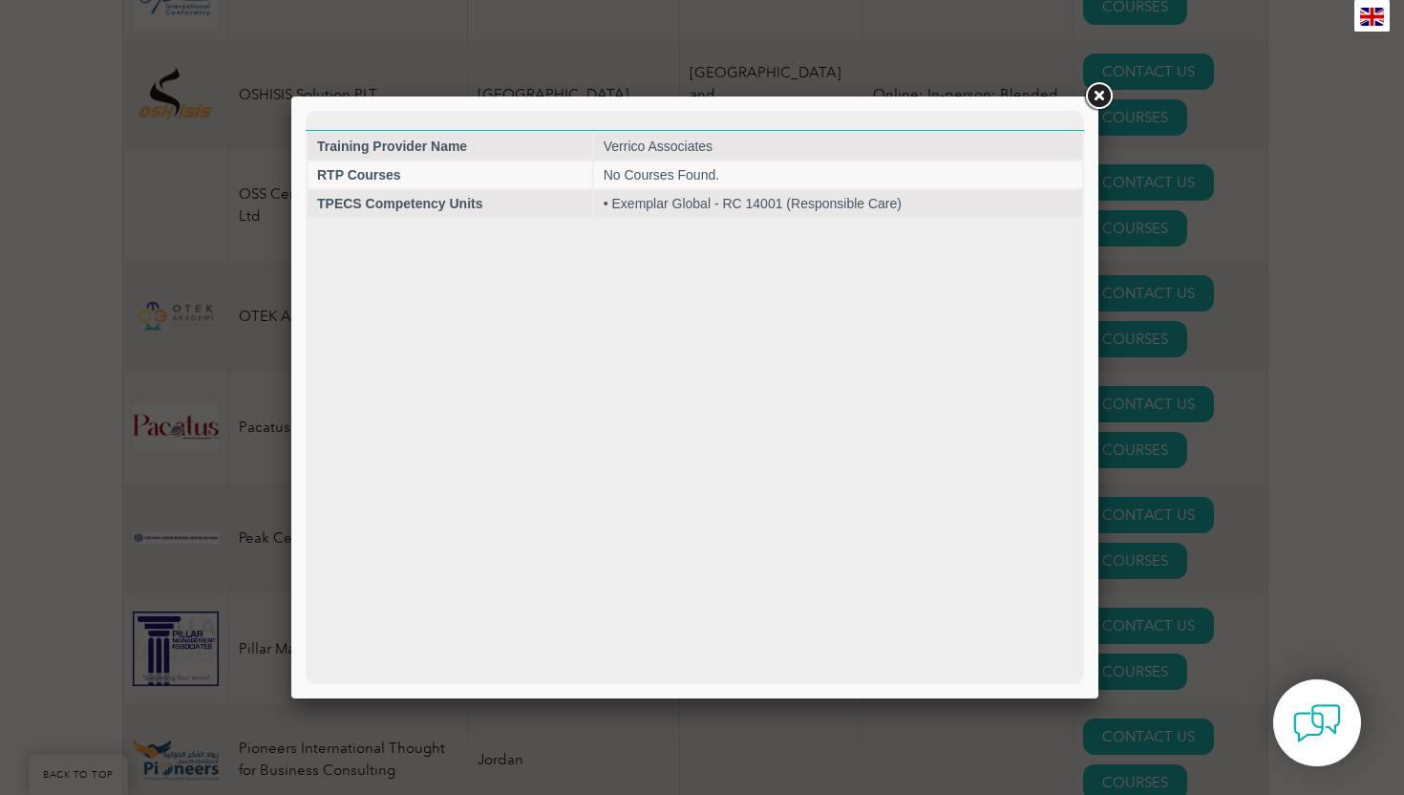
click at [1104, 99] on link at bounding box center [1098, 96] width 34 height 34
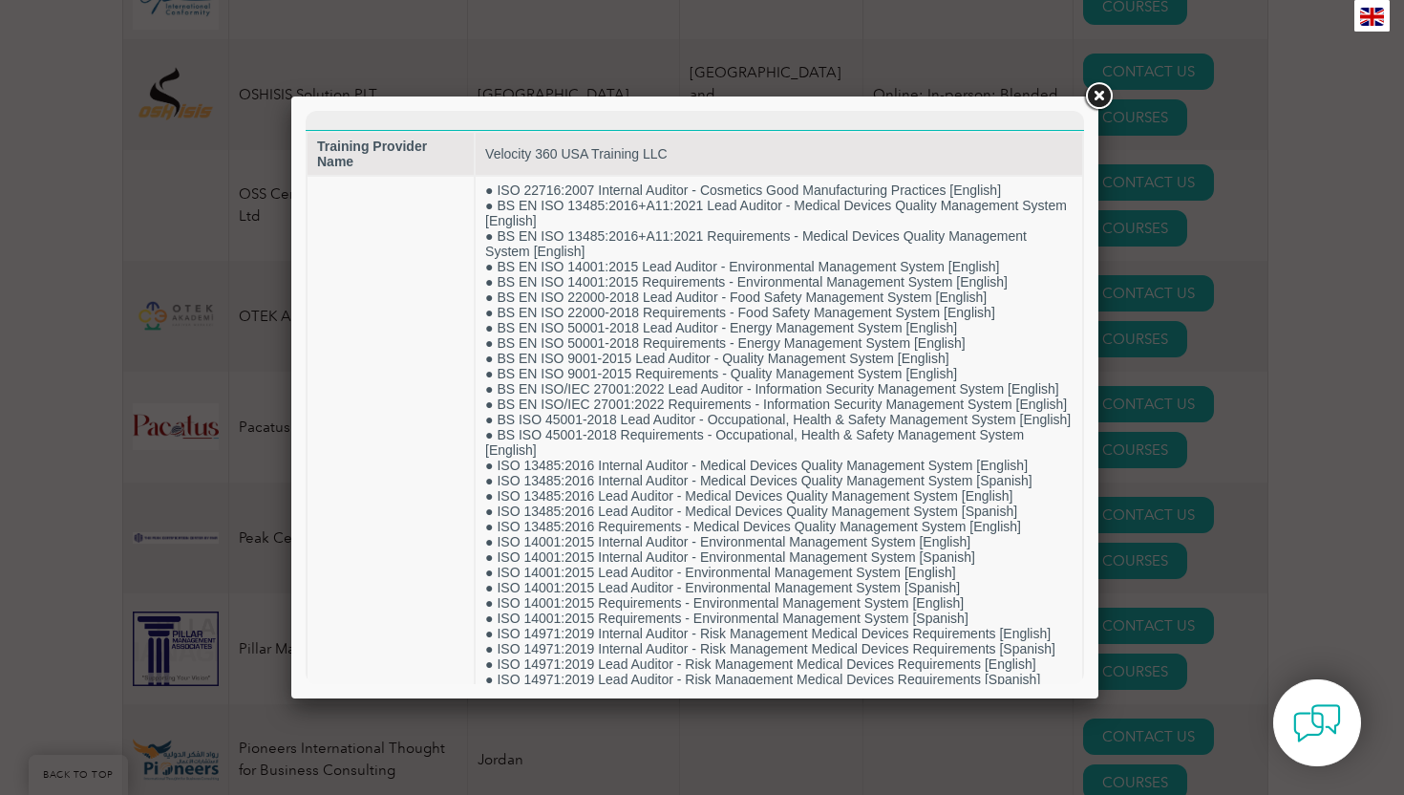
click at [1104, 93] on link at bounding box center [1098, 96] width 34 height 34
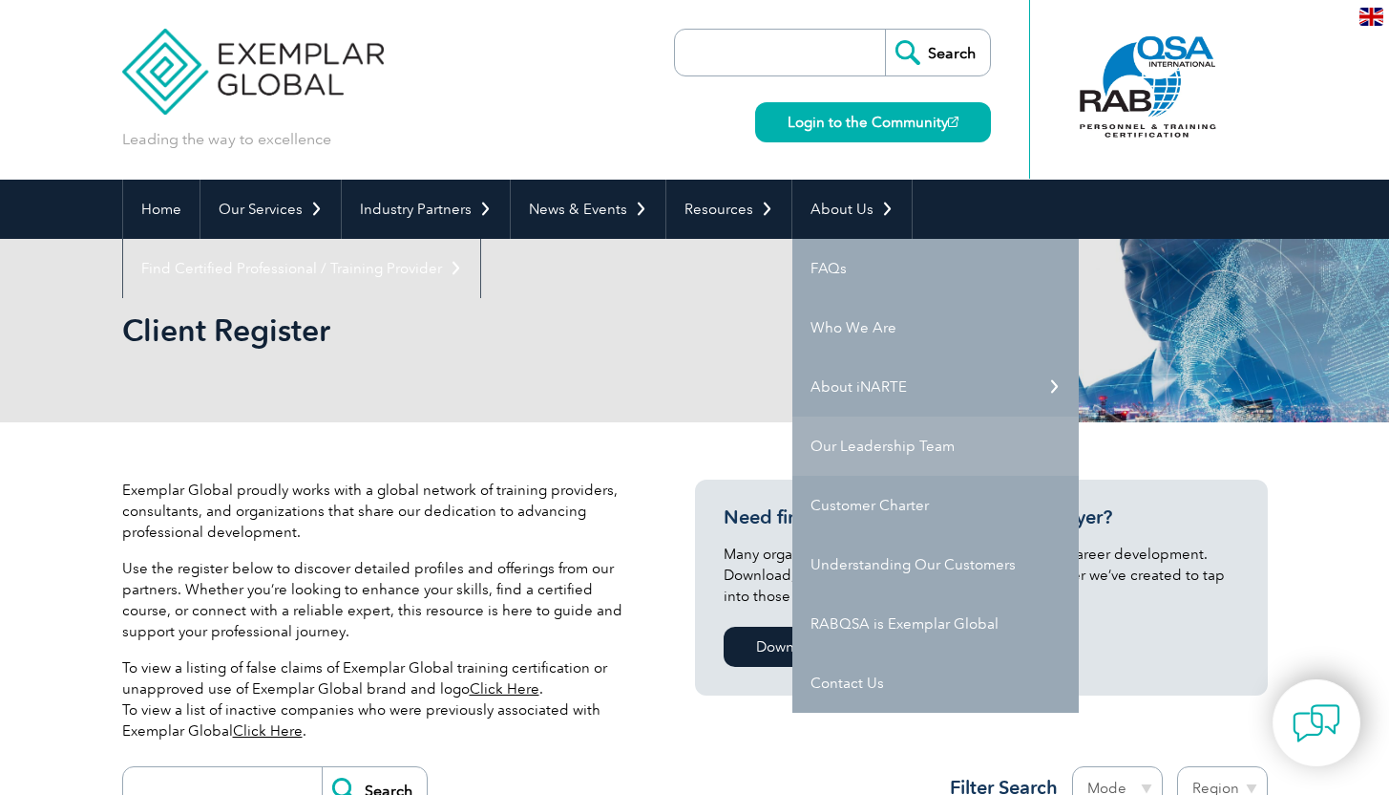
click at [884, 450] on link "Our Leadership Team" at bounding box center [936, 445] width 286 height 59
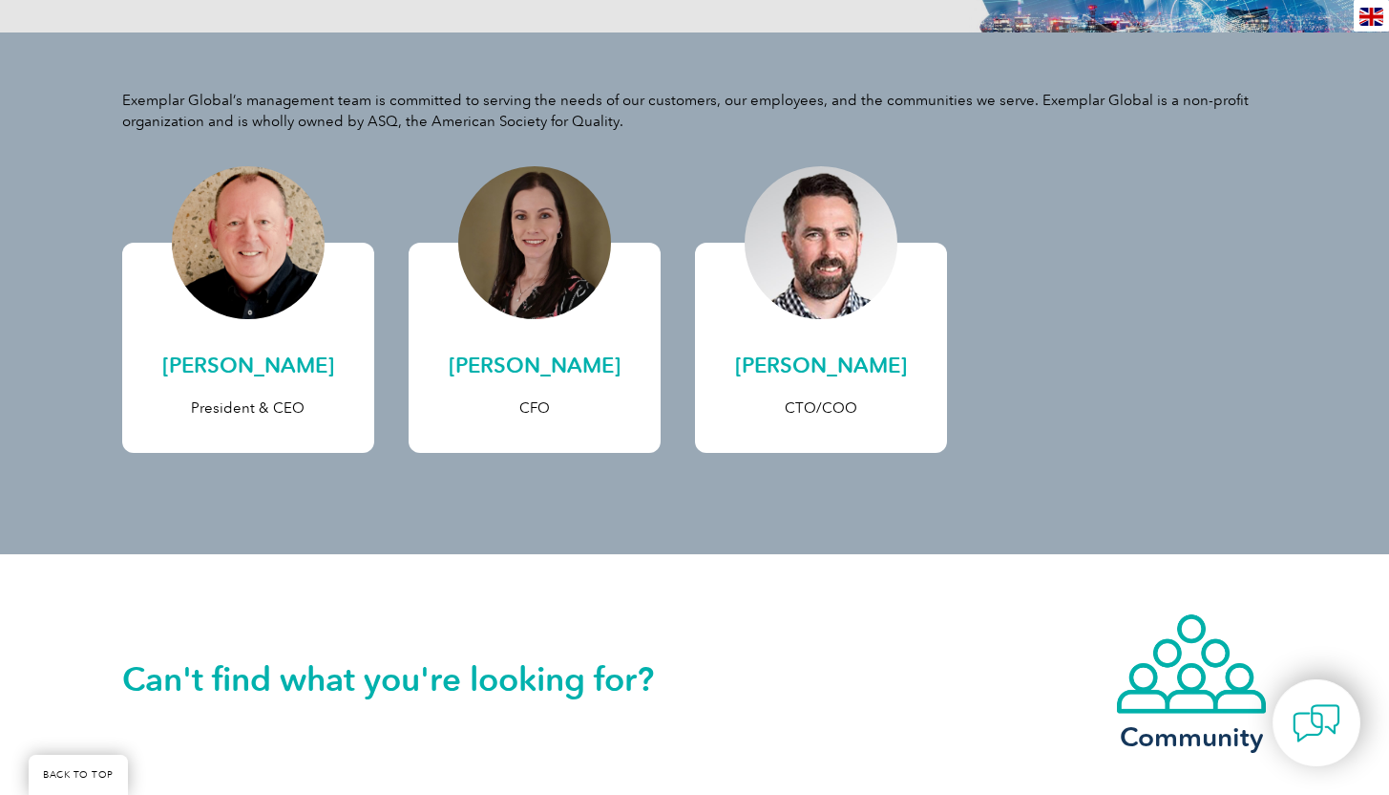
scroll to position [392, 0]
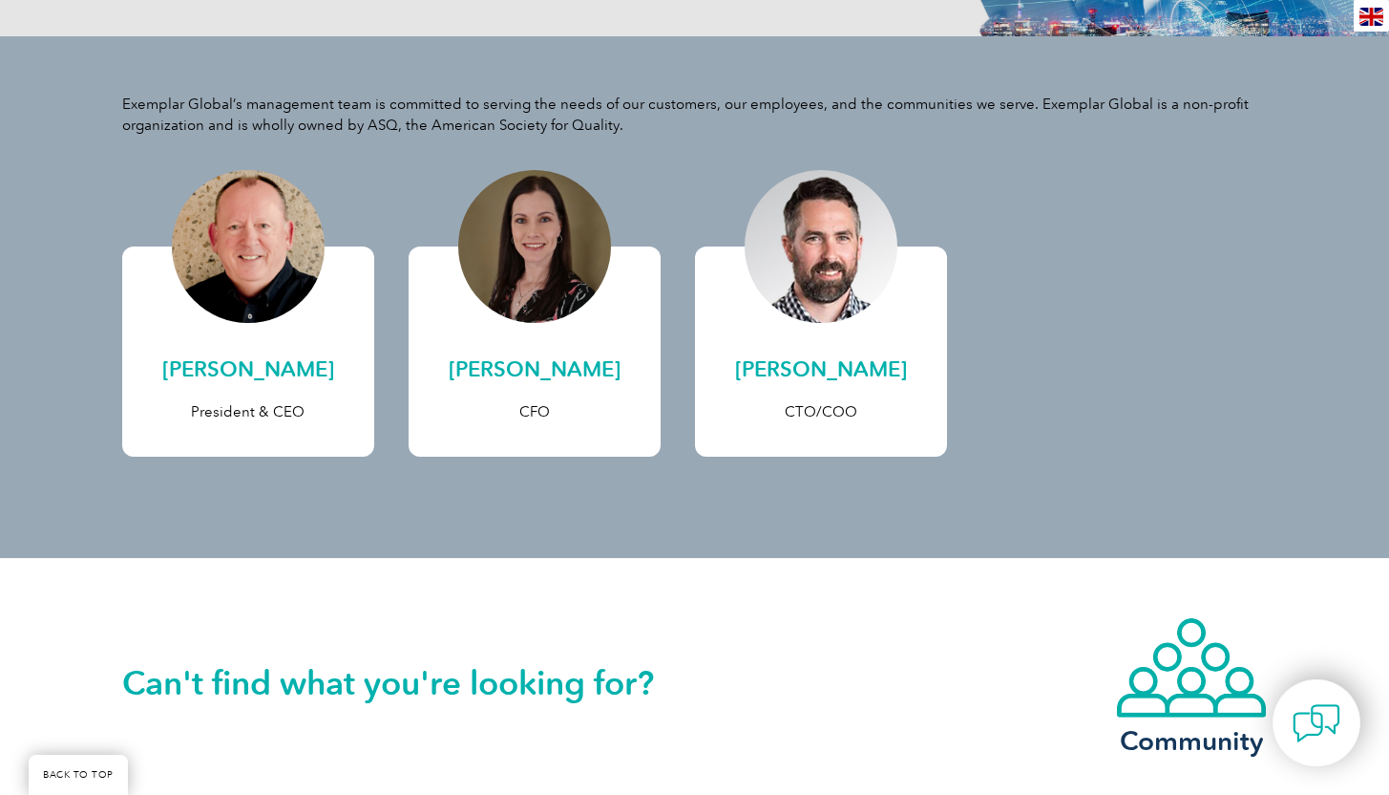
drag, startPoint x: 1393, startPoint y: 94, endPoint x: 1403, endPoint y: 275, distance: 181.7
click at [1388, 275] on html "BACK TO TOP Leading the way to excellence Search" at bounding box center [694, 466] width 1389 height 1716
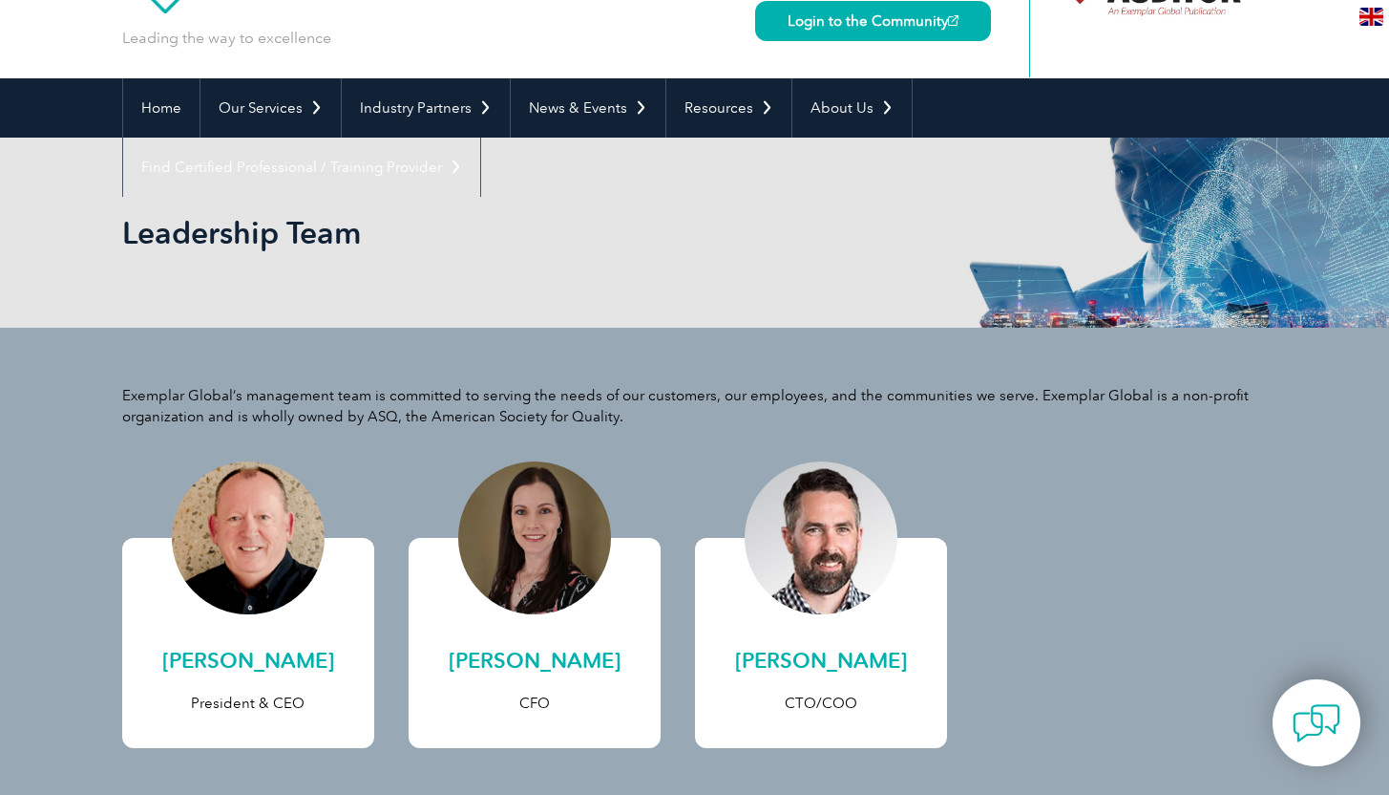
scroll to position [94, 0]
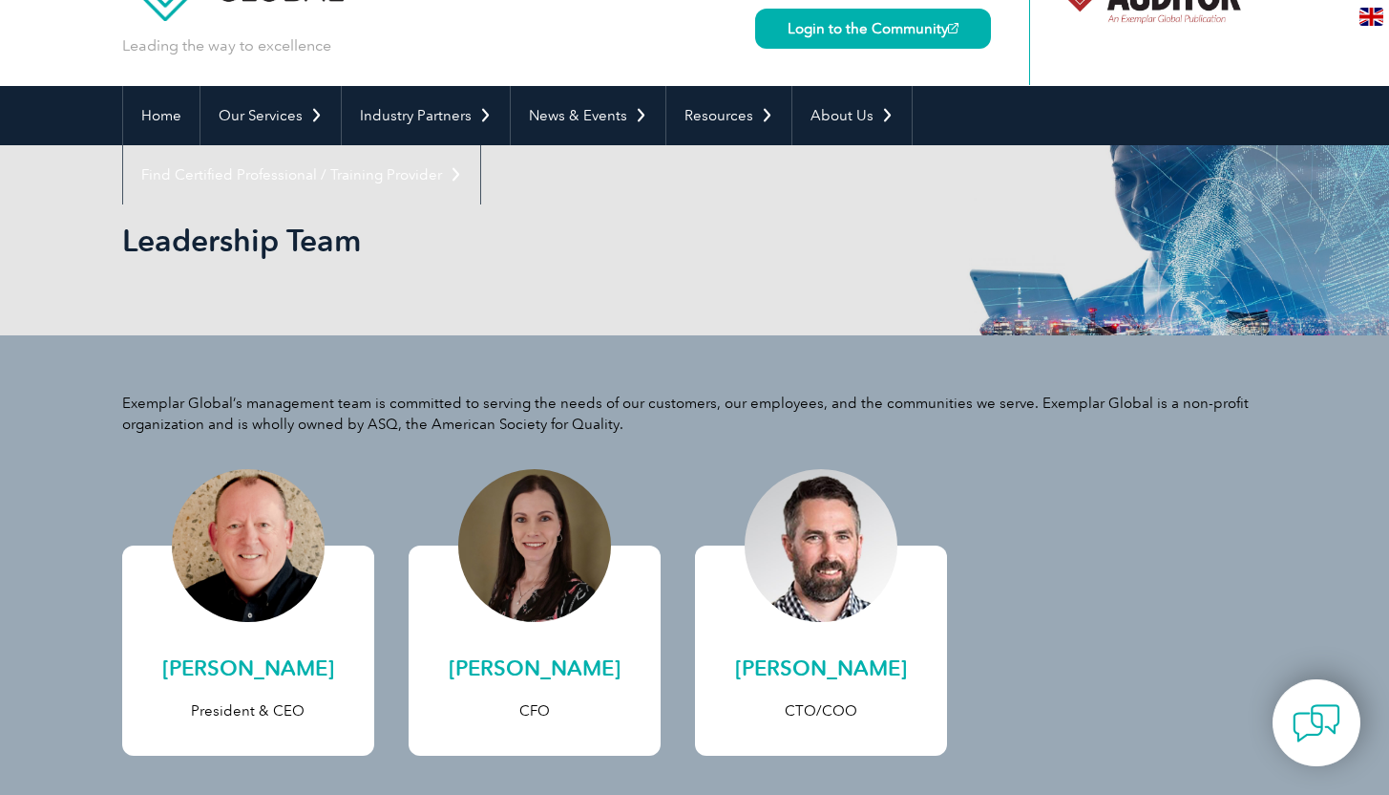
drag, startPoint x: 1403, startPoint y: 275, endPoint x: 1403, endPoint y: 138, distance: 137.5
click at [1388, 138] on html "BACK TO TOP Leading the way to excellence Search" at bounding box center [694, 764] width 1389 height 1716
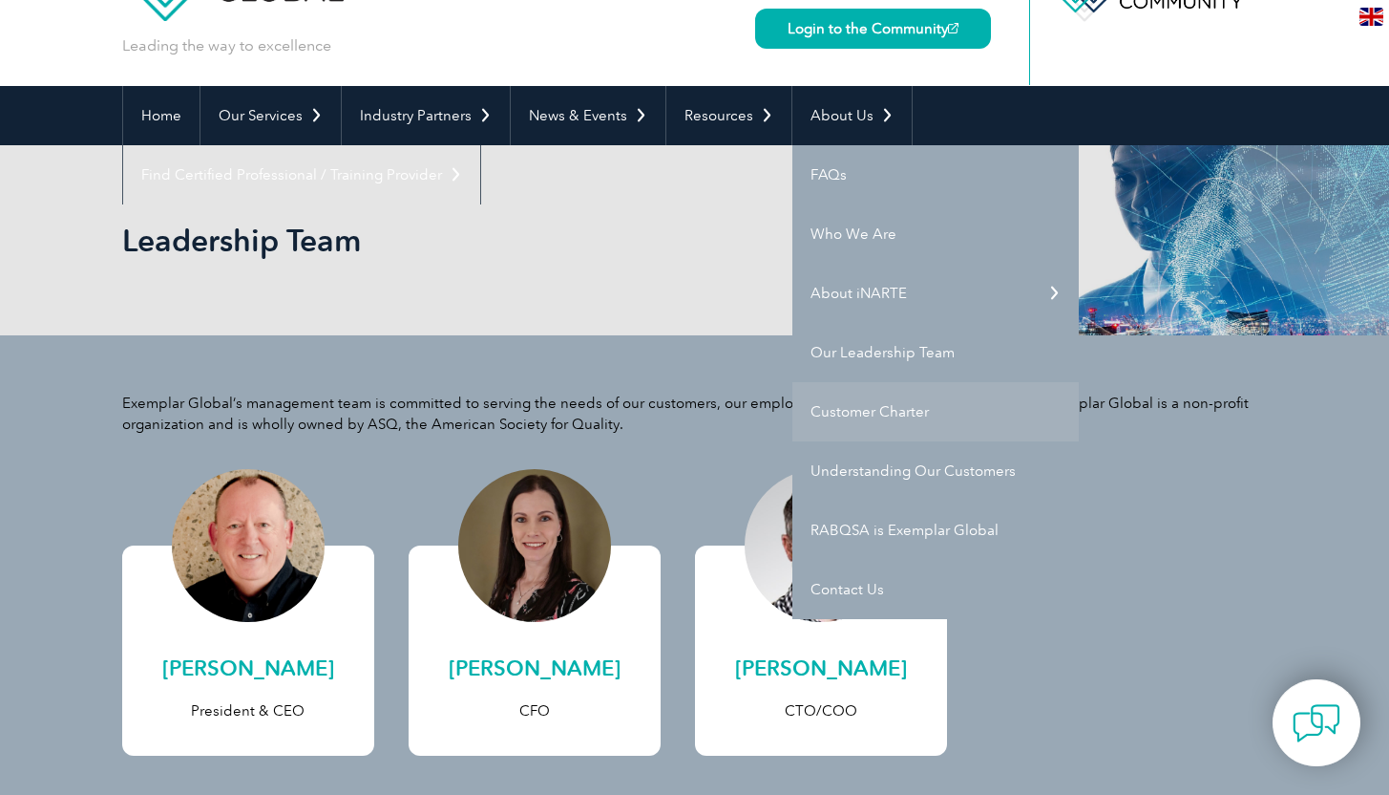
click at [867, 410] on link "Customer Charter" at bounding box center [936, 411] width 286 height 59
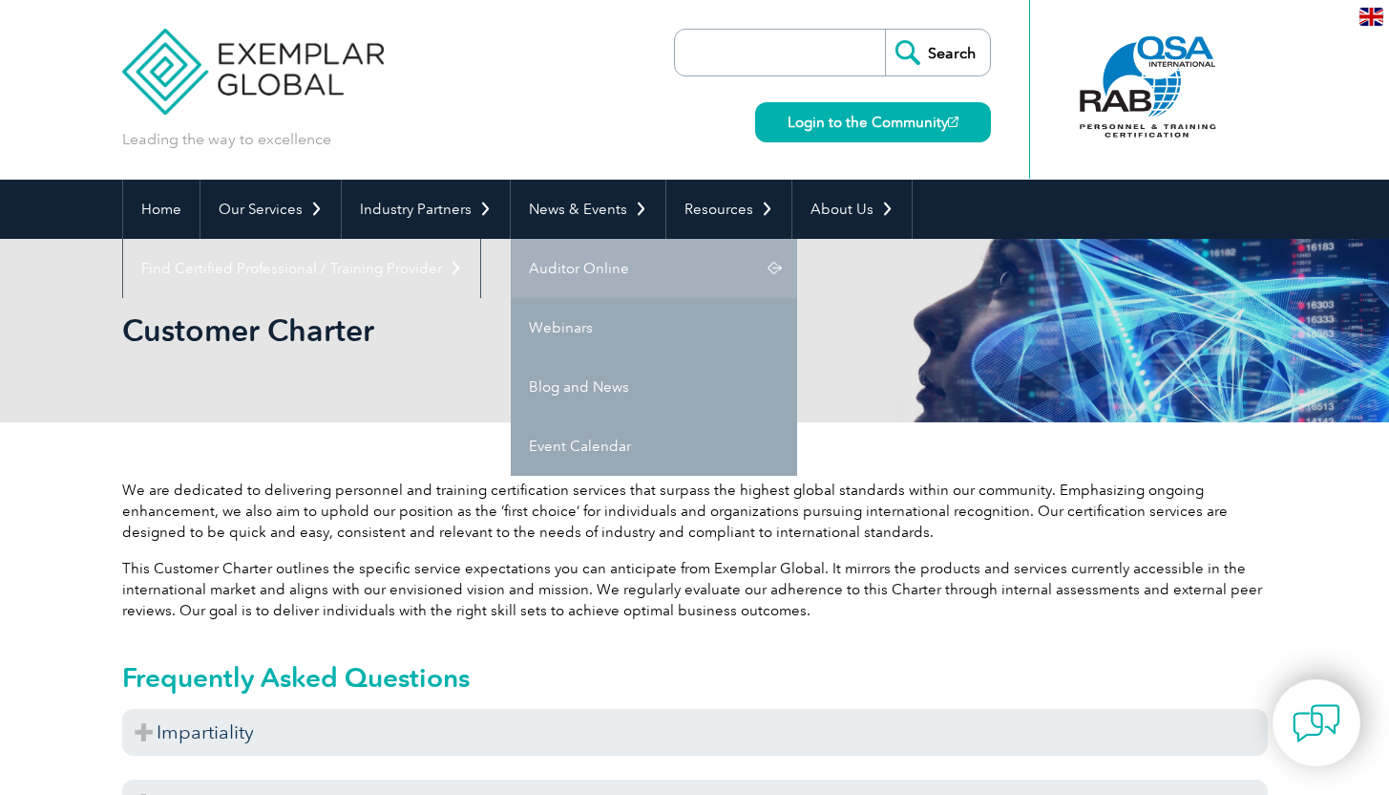
click at [600, 266] on link "Auditor Online" at bounding box center [654, 268] width 286 height 59
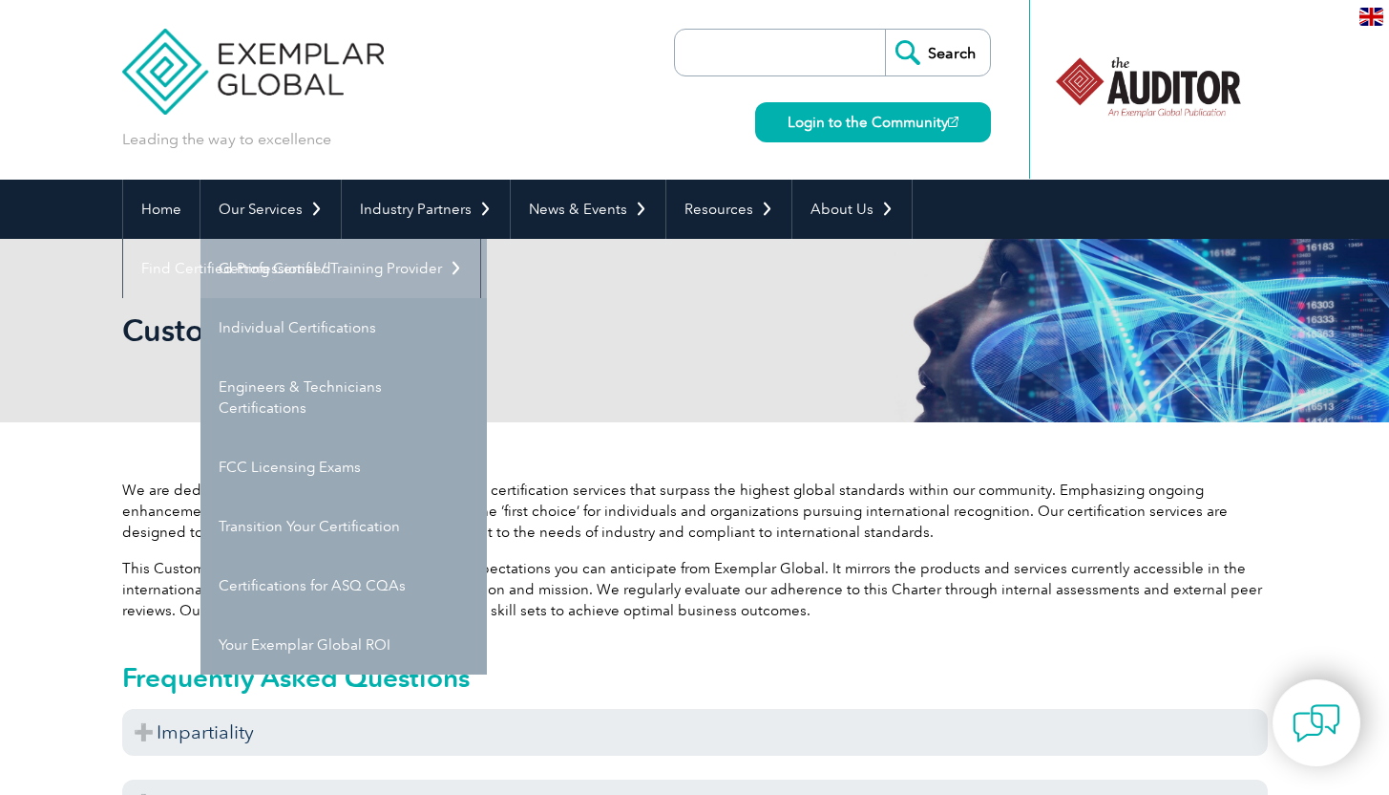
click at [300, 263] on link "Getting Certified" at bounding box center [344, 268] width 286 height 59
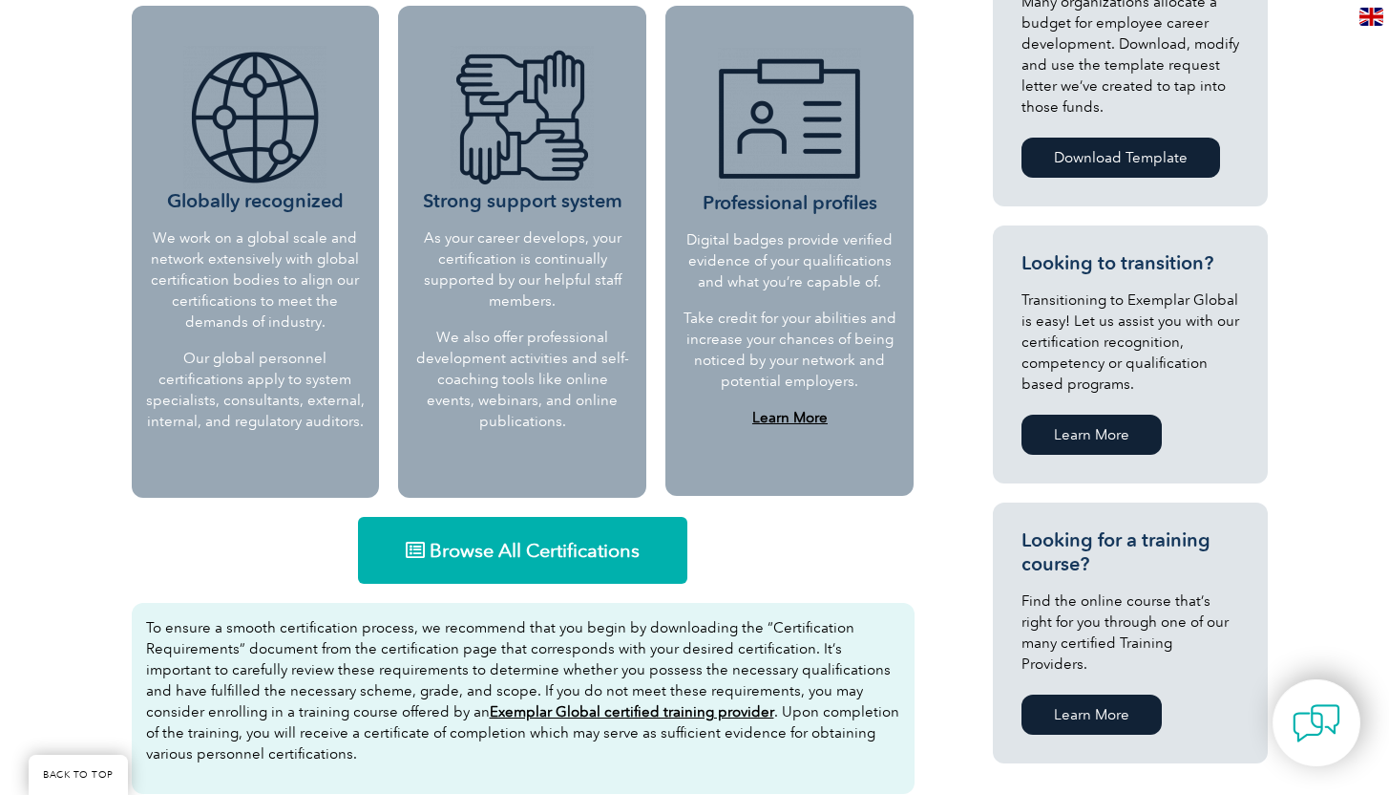
scroll to position [916, 0]
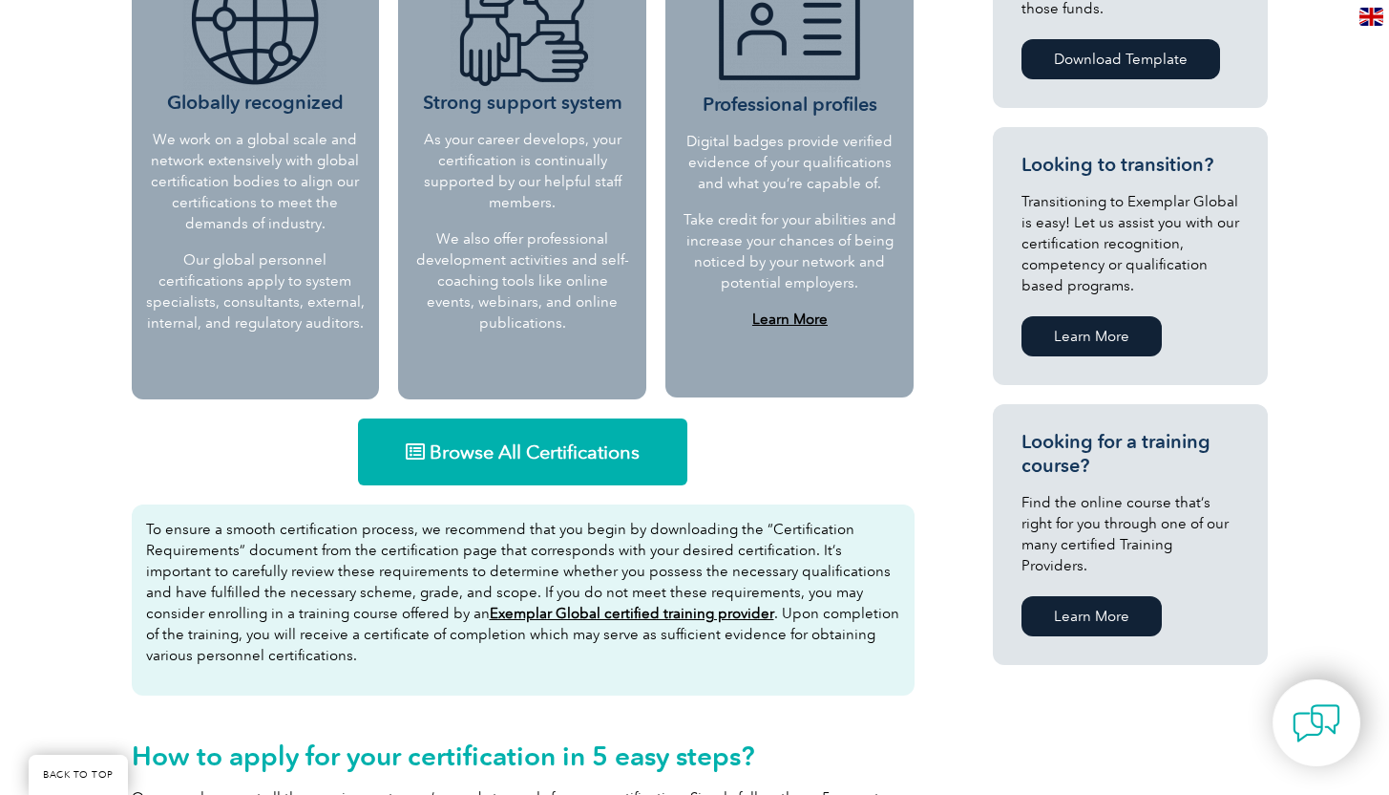
click at [572, 461] on span "Browse All Certifications" at bounding box center [535, 451] width 210 height 19
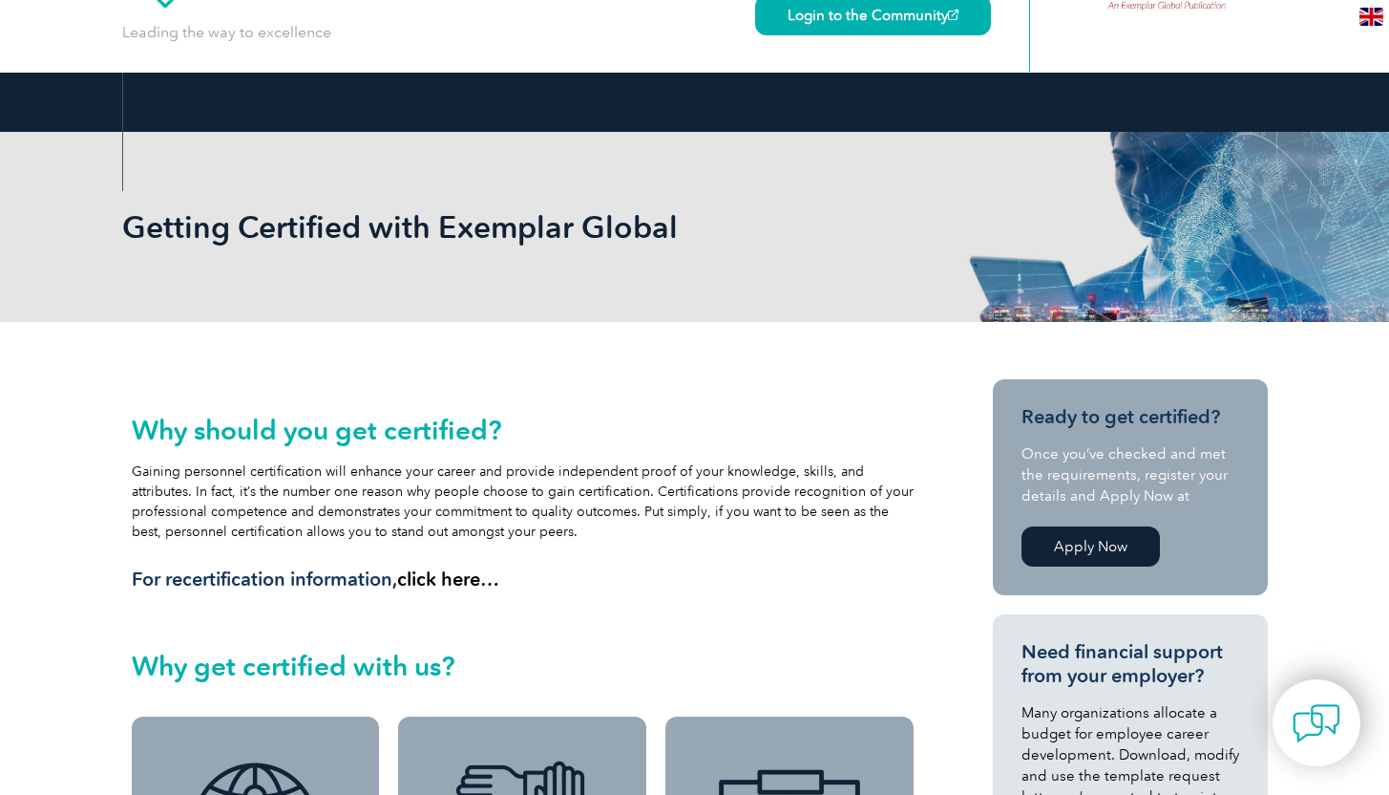
scroll to position [0, 0]
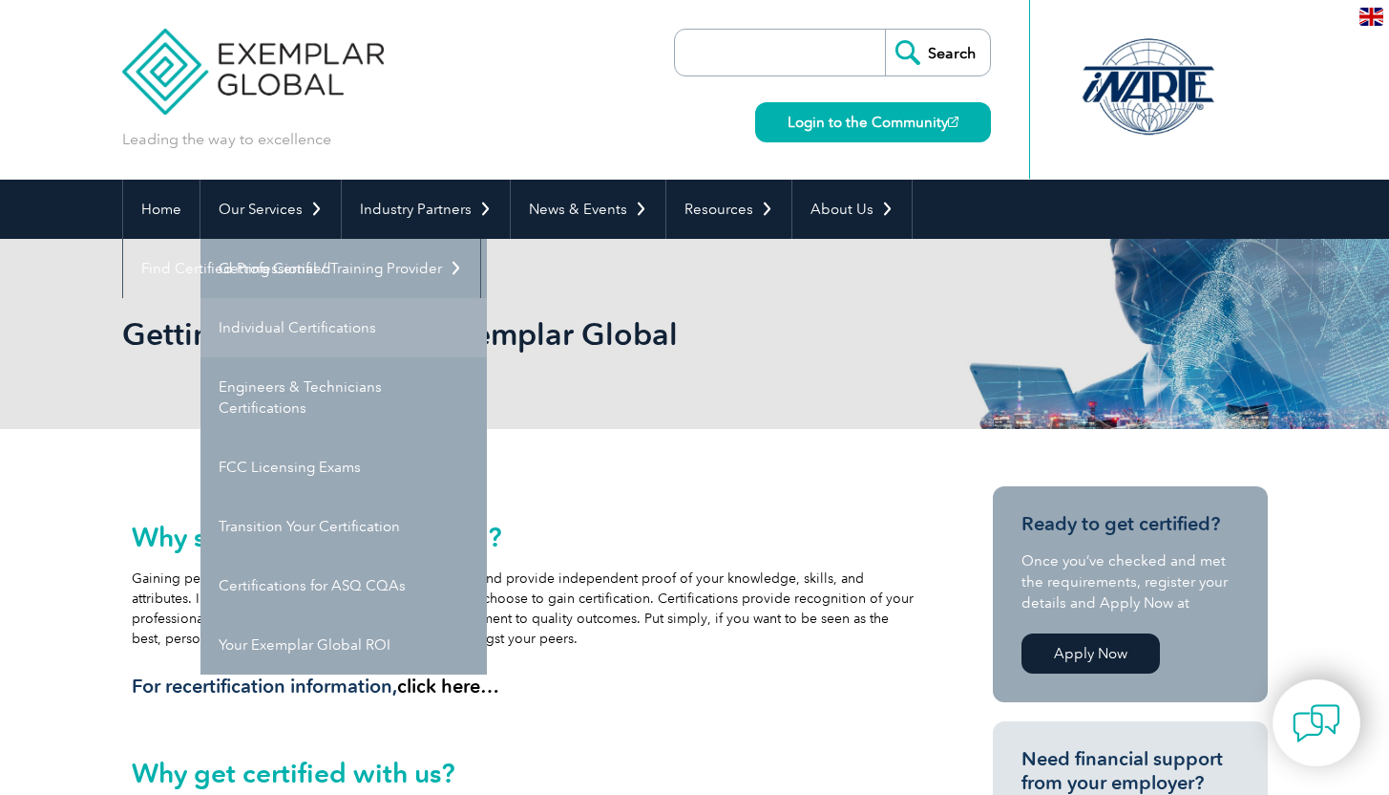
click at [298, 328] on link "Individual Certifications" at bounding box center [344, 327] width 286 height 59
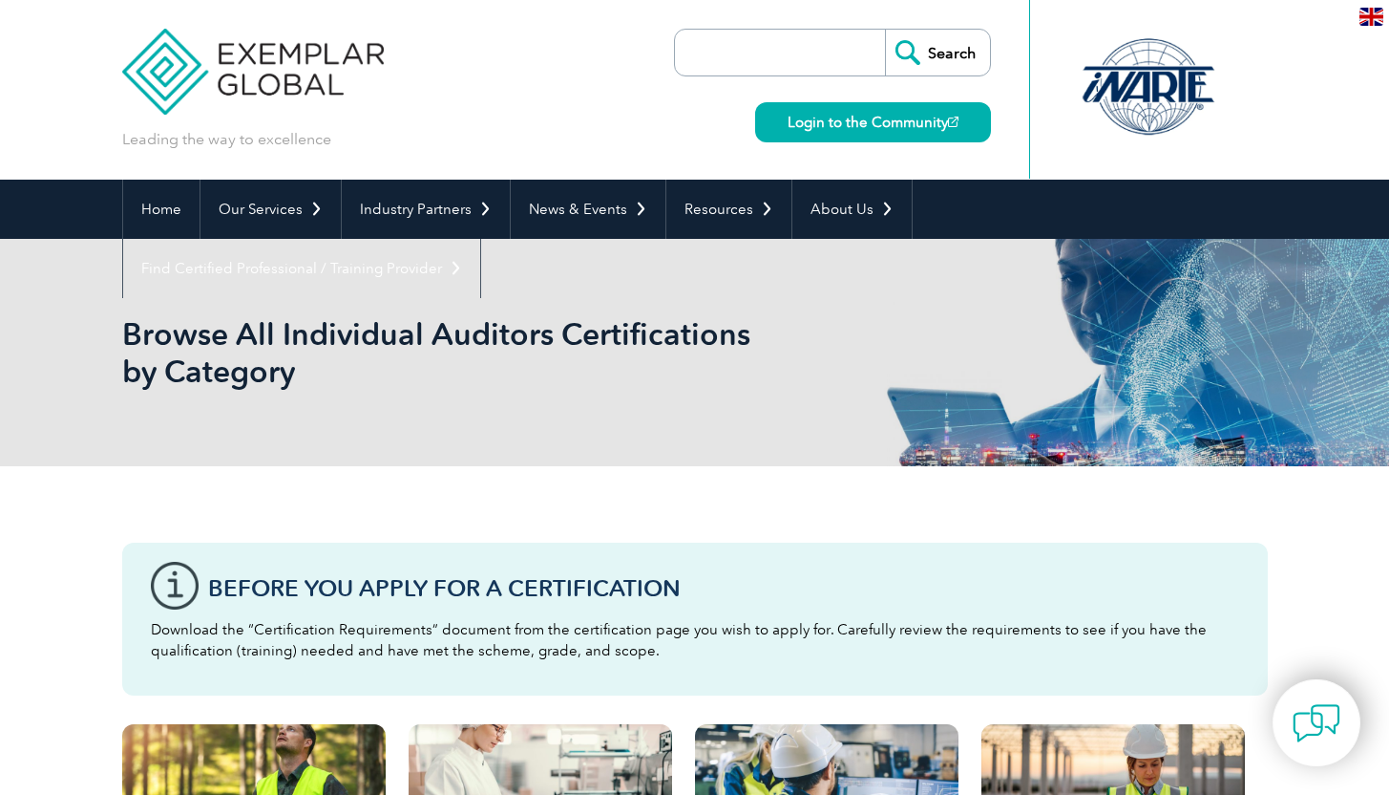
drag, startPoint x: 1396, startPoint y: 109, endPoint x: 779, endPoint y: -29, distance: 632.0
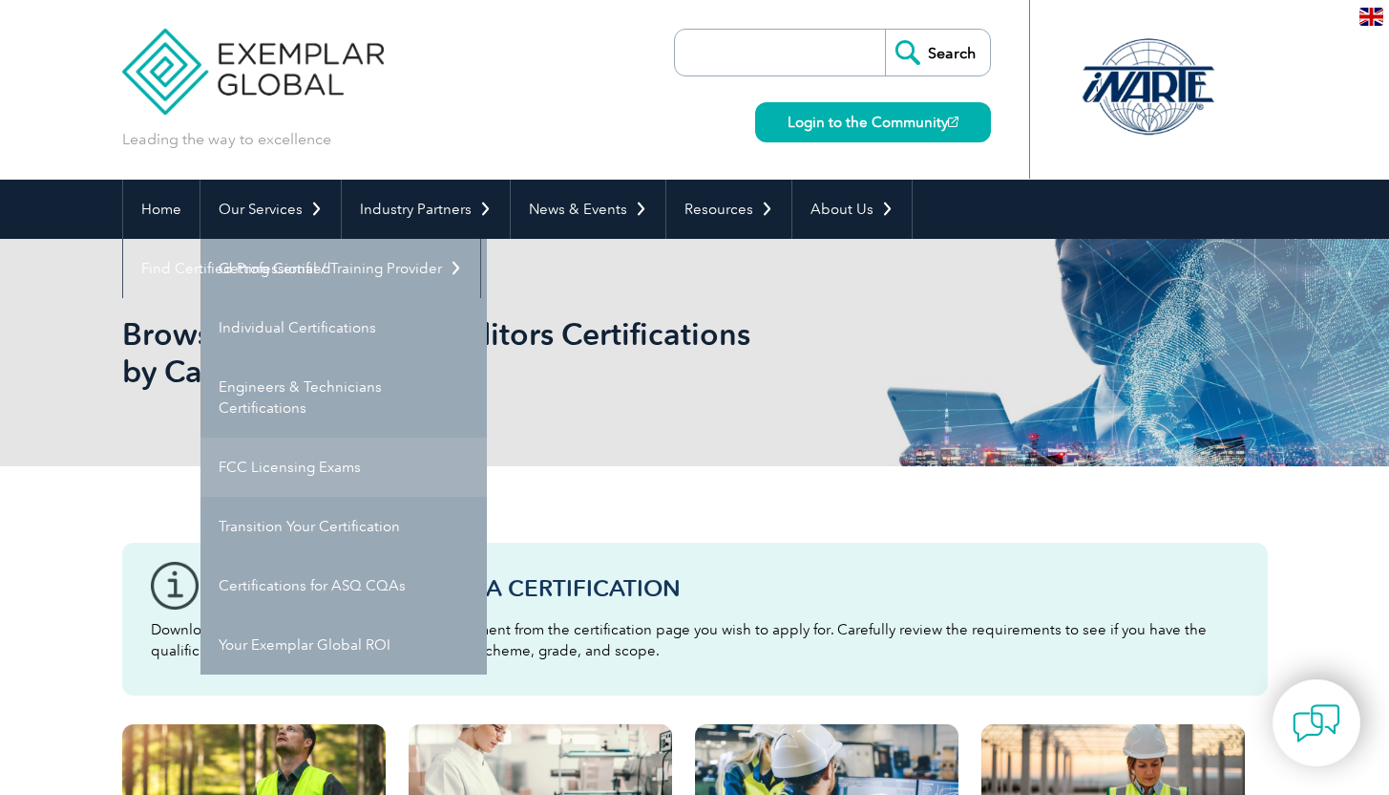
click at [289, 464] on link "FCC Licensing Exams" at bounding box center [344, 466] width 286 height 59
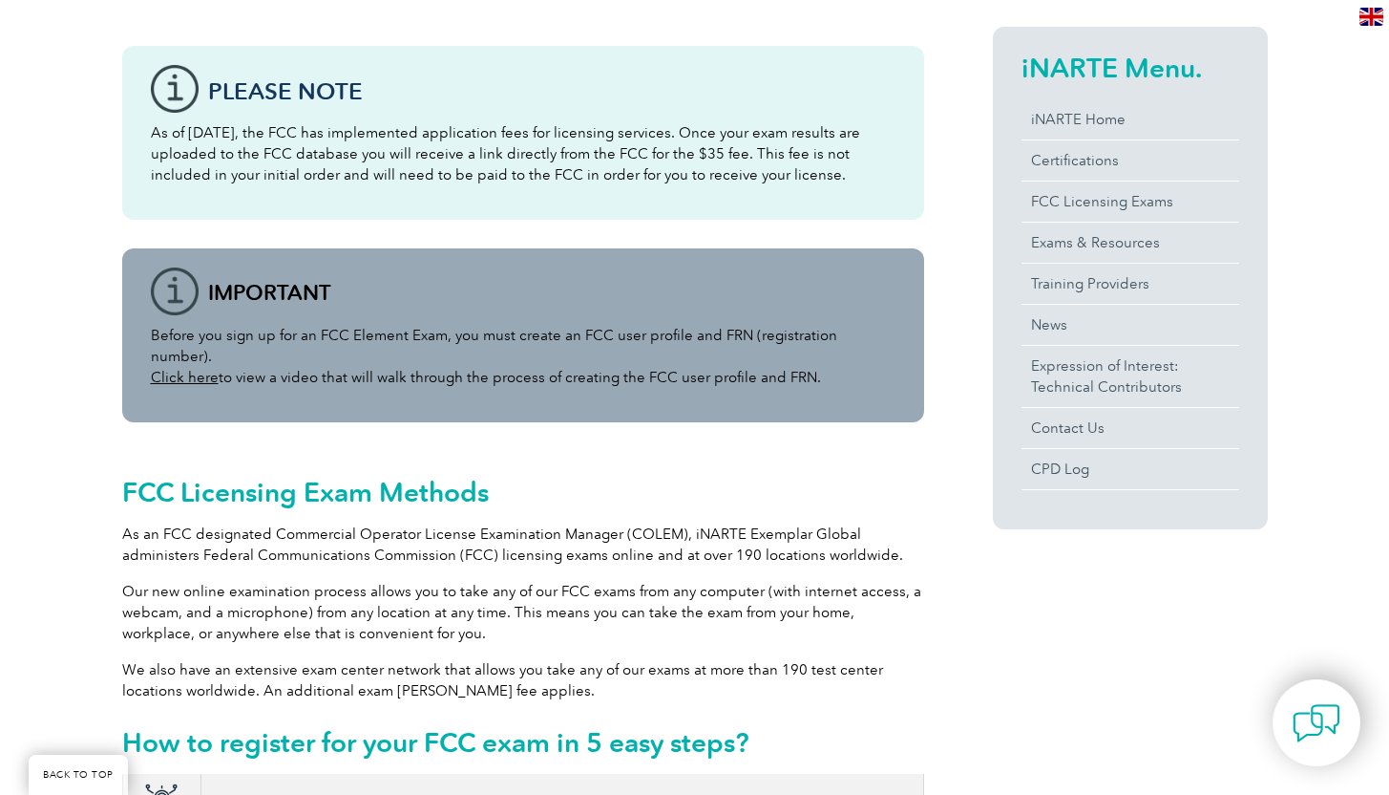
scroll to position [457, 0]
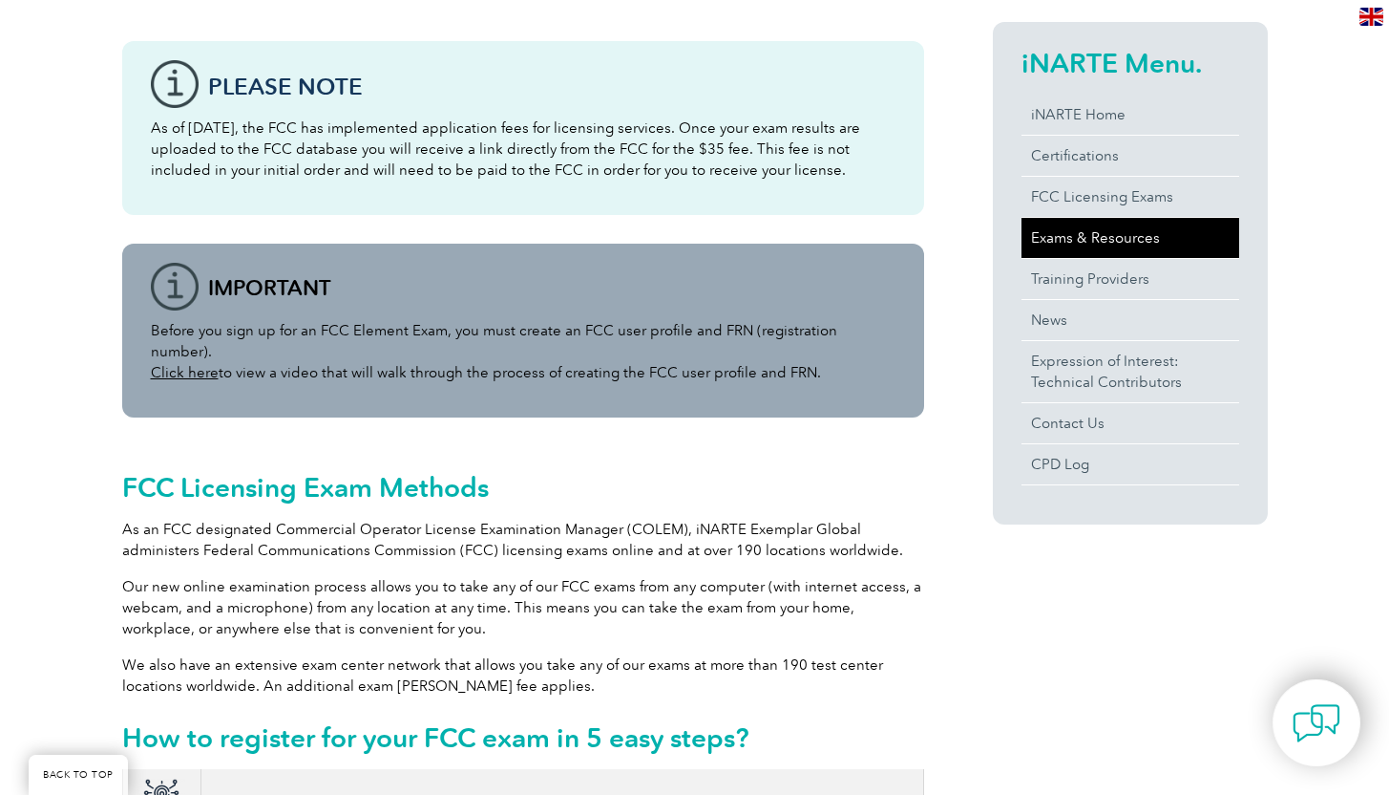
click at [1103, 238] on link "Exams & Resources" at bounding box center [1131, 238] width 218 height 40
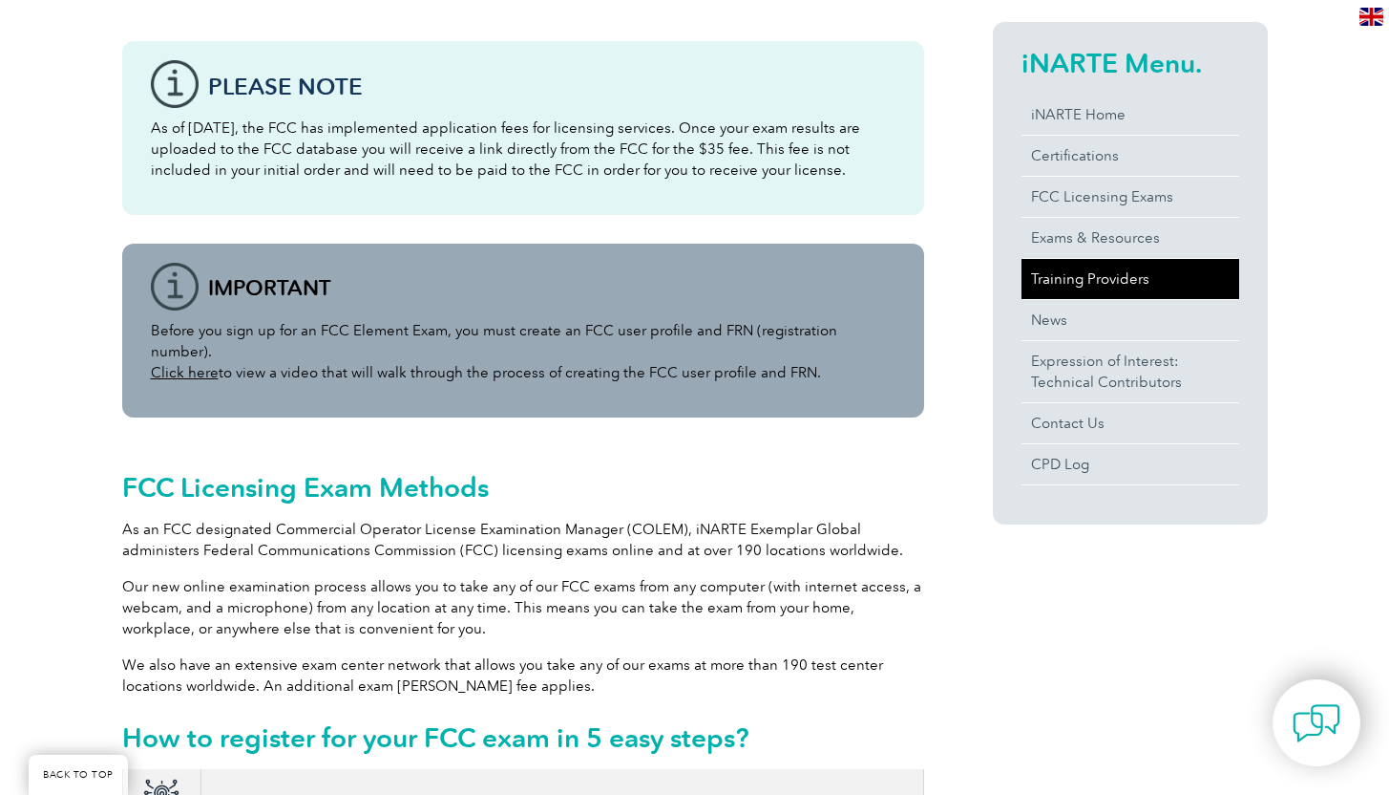
click at [1072, 283] on link "Training Providers" at bounding box center [1131, 279] width 218 height 40
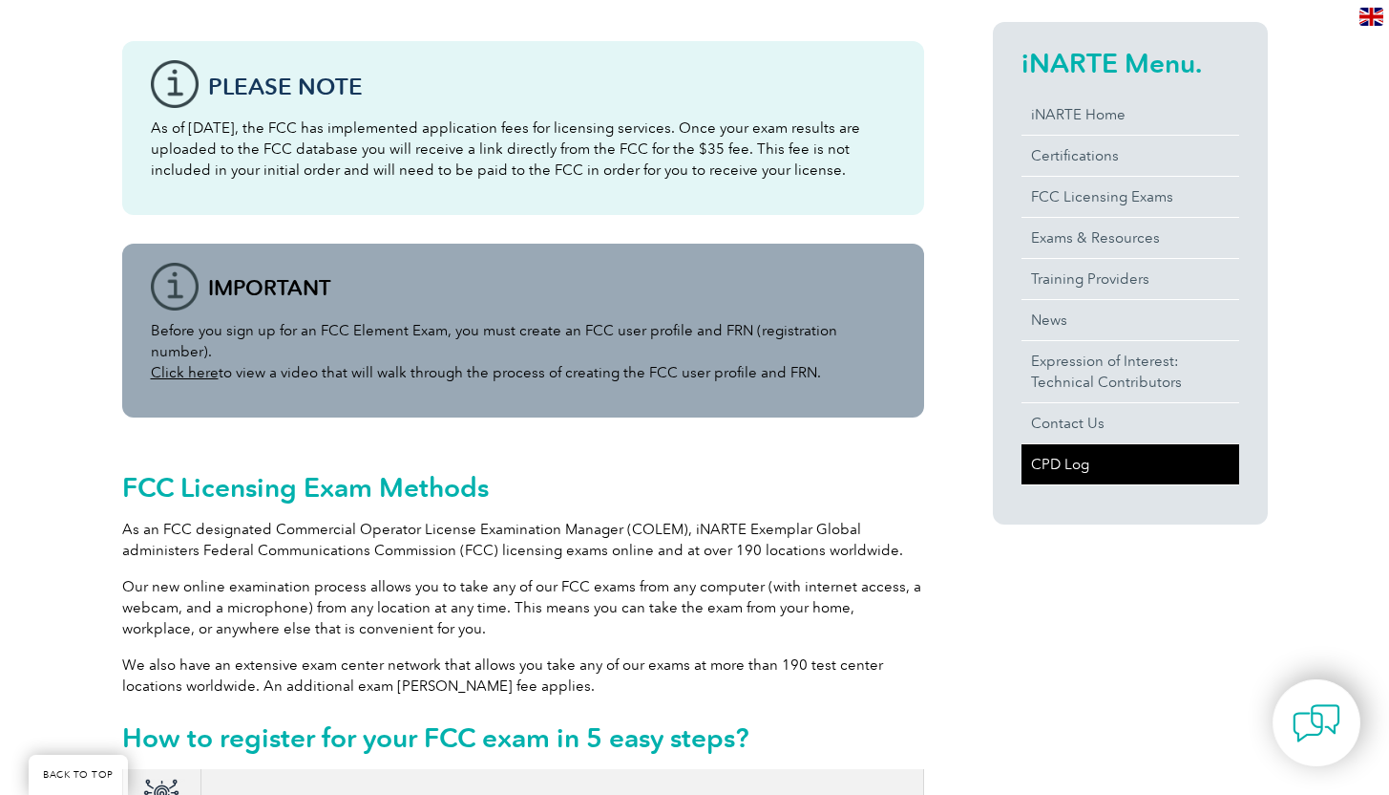
click at [1061, 462] on link "CPD Log" at bounding box center [1131, 464] width 218 height 40
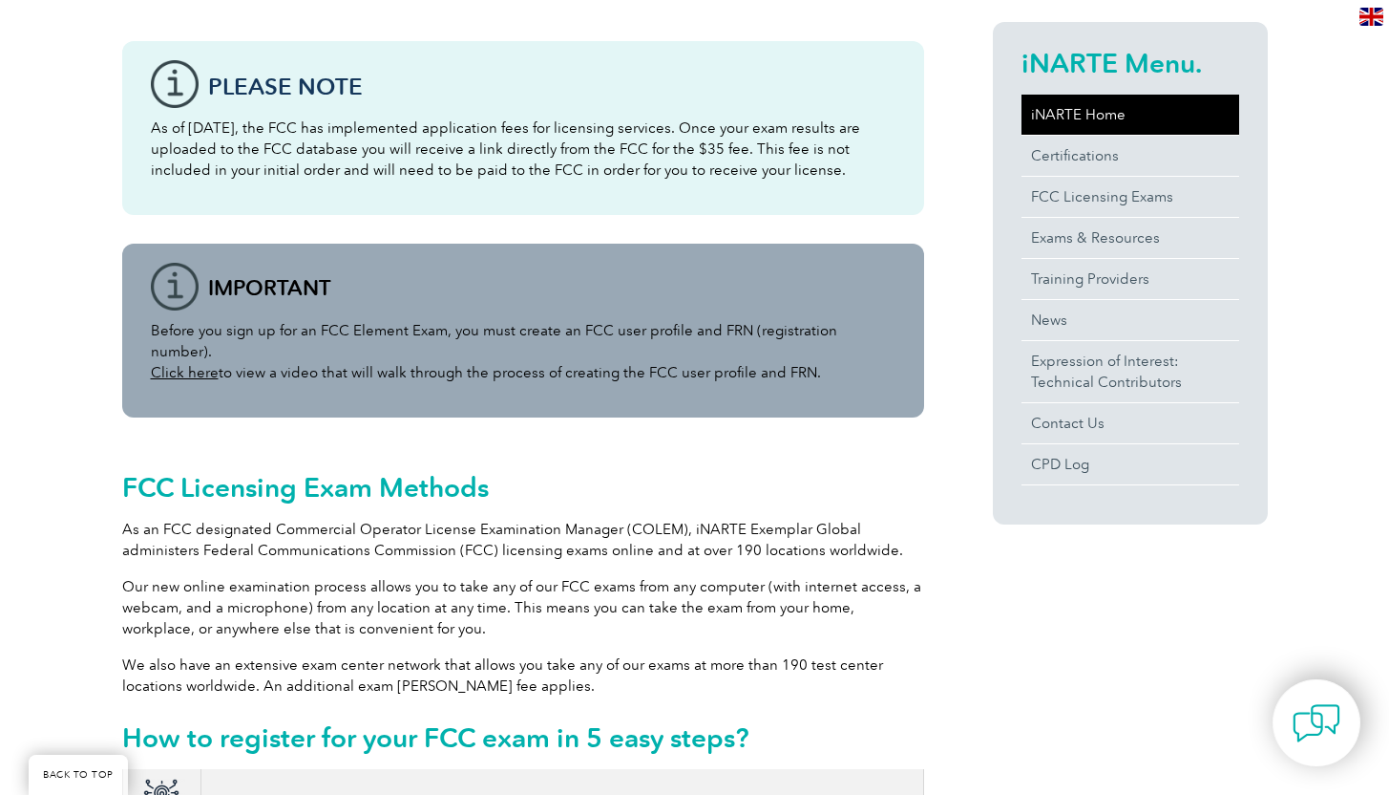
click at [1082, 116] on link "iNARTE Home" at bounding box center [1131, 115] width 218 height 40
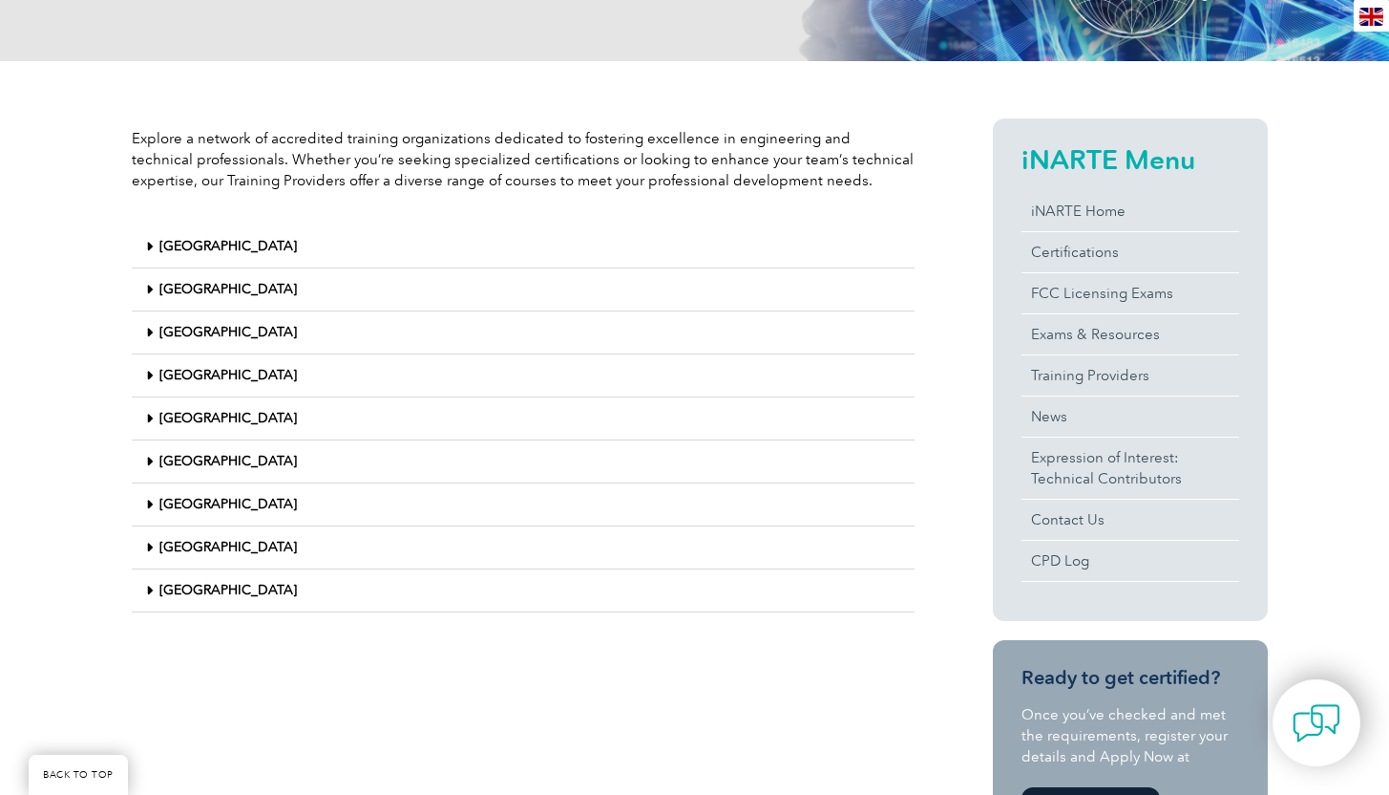
scroll to position [371, 0]
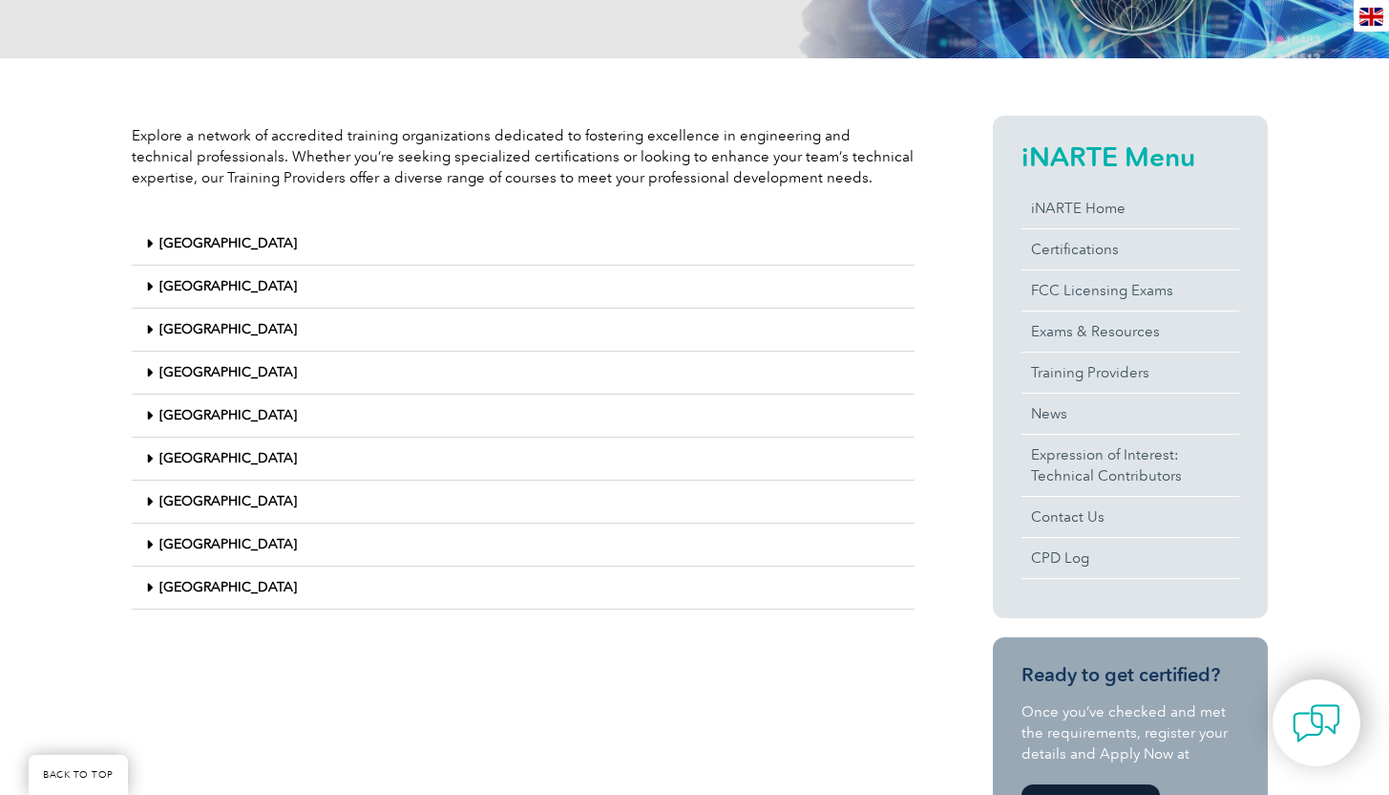
click at [216, 590] on link "United States" at bounding box center [228, 587] width 138 height 16
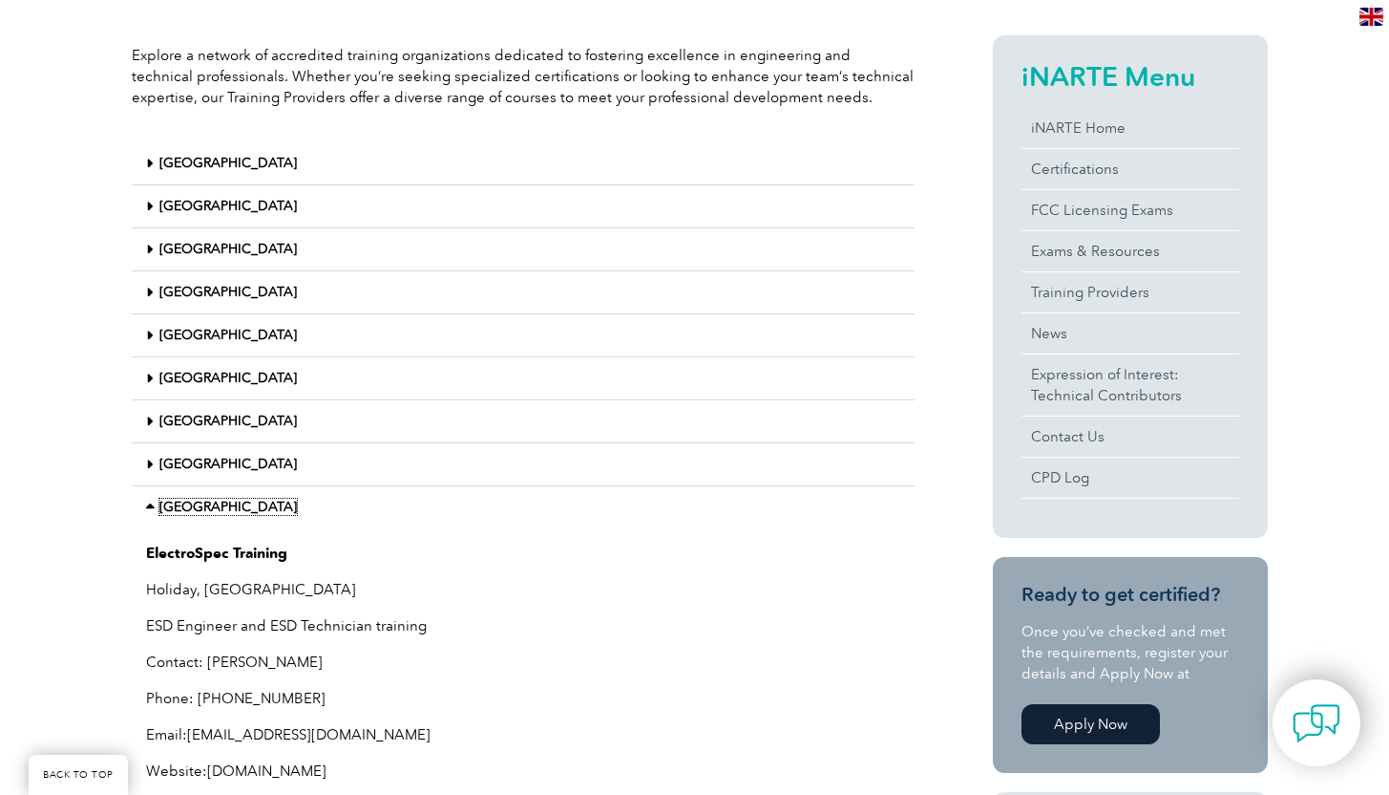
scroll to position [449, 0]
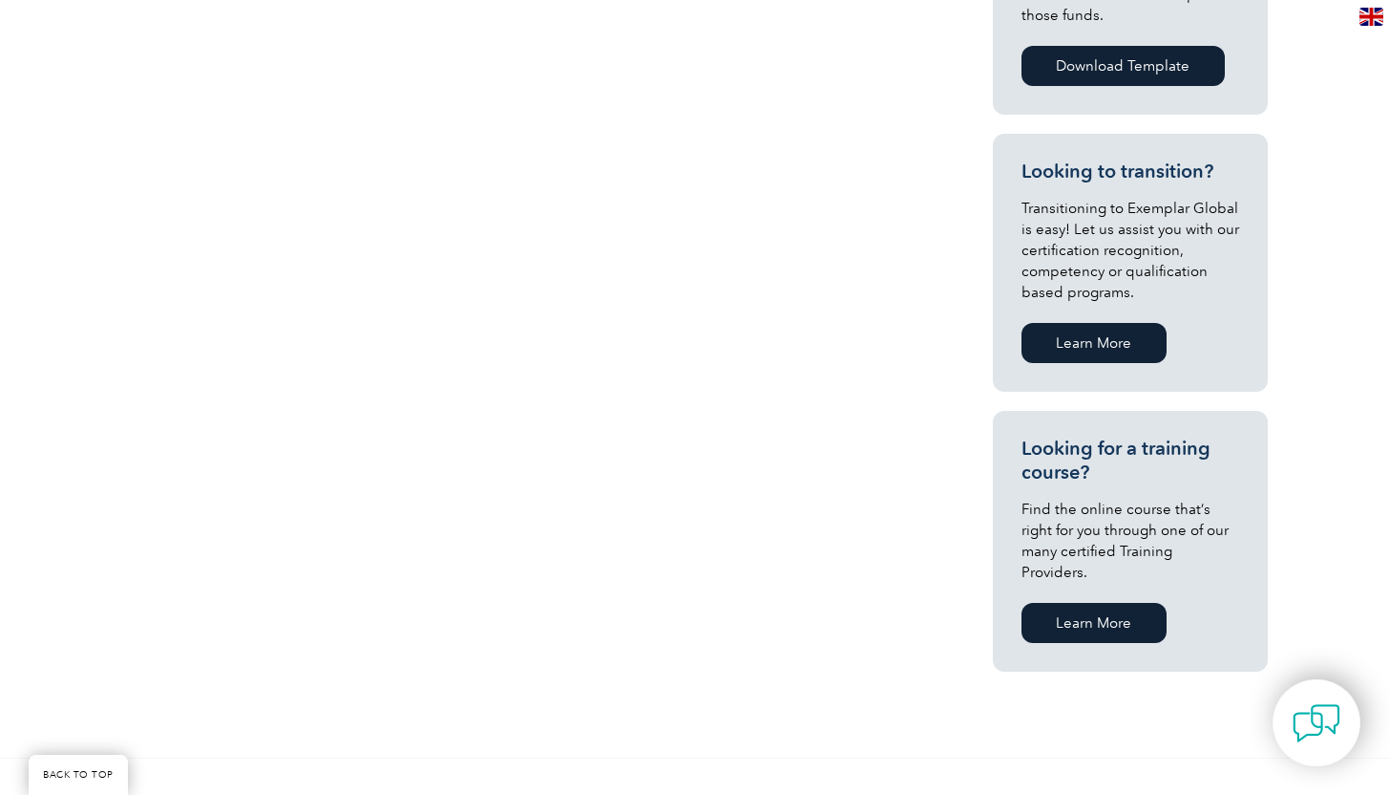
scroll to position [926, 0]
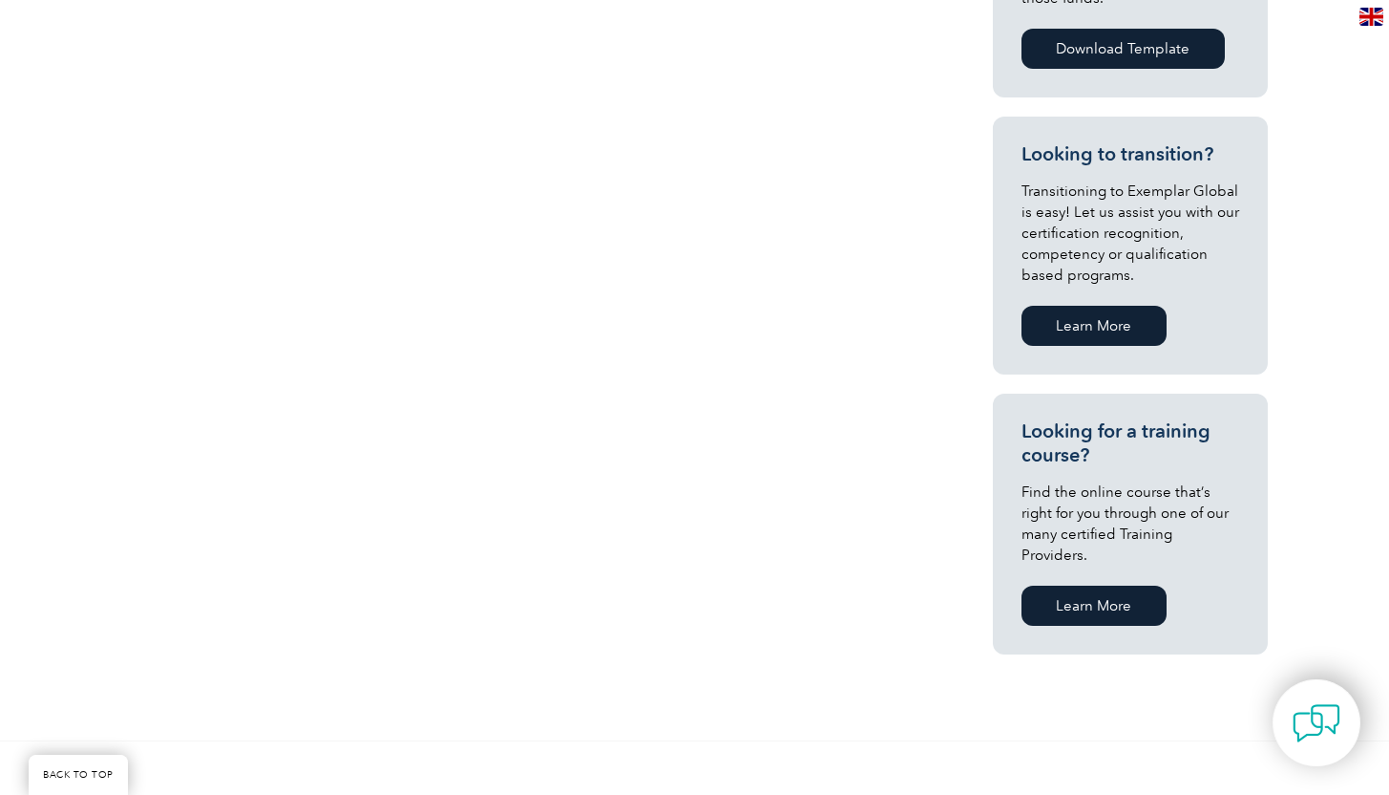
click at [1094, 592] on link "Learn More" at bounding box center [1094, 605] width 145 height 40
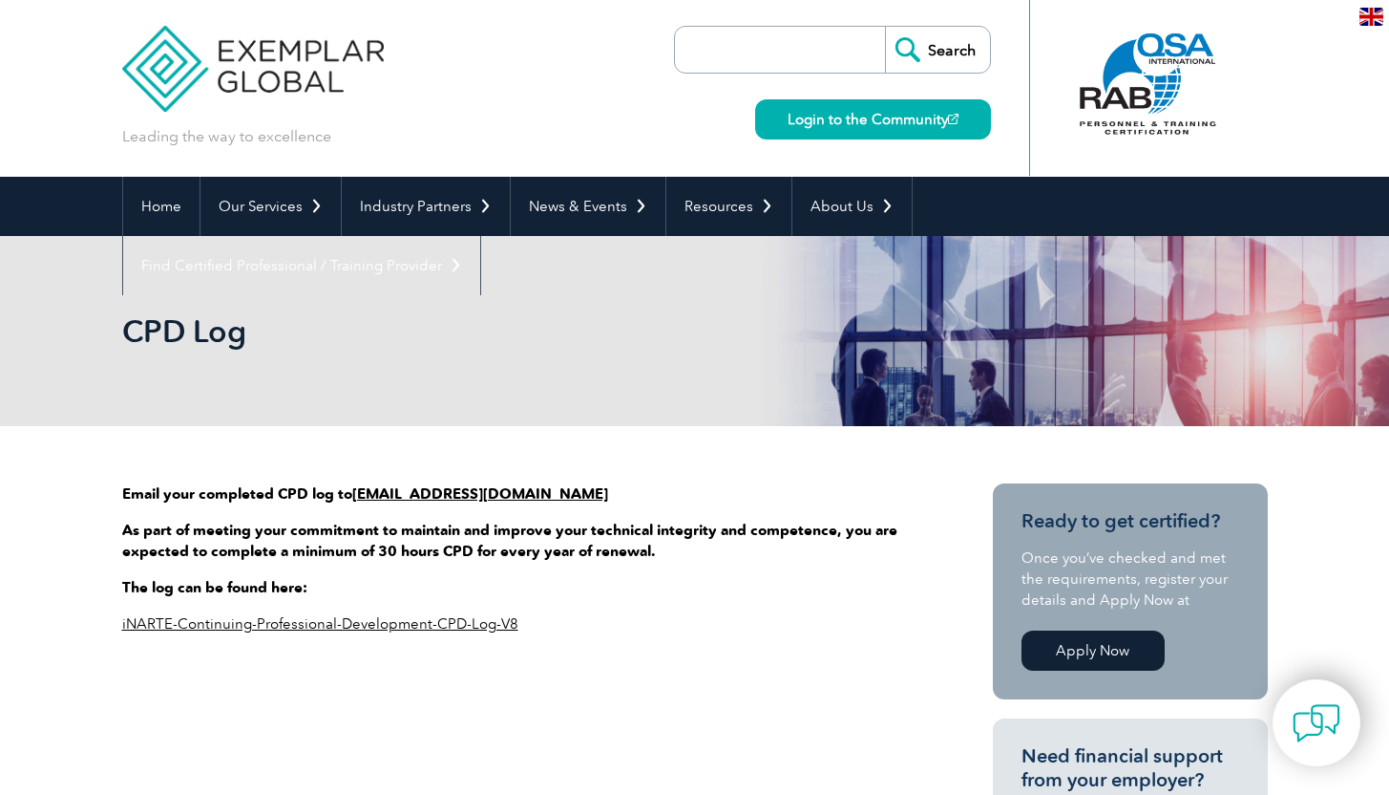
scroll to position [0, 0]
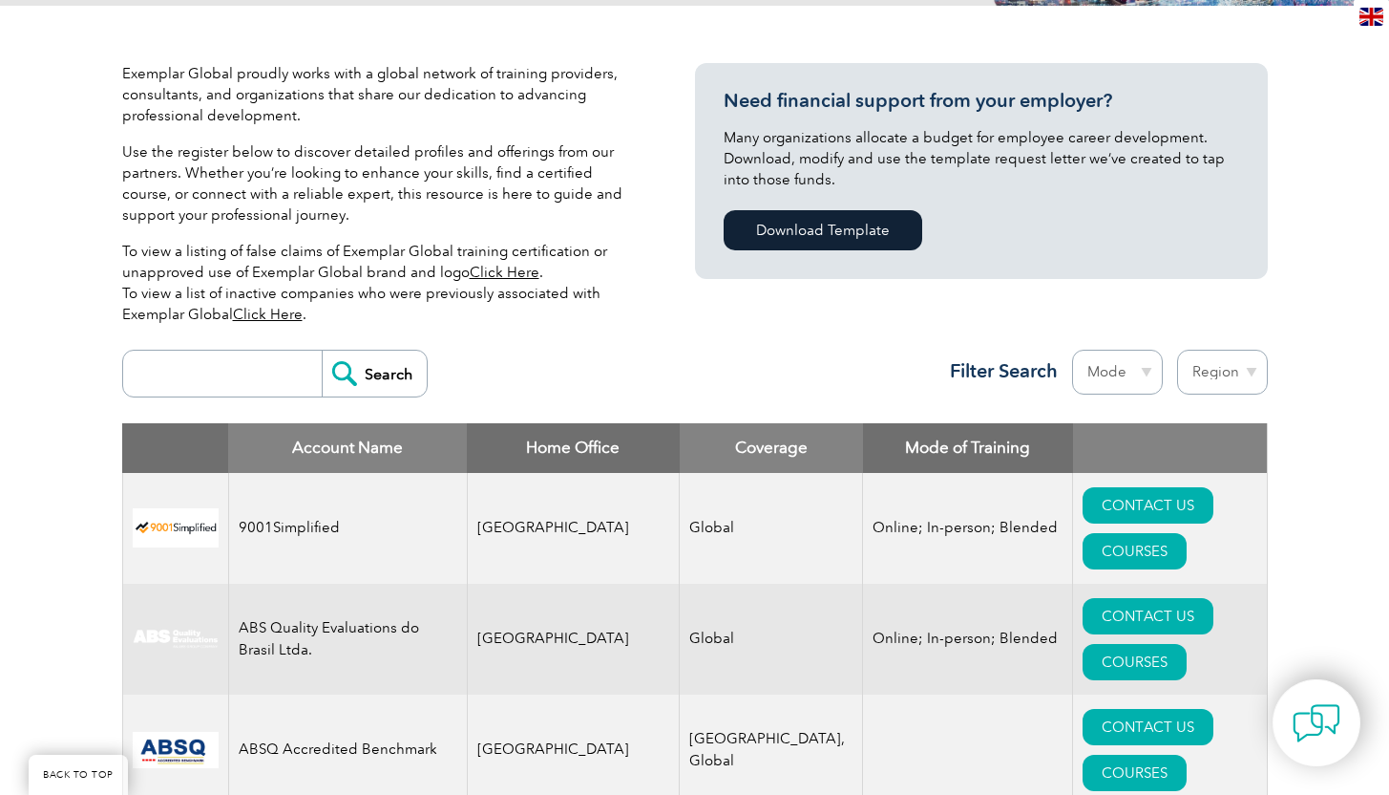
scroll to position [297, 0]
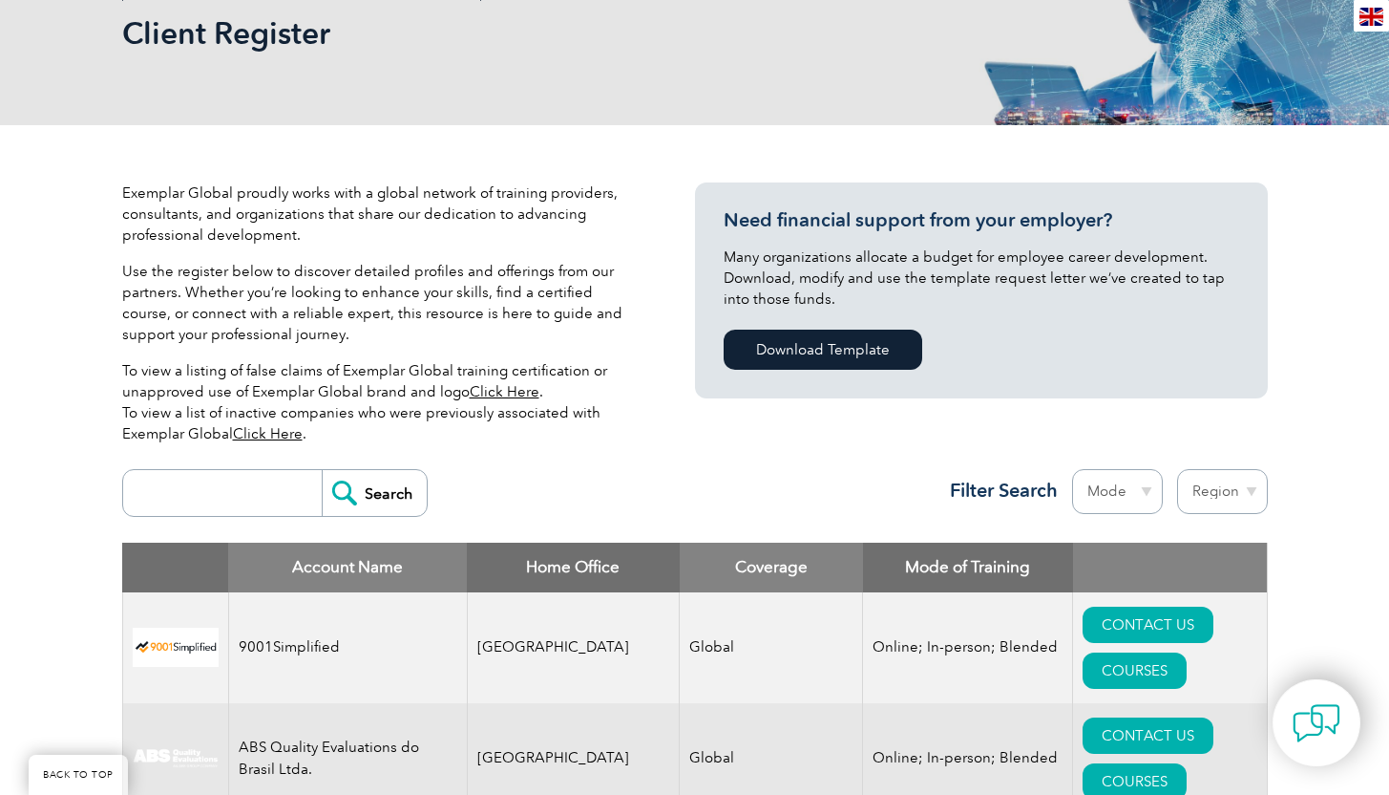
click at [191, 497] on input "search" at bounding box center [227, 493] width 189 height 46
type input "fcc online"
click at [370, 498] on input "Search" at bounding box center [374, 493] width 105 height 46
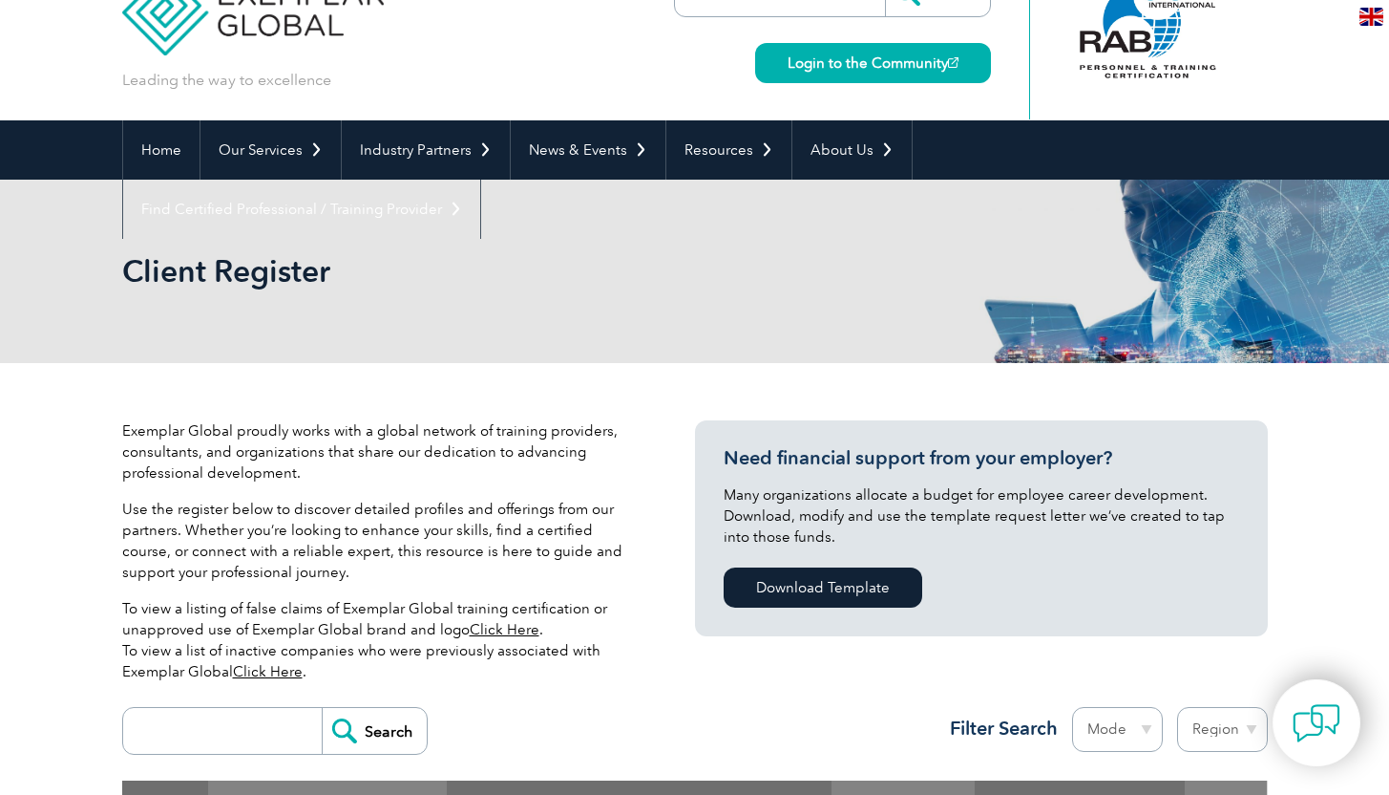
scroll to position [43, 0]
